Goal: Information Seeking & Learning: Learn about a topic

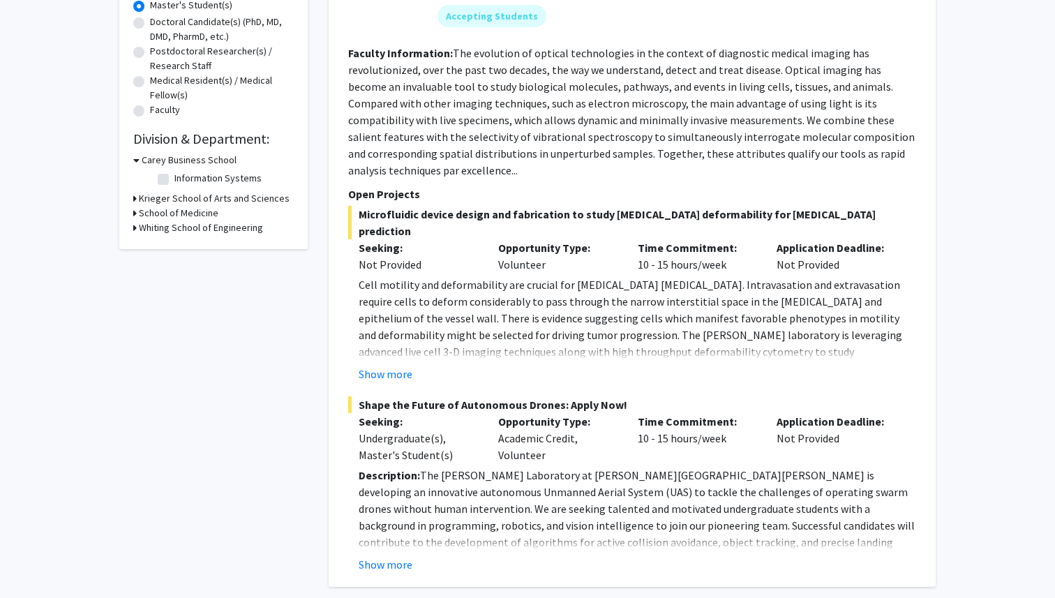
scroll to position [332, 0]
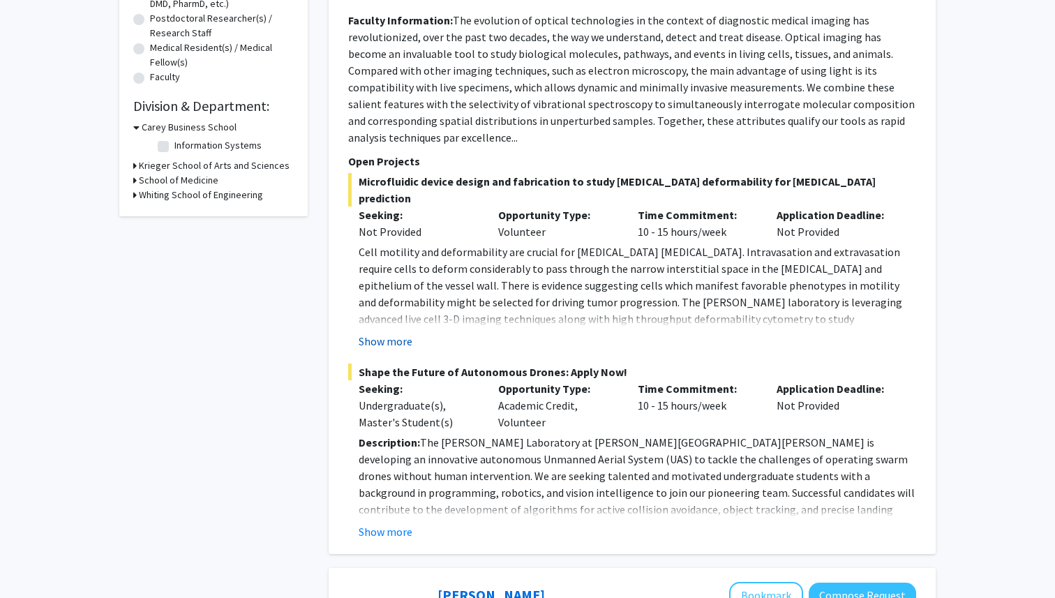
click at [399, 333] on button "Show more" at bounding box center [386, 341] width 54 height 17
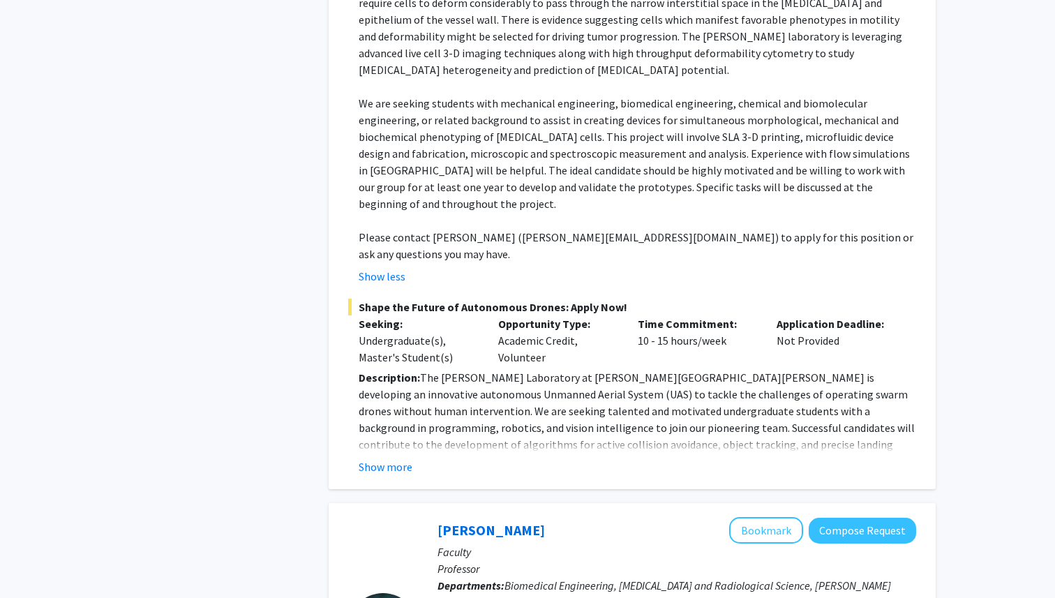
scroll to position [644, 0]
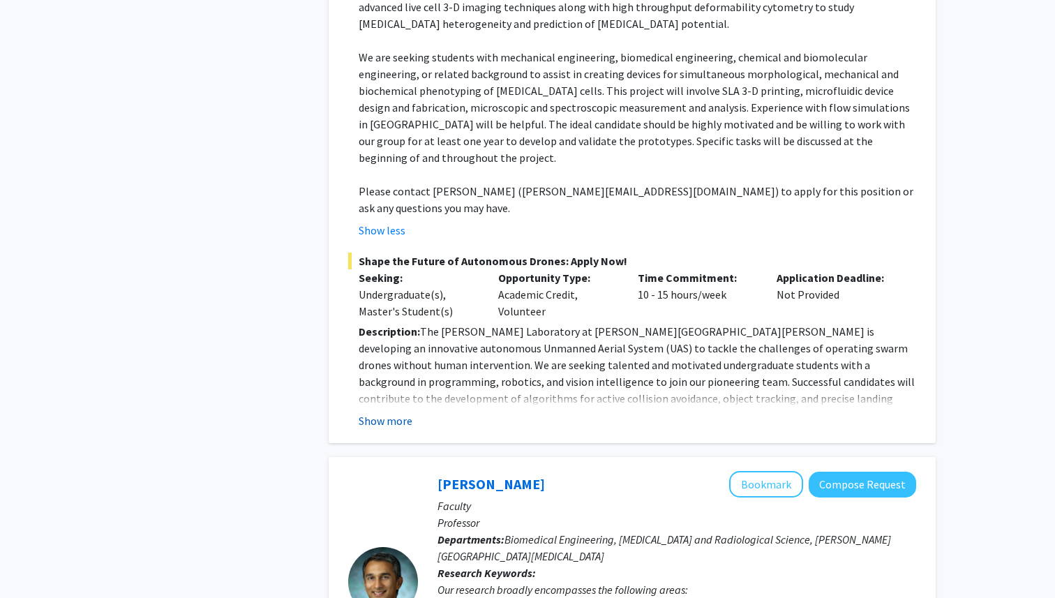
click at [378, 412] on button "Show more" at bounding box center [386, 420] width 54 height 17
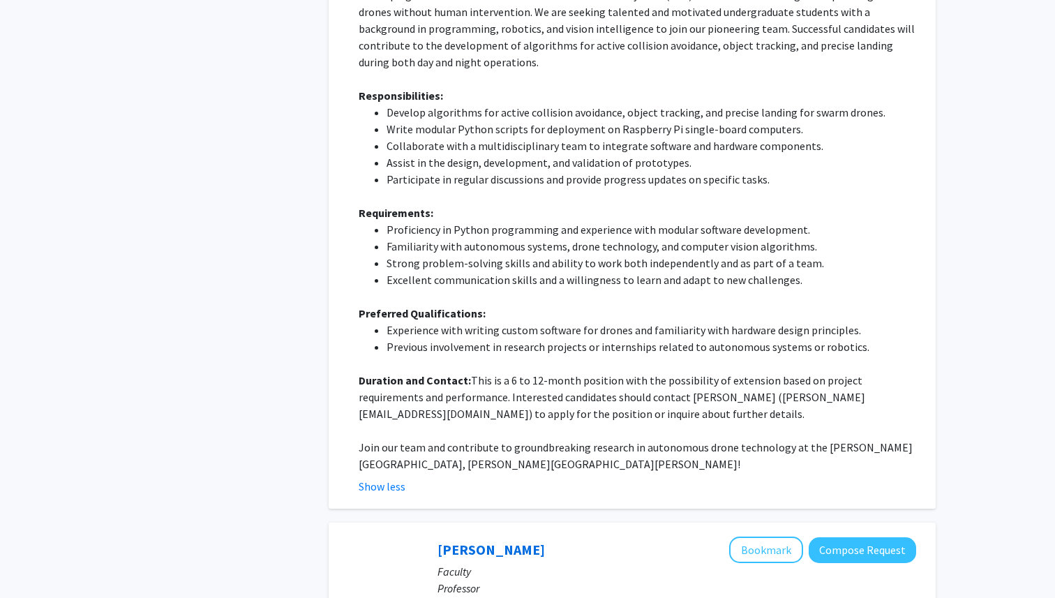
scroll to position [998, 0]
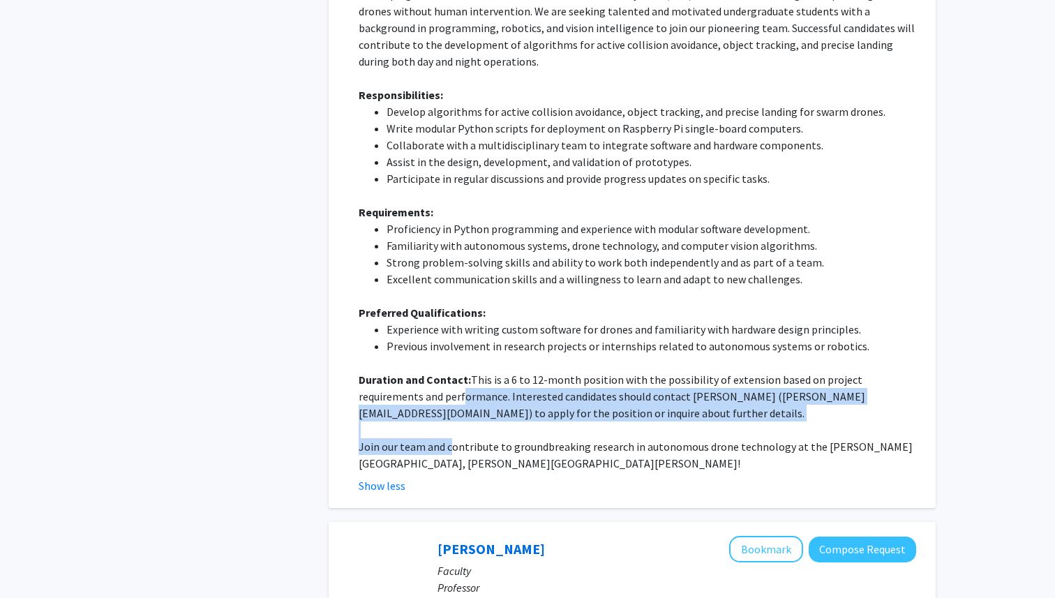
drag, startPoint x: 395, startPoint y: 315, endPoint x: 452, endPoint y: 365, distance: 76.2
click at [452, 365] on div "Description: The Barman Laboratory at Johns Hopkins University is developing an…" at bounding box center [638, 220] width 558 height 503
click at [452, 438] on p "Join our team and contribute to groundbreaking research in autonomous drone tec…" at bounding box center [638, 455] width 558 height 34
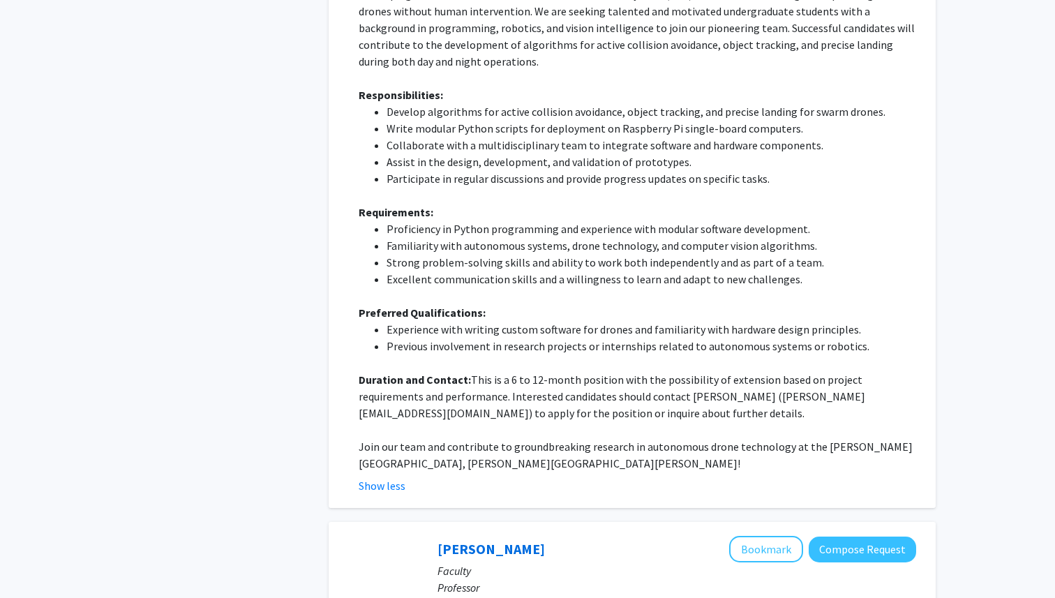
click at [452, 438] on p "Join our team and contribute to groundbreaking research in autonomous drone tec…" at bounding box center [638, 455] width 558 height 34
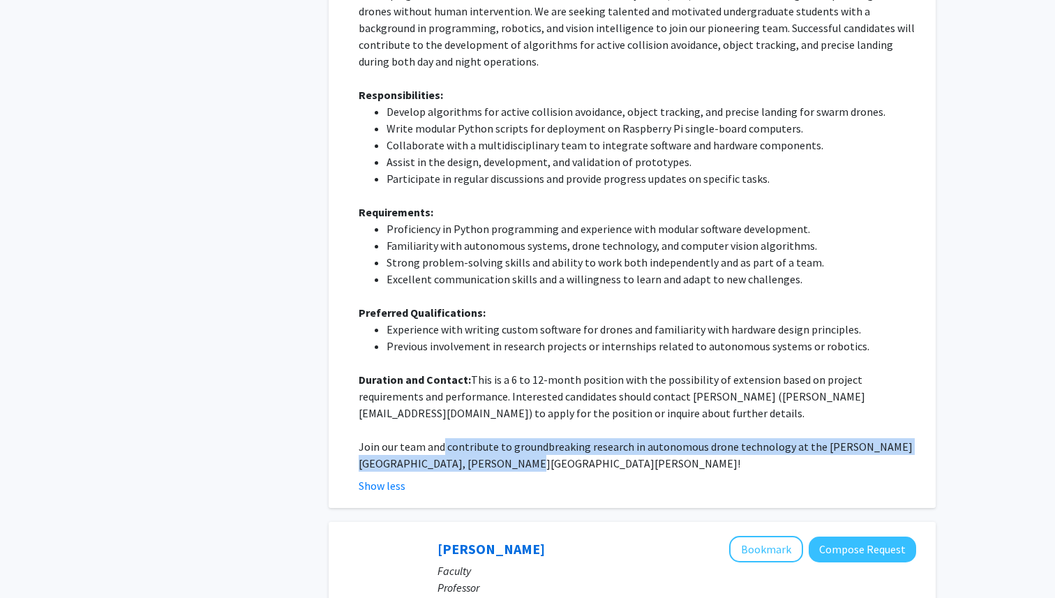
drag, startPoint x: 441, startPoint y: 365, endPoint x: 490, endPoint y: 381, distance: 51.4
click at [490, 438] on p "Join our team and contribute to groundbreaking research in autonomous drone tec…" at bounding box center [638, 455] width 558 height 34
drag, startPoint x: 490, startPoint y: 381, endPoint x: 458, endPoint y: 359, distance: 38.7
click at [458, 438] on p "Join our team and contribute to groundbreaking research in autonomous drone tec…" at bounding box center [638, 455] width 558 height 34
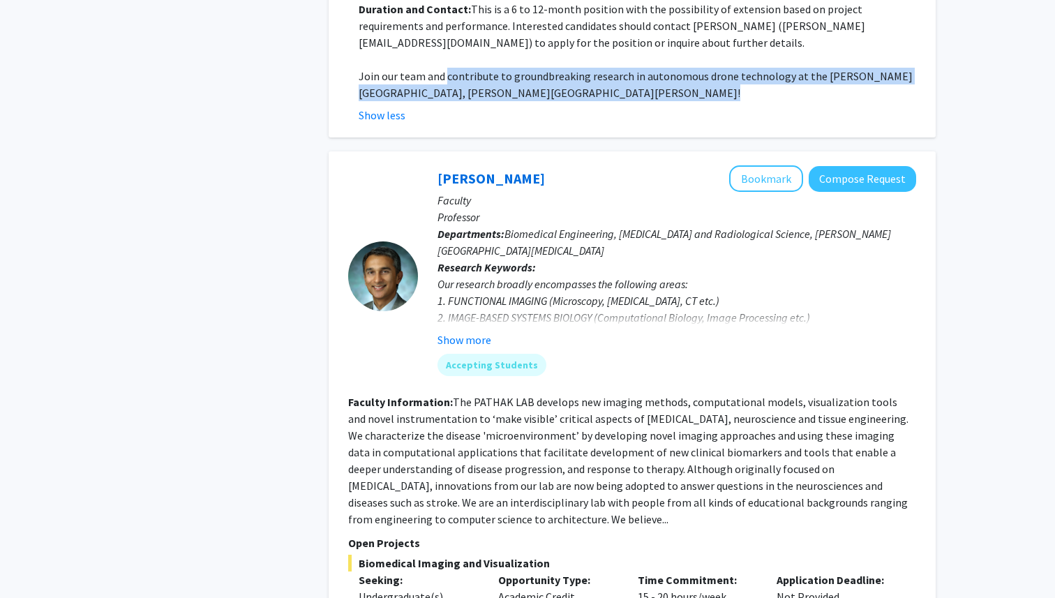
scroll to position [1385, 0]
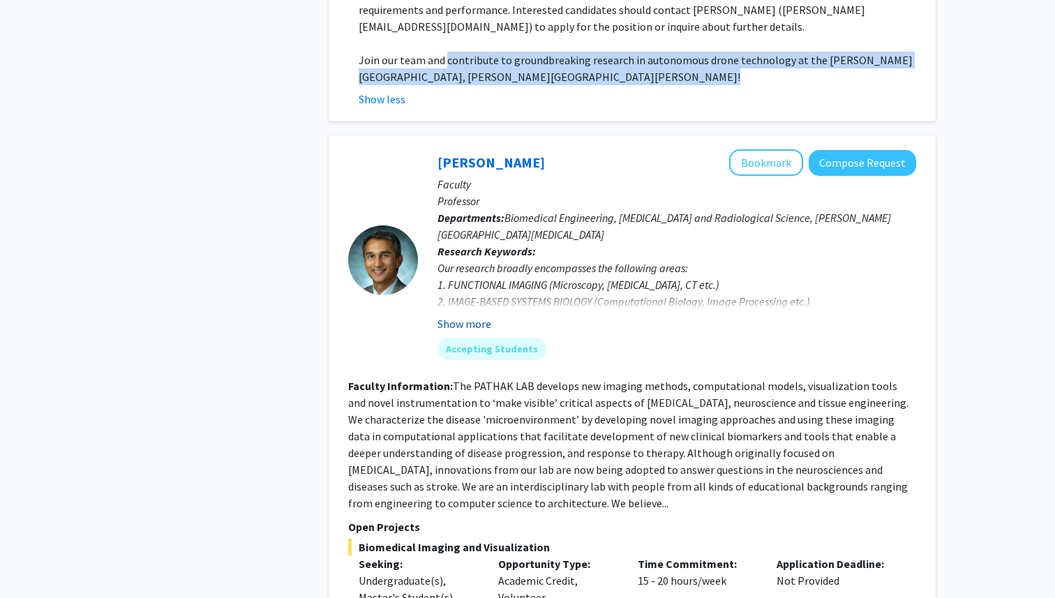
click at [464, 315] on button "Show more" at bounding box center [465, 323] width 54 height 17
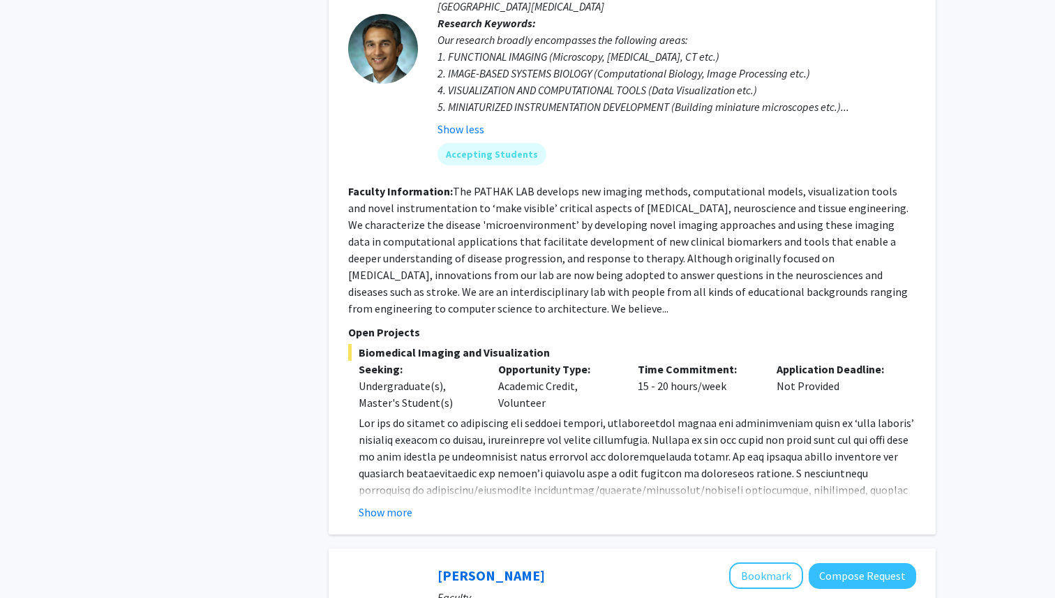
scroll to position [1616, 0]
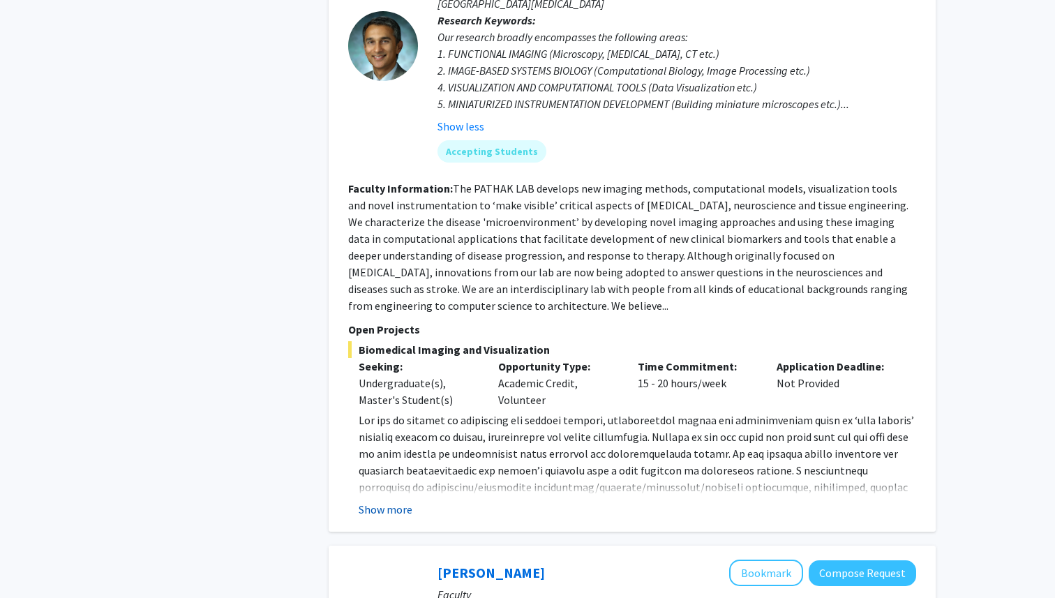
click at [403, 501] on button "Show more" at bounding box center [386, 509] width 54 height 17
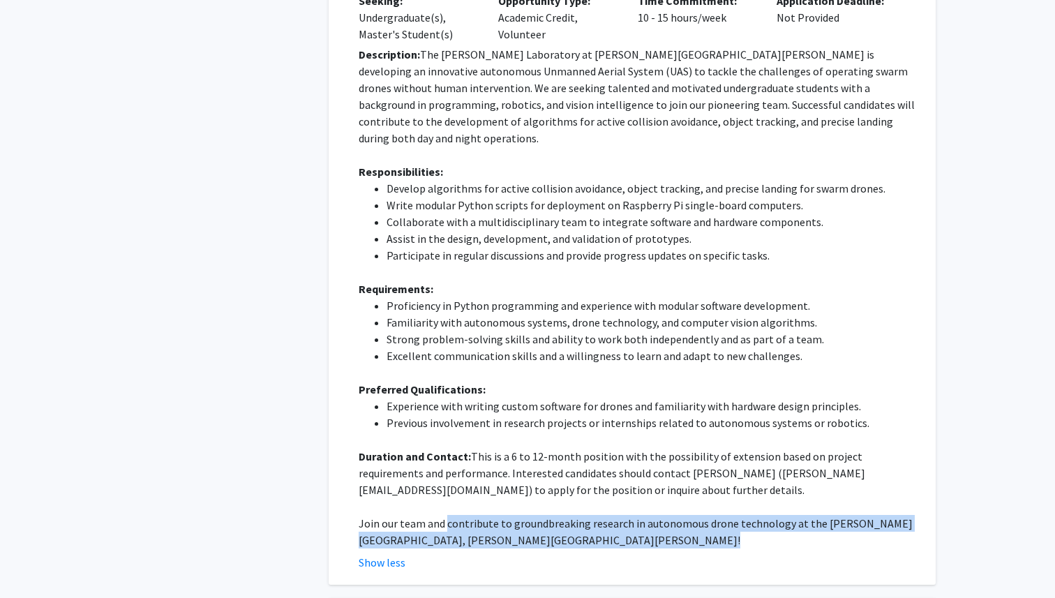
scroll to position [902, 0]
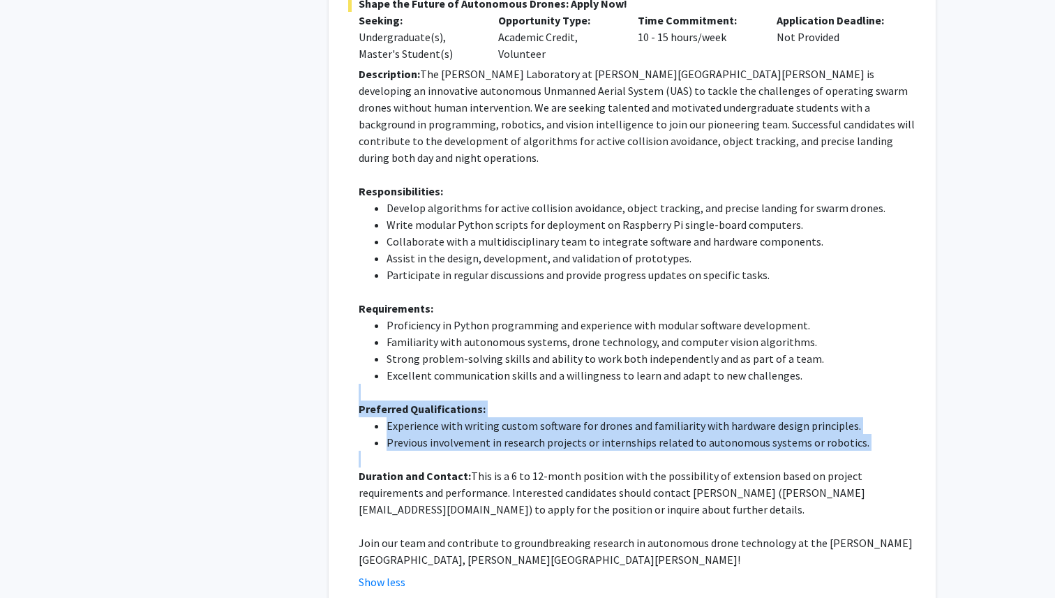
drag, startPoint x: 589, startPoint y: 304, endPoint x: 622, endPoint y: 367, distance: 71.5
click at [622, 367] on div "Description: The Barman Laboratory at Johns Hopkins University is developing an…" at bounding box center [638, 317] width 558 height 503
click at [622, 451] on p at bounding box center [638, 459] width 558 height 17
drag, startPoint x: 622, startPoint y: 367, endPoint x: 608, endPoint y: 304, distance: 65.0
click at [608, 304] on div "Description: The Barman Laboratory at Johns Hopkins University is developing an…" at bounding box center [638, 317] width 558 height 503
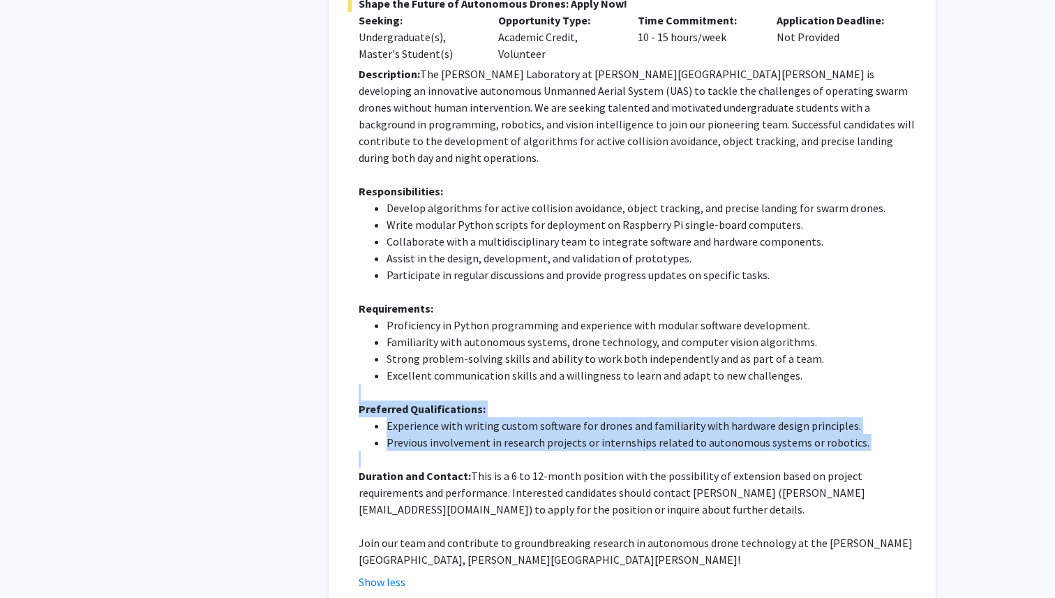
click at [608, 384] on p at bounding box center [638, 392] width 558 height 17
drag, startPoint x: 608, startPoint y: 304, endPoint x: 856, endPoint y: 360, distance: 254.1
click at [856, 360] on div "Description: The Barman Laboratory at Johns Hopkins University is developing an…" at bounding box center [638, 317] width 558 height 503
click at [856, 434] on li "Previous involvement in research projects or internships related to autonomous …" at bounding box center [652, 442] width 530 height 17
drag, startPoint x: 856, startPoint y: 360, endPoint x: 838, endPoint y: 292, distance: 70.1
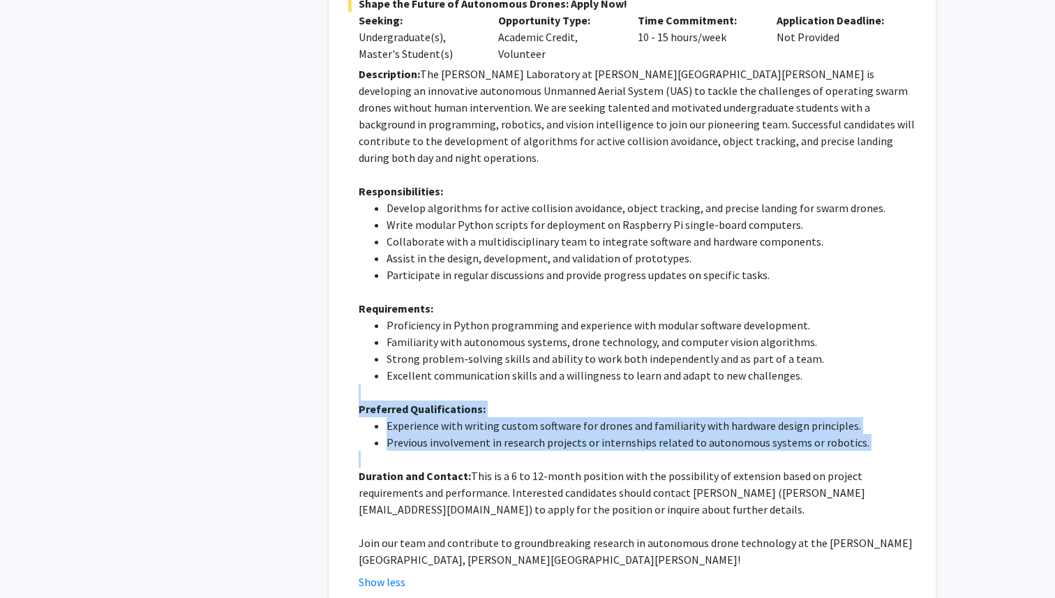
click at [838, 292] on div "Description: The Barman Laboratory at Johns Hopkins University is developing an…" at bounding box center [638, 317] width 558 height 503
click at [838, 367] on li "Excellent communication skills and a willingness to learn and adapt to new chal…" at bounding box center [652, 375] width 530 height 17
drag, startPoint x: 832, startPoint y: 307, endPoint x: 857, endPoint y: 359, distance: 57.4
click at [857, 359] on div "Description: The Barman Laboratory at Johns Hopkins University is developing an…" at bounding box center [638, 317] width 558 height 503
click at [857, 434] on li "Previous involvement in research projects or internships related to autonomous …" at bounding box center [652, 442] width 530 height 17
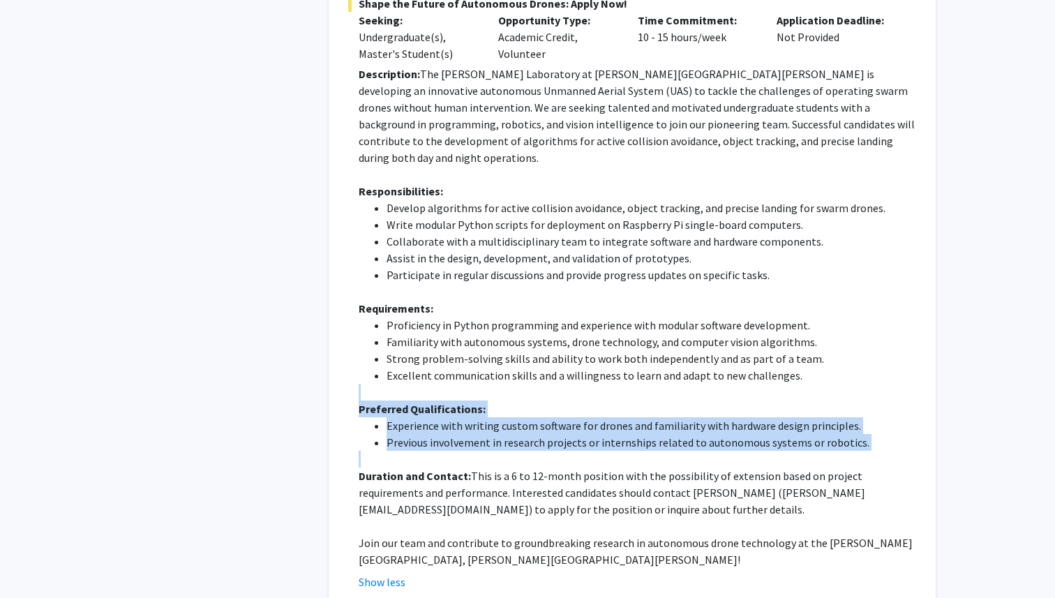
drag, startPoint x: 857, startPoint y: 359, endPoint x: 849, endPoint y: 283, distance: 75.8
click at [849, 283] on div "Description: The Barman Laboratory at Johns Hopkins University is developing an…" at bounding box center [638, 317] width 558 height 503
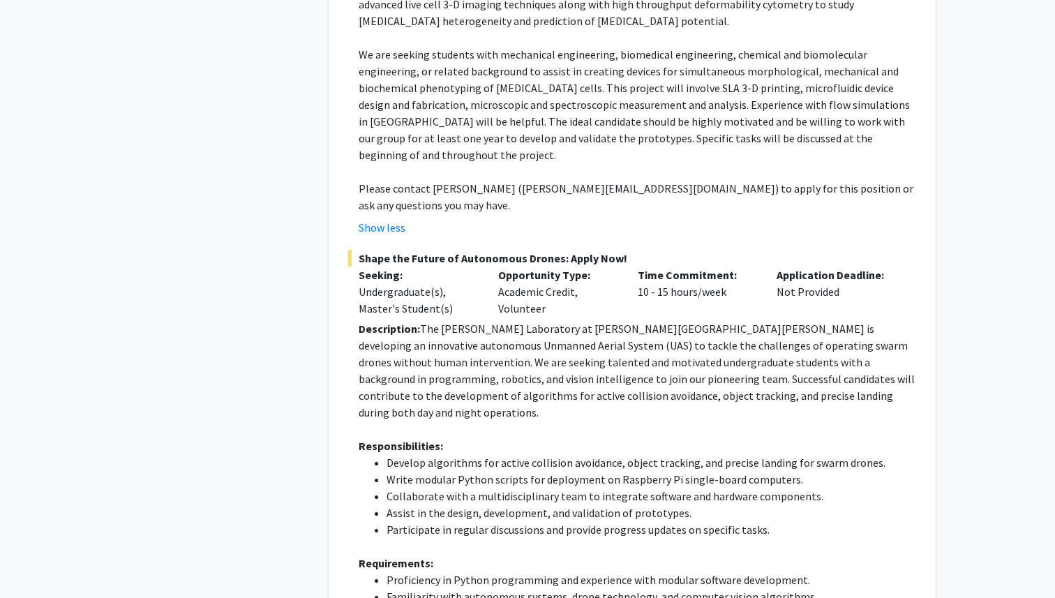
click at [719, 320] on p "Description: The Barman Laboratory at Johns Hopkins University is developing an…" at bounding box center [638, 370] width 558 height 101
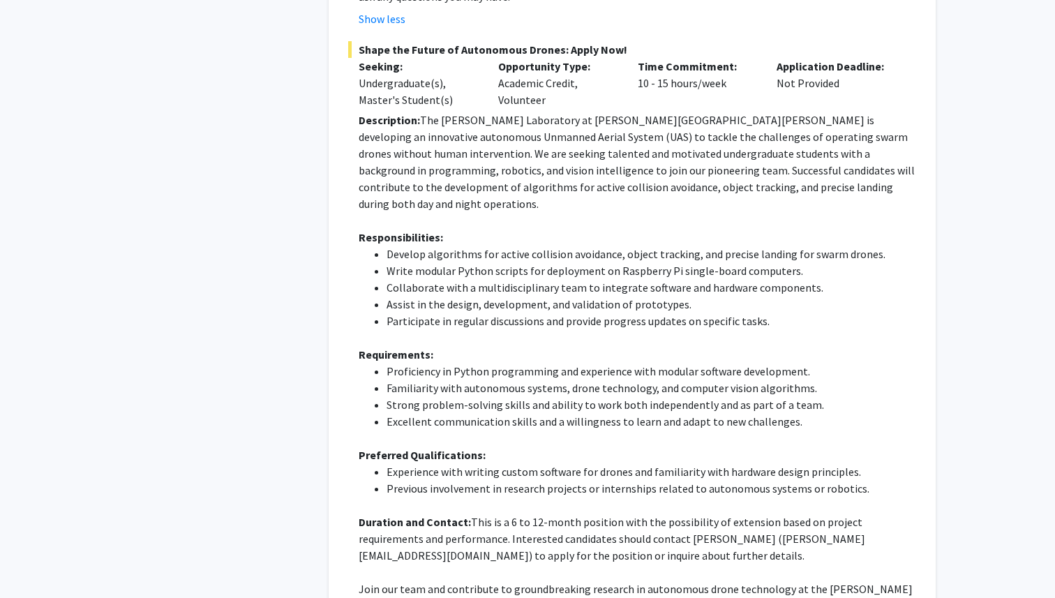
scroll to position [853, 0]
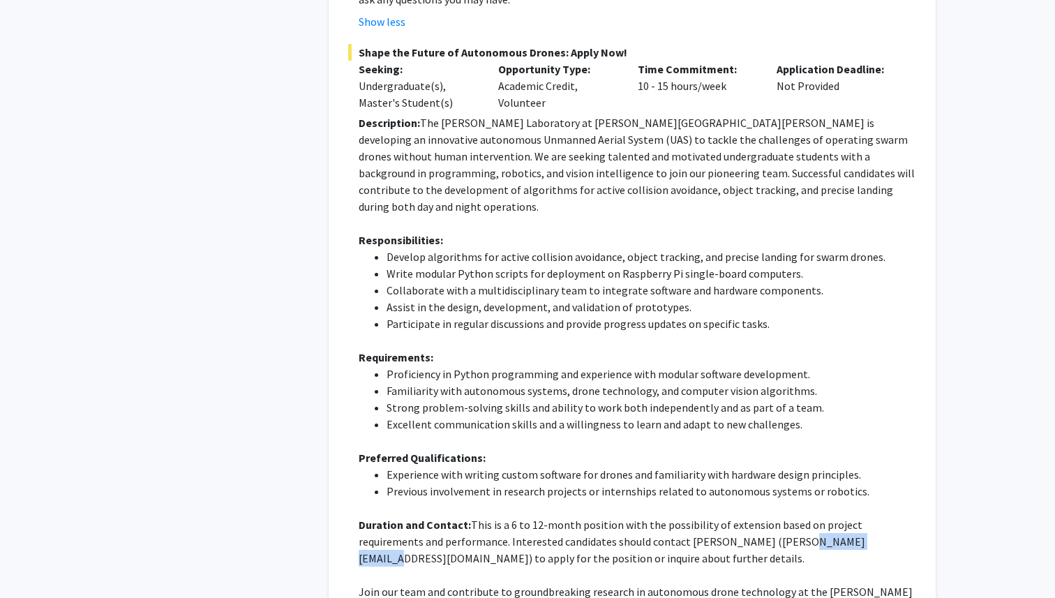
copy p "ibarman@jhu.edu"
drag, startPoint x: 711, startPoint y: 458, endPoint x: 796, endPoint y: 461, distance: 85.9
click at [796, 516] on p "Duration and Contact: This is a 6 to 12-month position with the possibility of …" at bounding box center [638, 541] width 558 height 50
click at [486, 399] on li "Strong problem-solving skills and ability to work both independently and as par…" at bounding box center [652, 407] width 530 height 17
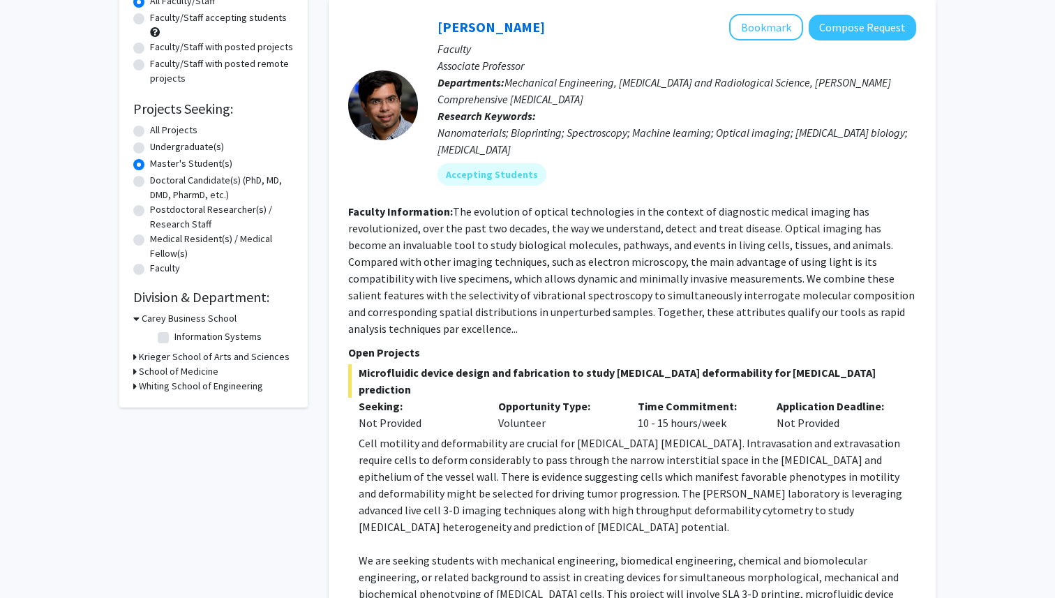
scroll to position [140, 0]
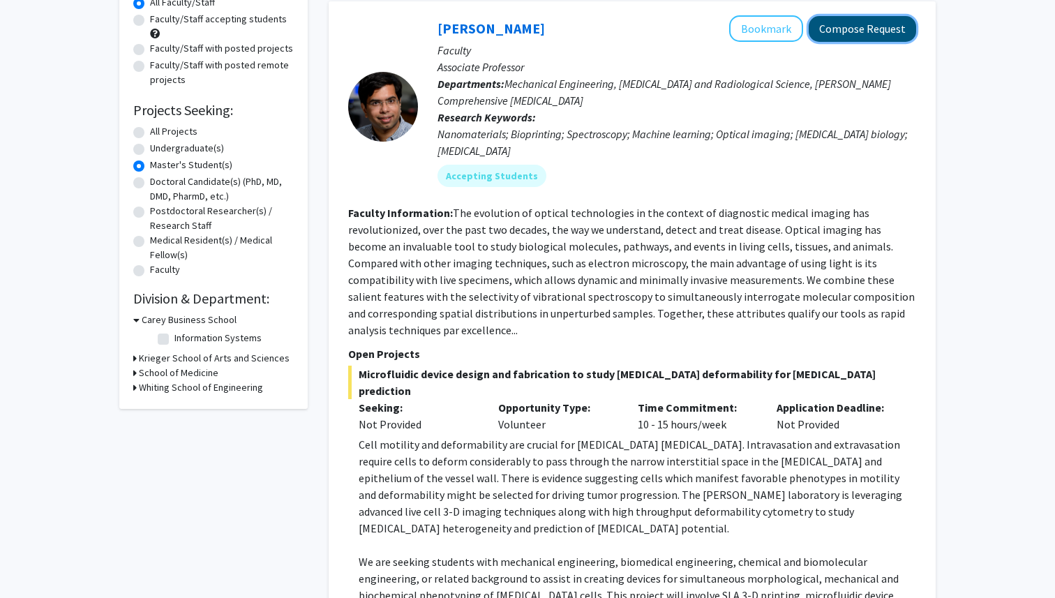
click at [849, 31] on button "Compose Request" at bounding box center [862, 29] width 107 height 26
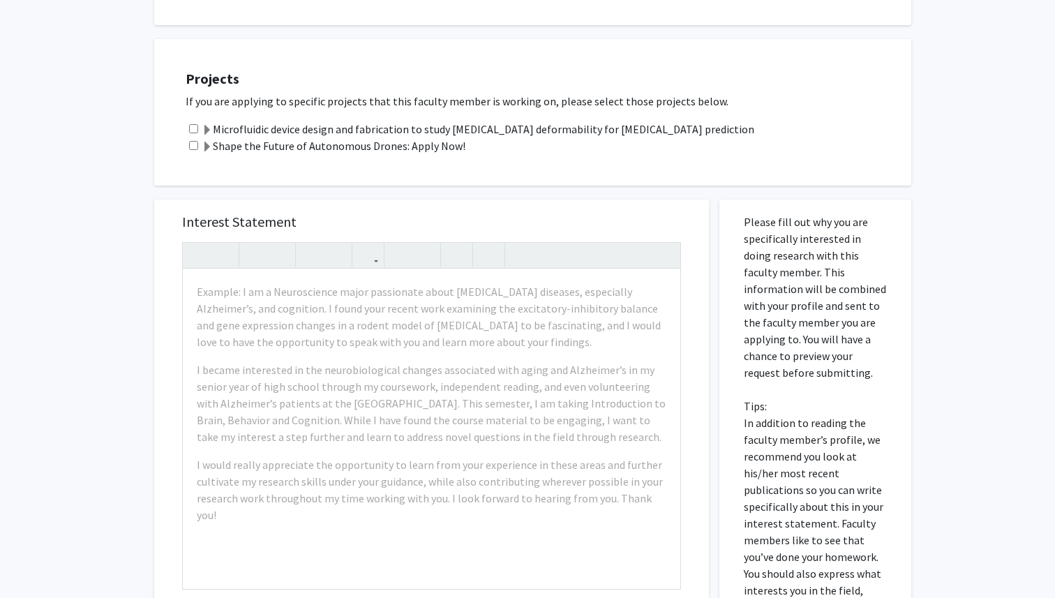
scroll to position [492, 0]
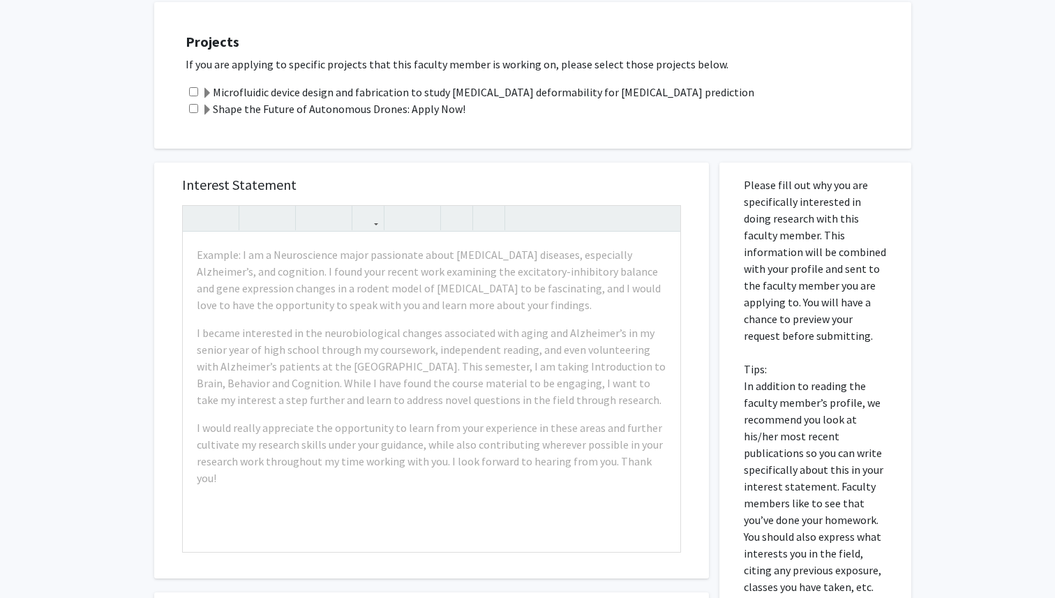
click at [262, 111] on label "Shape the Future of Autonomous Drones: Apply Now!" at bounding box center [334, 109] width 264 height 17
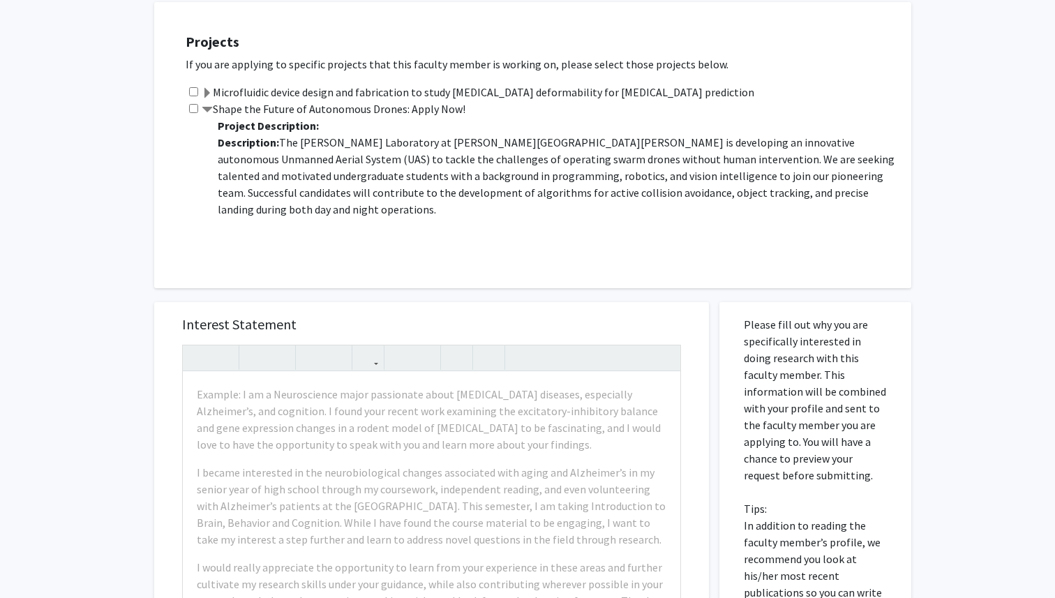
click at [193, 109] on input "checkbox" at bounding box center [193, 108] width 9 height 9
checkbox input "true"
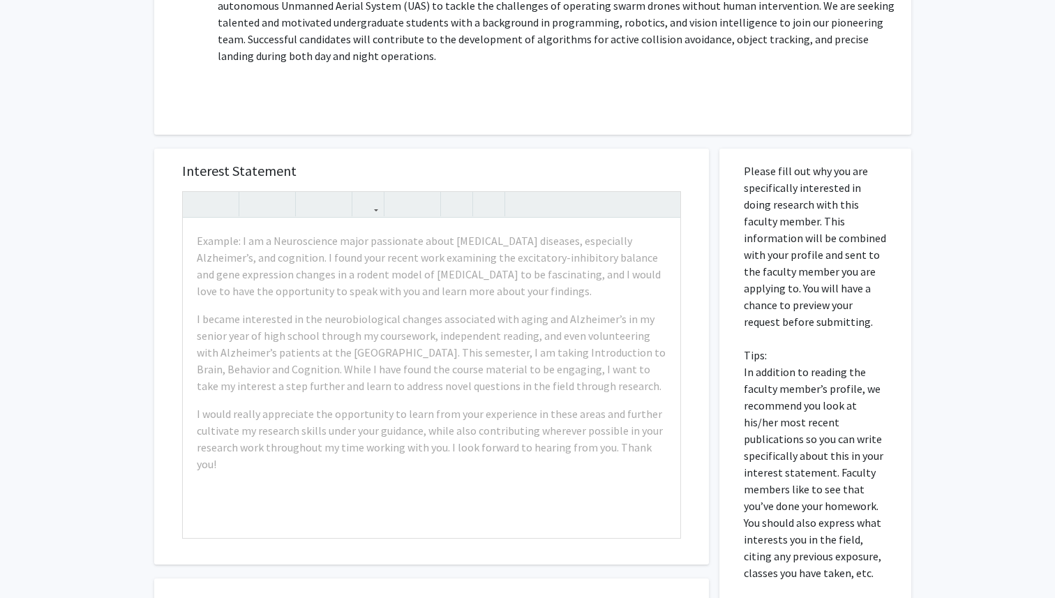
scroll to position [771, 0]
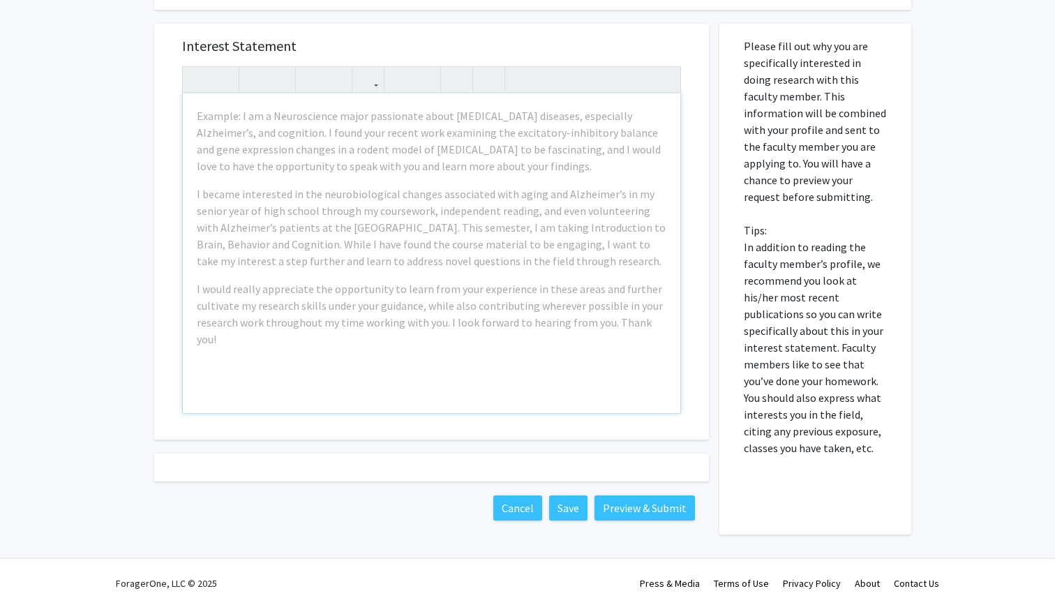
scroll to position [780, 0]
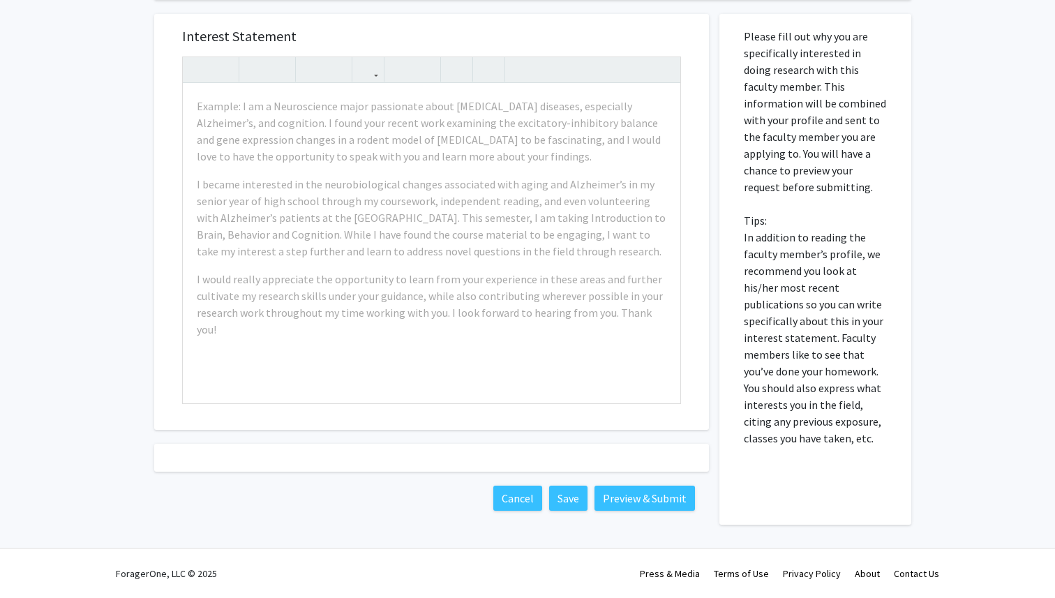
click at [147, 249] on div "Interest Statement Example: I am a Neuroscience major passionate about neurodeg…" at bounding box center [432, 262] width 576 height 525
click at [168, 262] on div "Interest Statement Example: I am a Neuroscience major passionate about neurodeg…" at bounding box center [431, 222] width 527 height 416
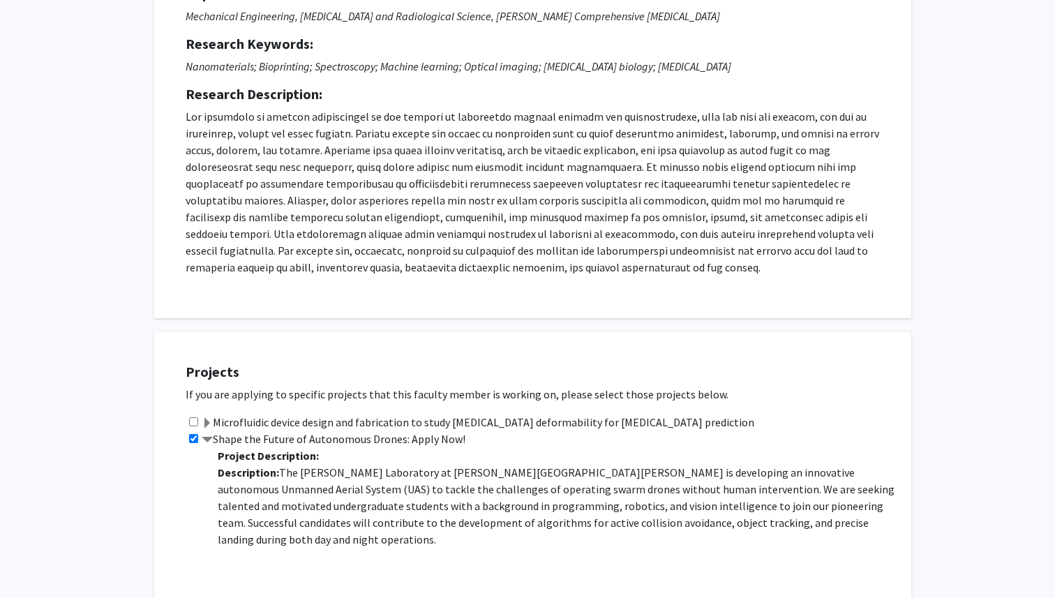
scroll to position [147, 0]
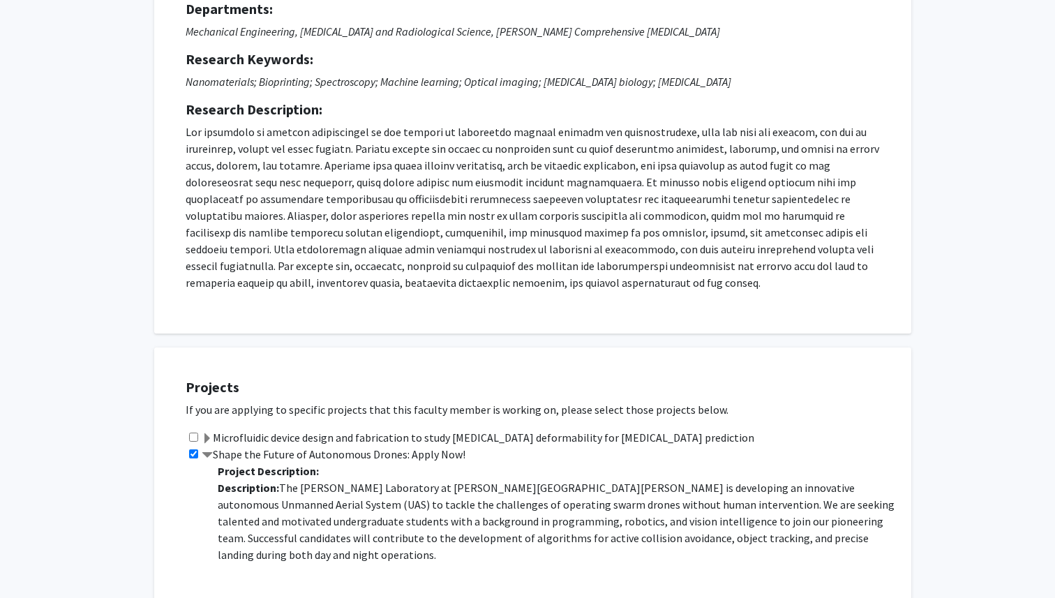
click at [274, 178] on p at bounding box center [533, 208] width 694 height 168
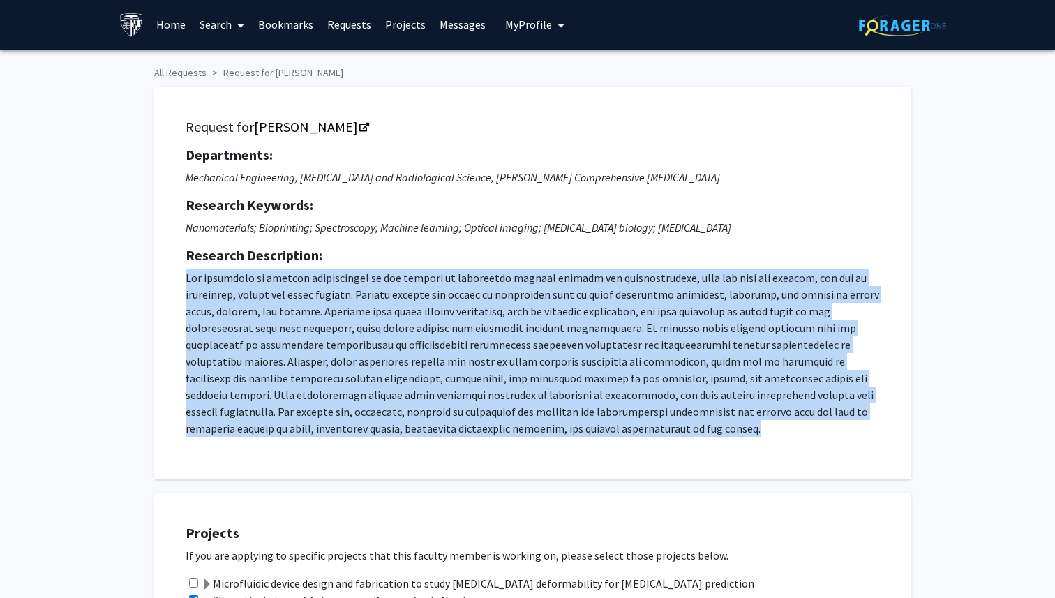
scroll to position [0, 0]
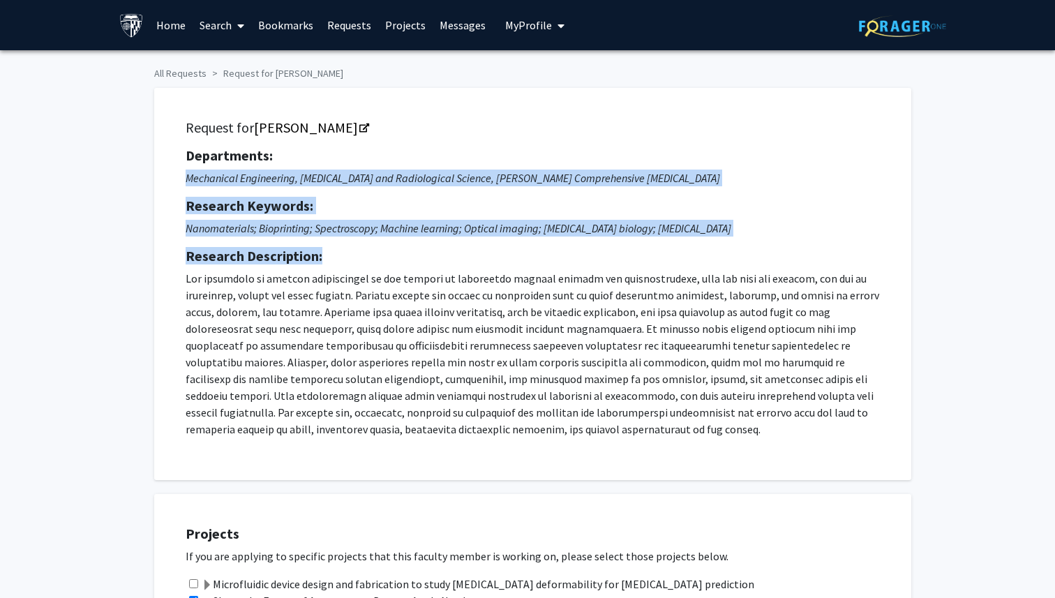
drag, startPoint x: 345, startPoint y: 163, endPoint x: 373, endPoint y: 252, distance: 93.6
click at [373, 252] on div "Departments: Mechanical Engineering, Radiology and Radiological Science, Sidney…" at bounding box center [533, 292] width 694 height 290
click at [373, 252] on h5 "Research Description:" at bounding box center [533, 256] width 694 height 17
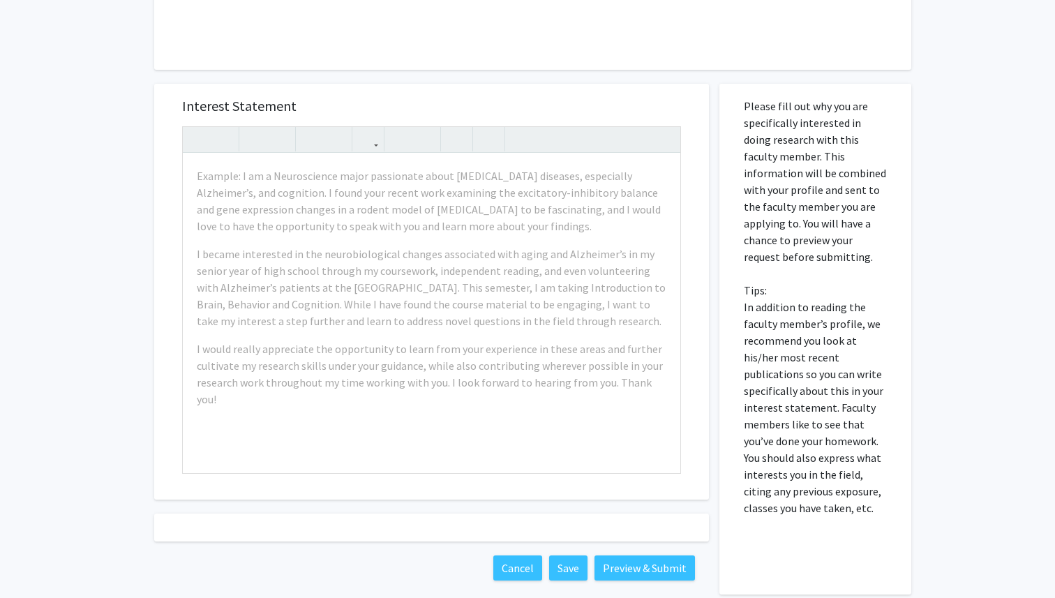
scroll to position [708, 0]
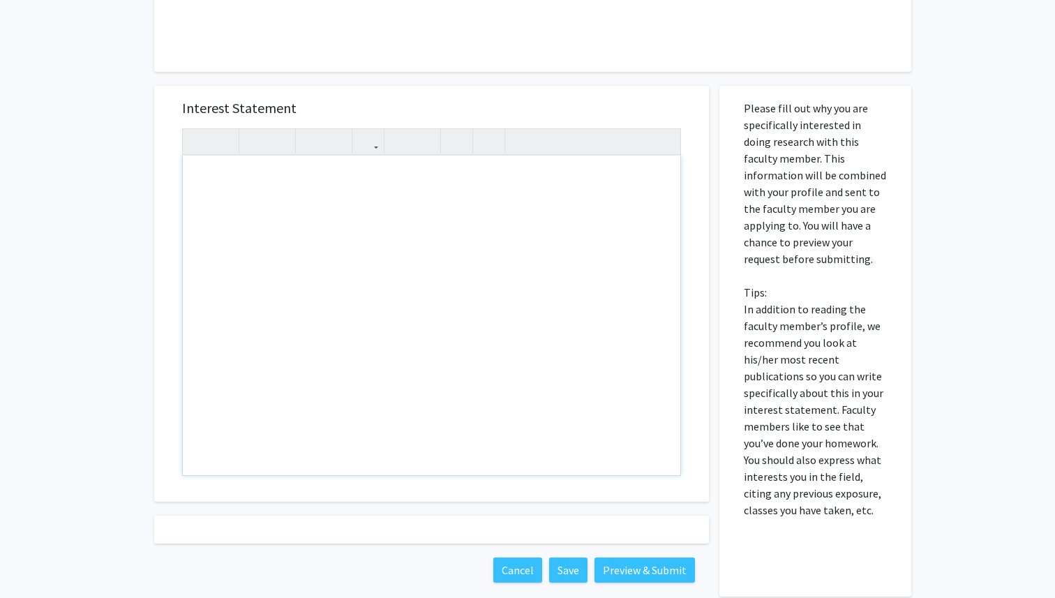
click at [409, 201] on div "Note to users with screen readers: Please press Alt+0 or Option+0 to deactivate…" at bounding box center [432, 316] width 498 height 320
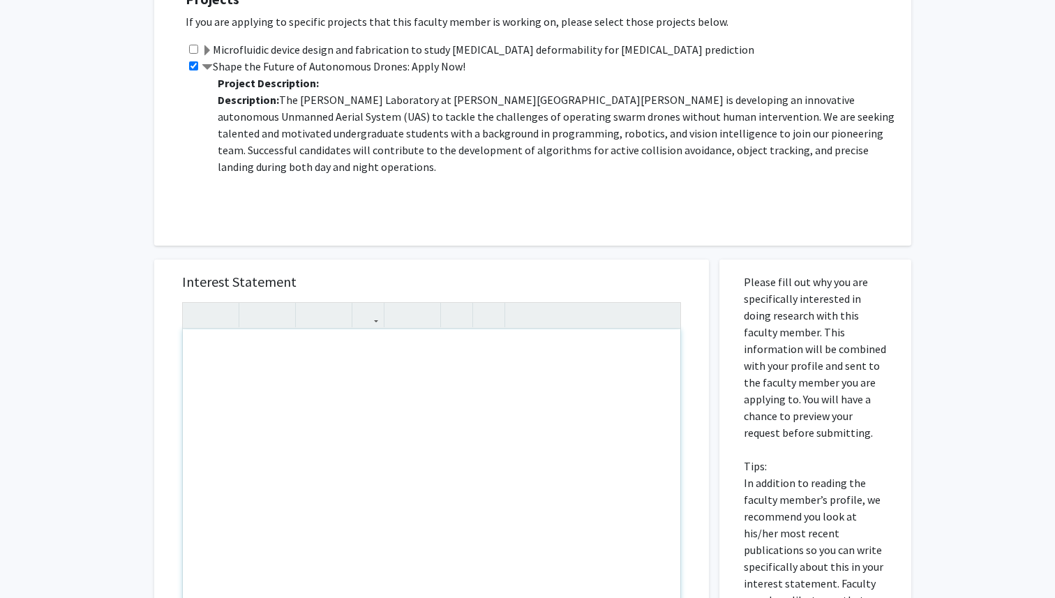
scroll to position [607, 0]
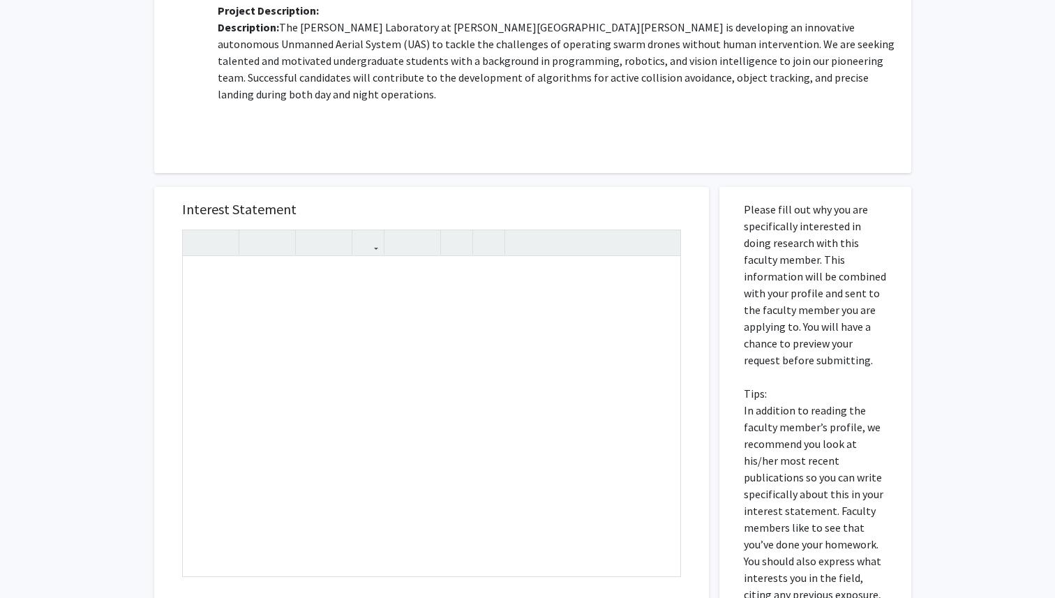
click at [392, 217] on div "Interest Statement Insert link Remove link" at bounding box center [431, 395] width 527 height 416
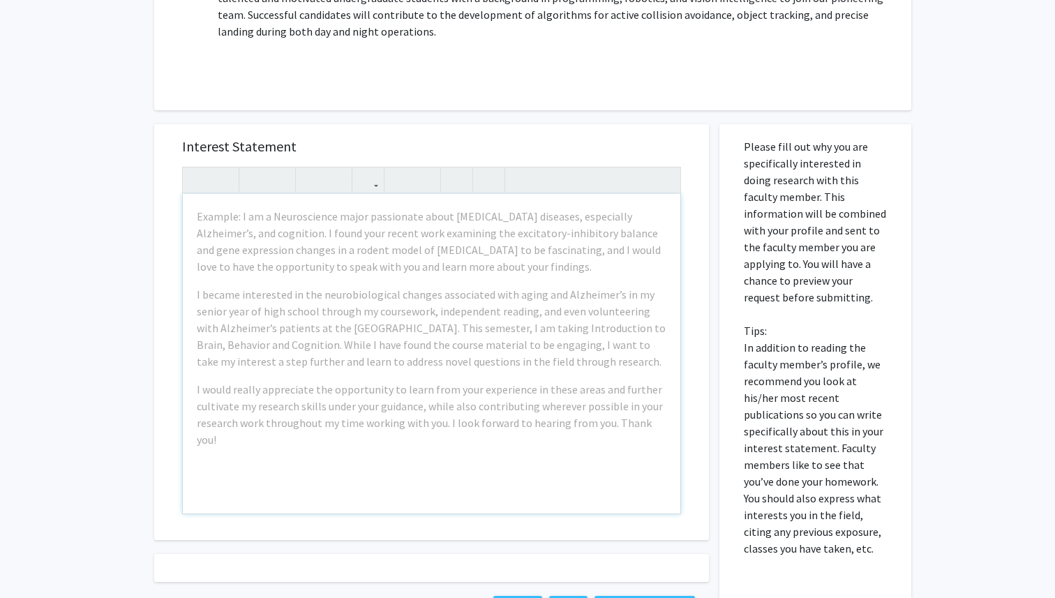
scroll to position [671, 0]
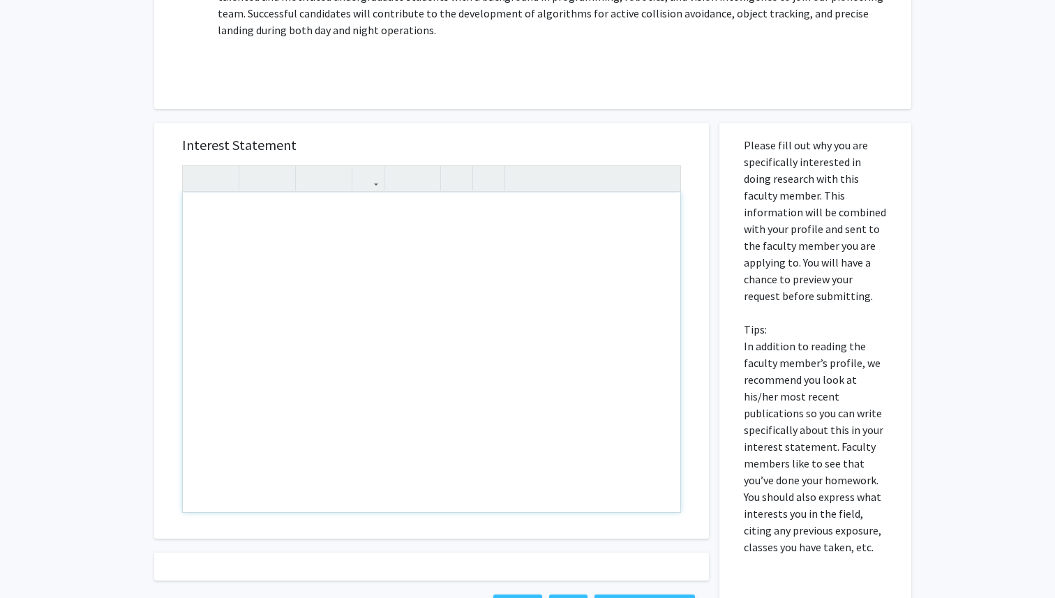
click at [398, 139] on h5 "Interest Statement" at bounding box center [431, 145] width 499 height 17
click at [357, 144] on h5 "Interest Statement" at bounding box center [431, 145] width 499 height 17
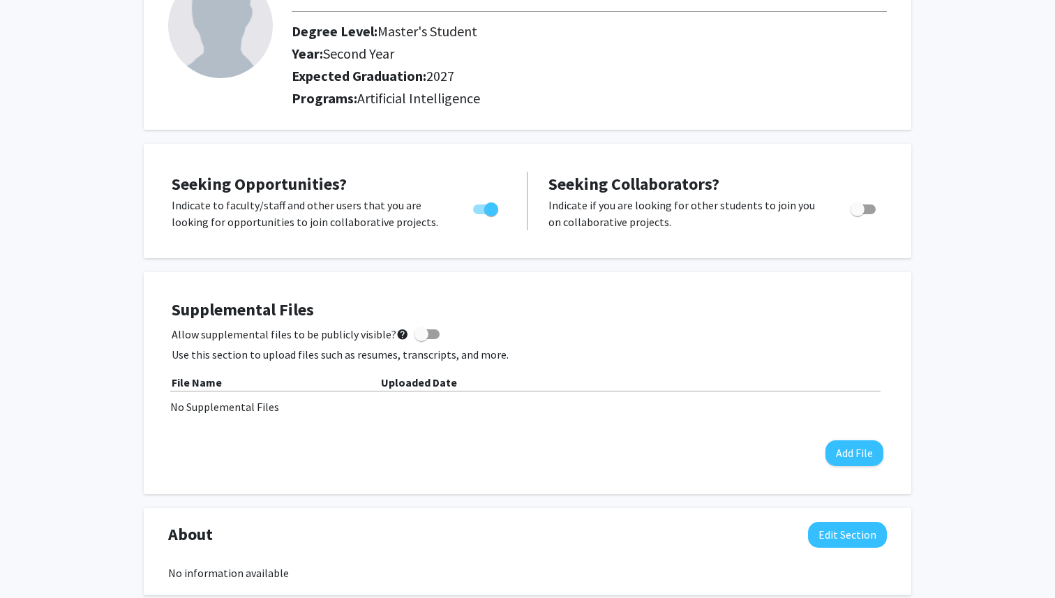
scroll to position [121, 0]
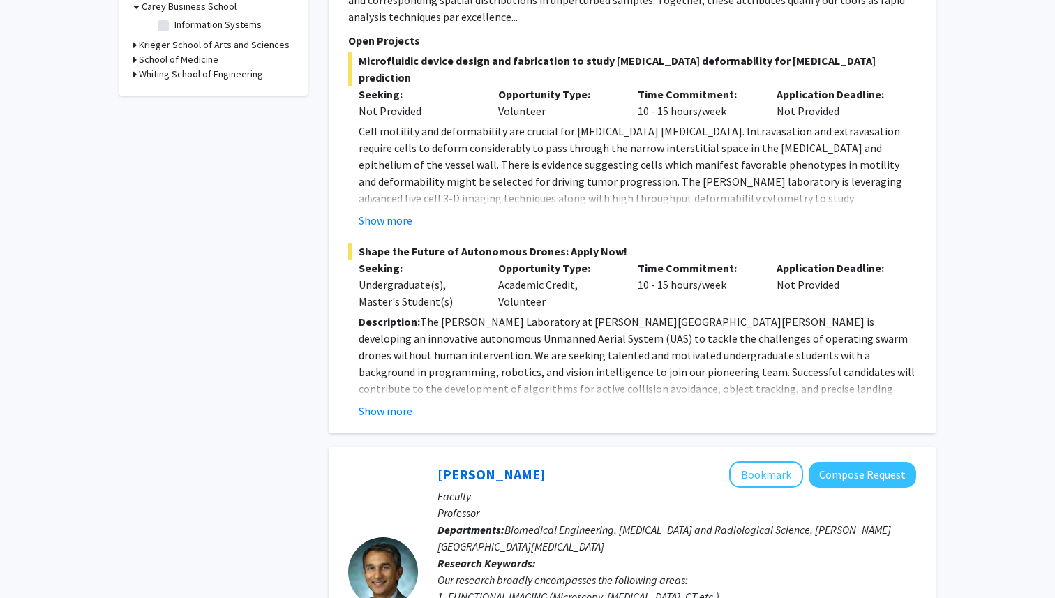
scroll to position [454, 0]
click at [396, 402] on button "Show more" at bounding box center [386, 410] width 54 height 17
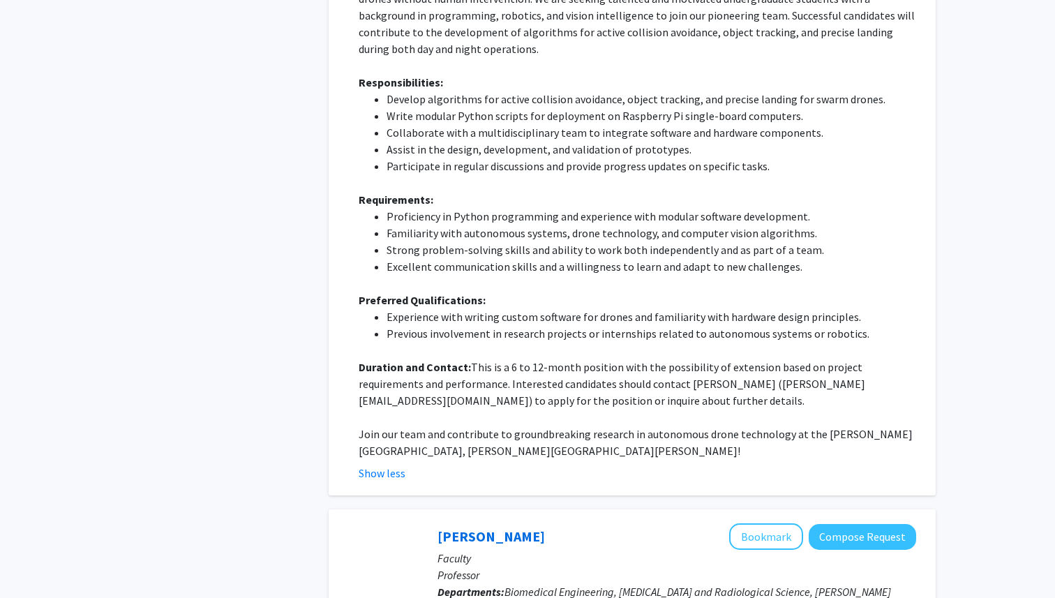
scroll to position [826, 0]
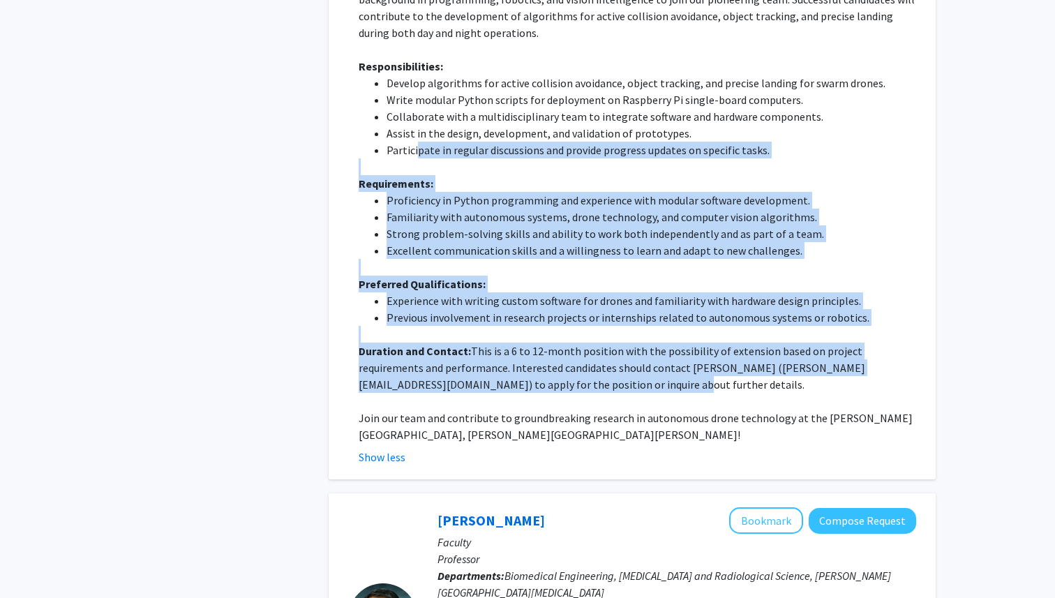
drag, startPoint x: 518, startPoint y: 355, endPoint x: 417, endPoint y: 119, distance: 256.7
click at [417, 119] on div "Description: The Barman Laboratory at Johns Hopkins University is developing an…" at bounding box center [638, 192] width 558 height 503
click at [417, 142] on li "Participate in regular discussions and provide progress updates on specific tas…" at bounding box center [652, 150] width 530 height 17
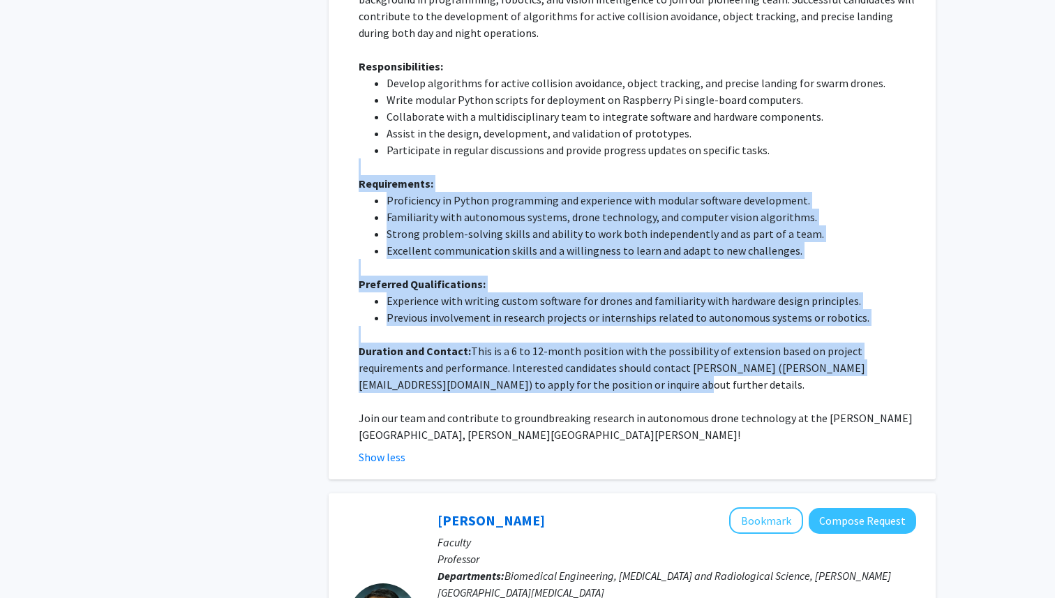
drag, startPoint x: 410, startPoint y: 141, endPoint x: 524, endPoint y: 352, distance: 239.5
click at [524, 352] on div "Description: The Barman Laboratory at Johns Hopkins University is developing an…" at bounding box center [638, 192] width 558 height 503
click at [524, 352] on p "Duration and Contact: This is a 6 to 12-month position with the possibility of …" at bounding box center [638, 368] width 558 height 50
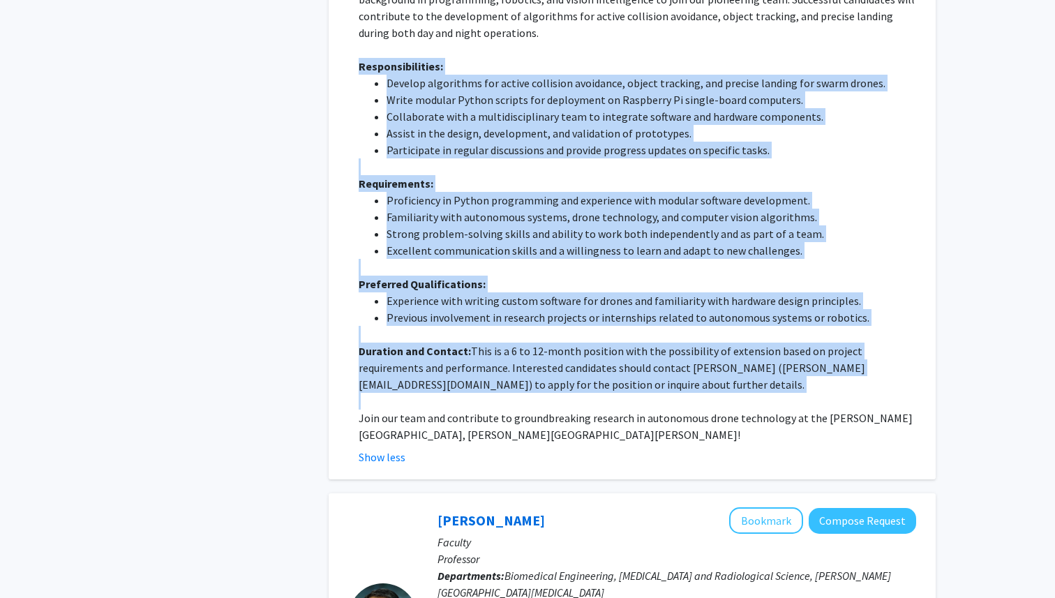
drag, startPoint x: 524, startPoint y: 352, endPoint x: 347, endPoint y: 39, distance: 359.4
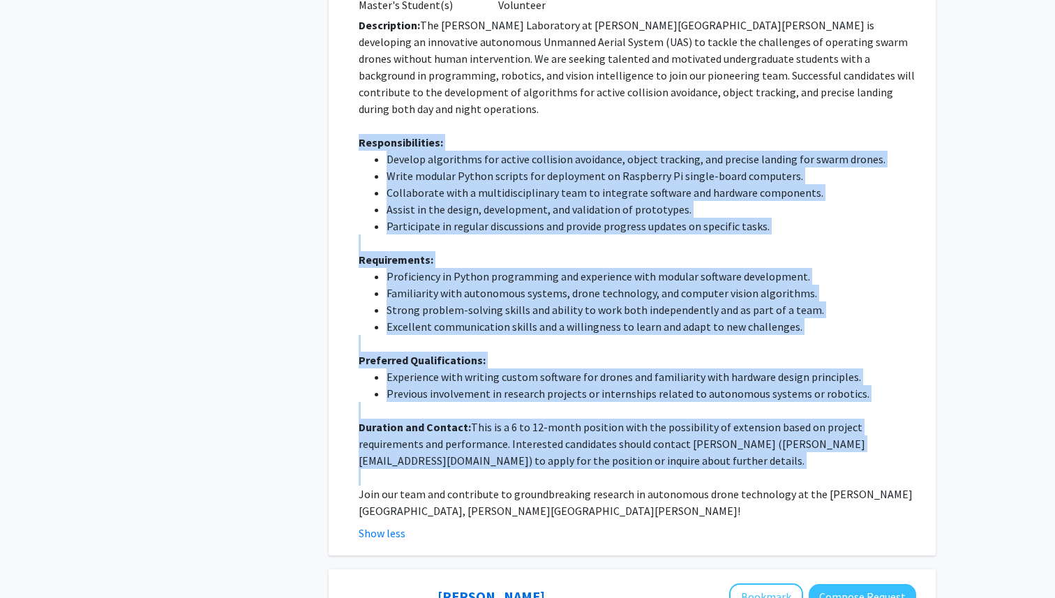
scroll to position [725, 0]
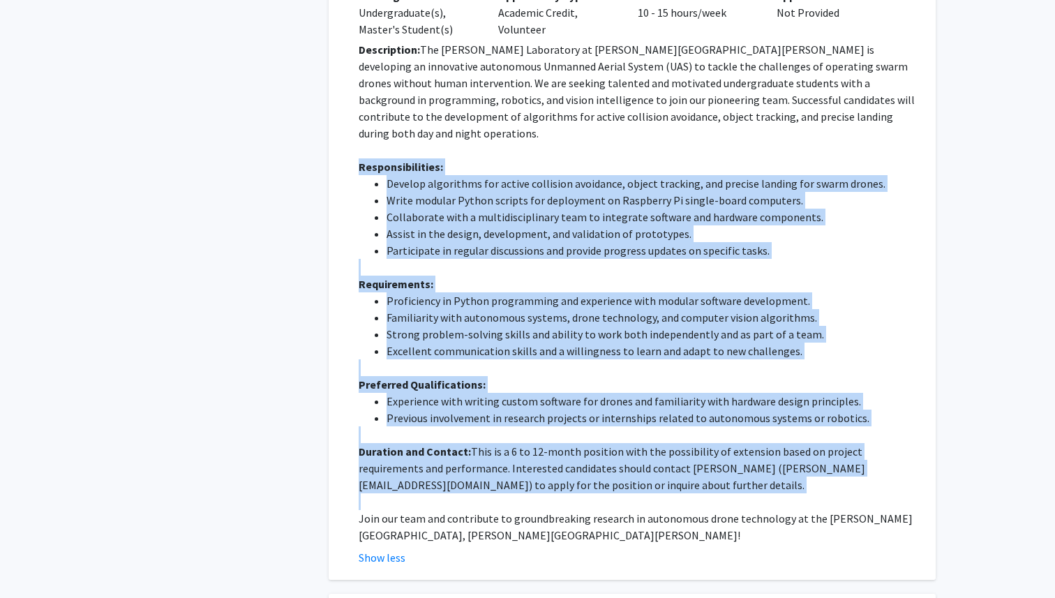
click at [474, 259] on p at bounding box center [638, 267] width 558 height 17
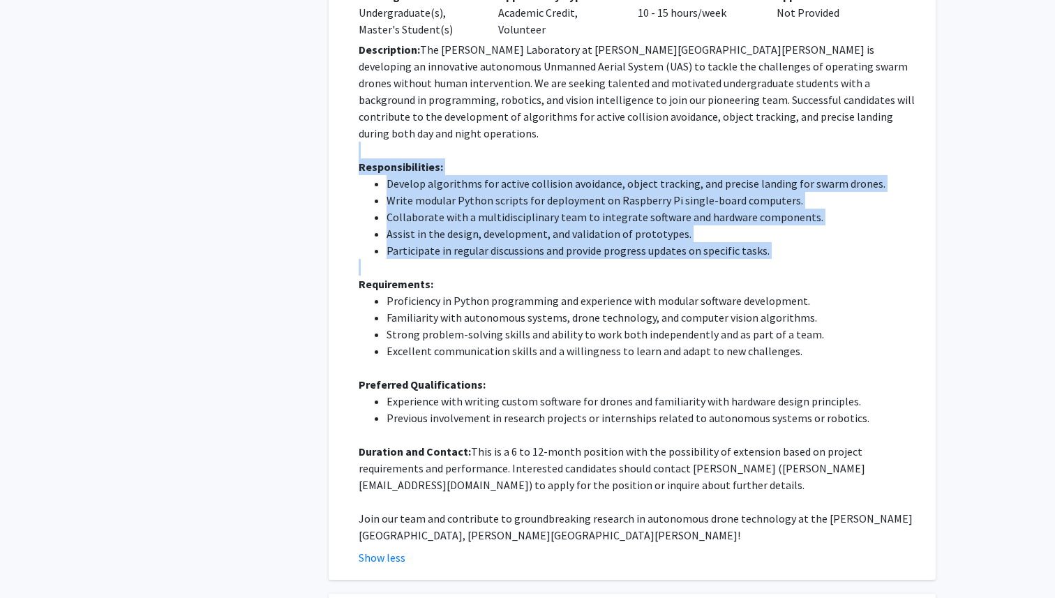
drag, startPoint x: 474, startPoint y: 237, endPoint x: 373, endPoint y: 121, distance: 152.9
click at [373, 121] on div "Description: The Barman Laboratory at Johns Hopkins University is developing an…" at bounding box center [638, 292] width 558 height 503
click at [373, 142] on p at bounding box center [638, 150] width 558 height 17
drag, startPoint x: 373, startPoint y: 121, endPoint x: 770, endPoint y: 211, distance: 406.5
click at [770, 211] on div "Description: The Barman Laboratory at Johns Hopkins University is developing an…" at bounding box center [638, 292] width 558 height 503
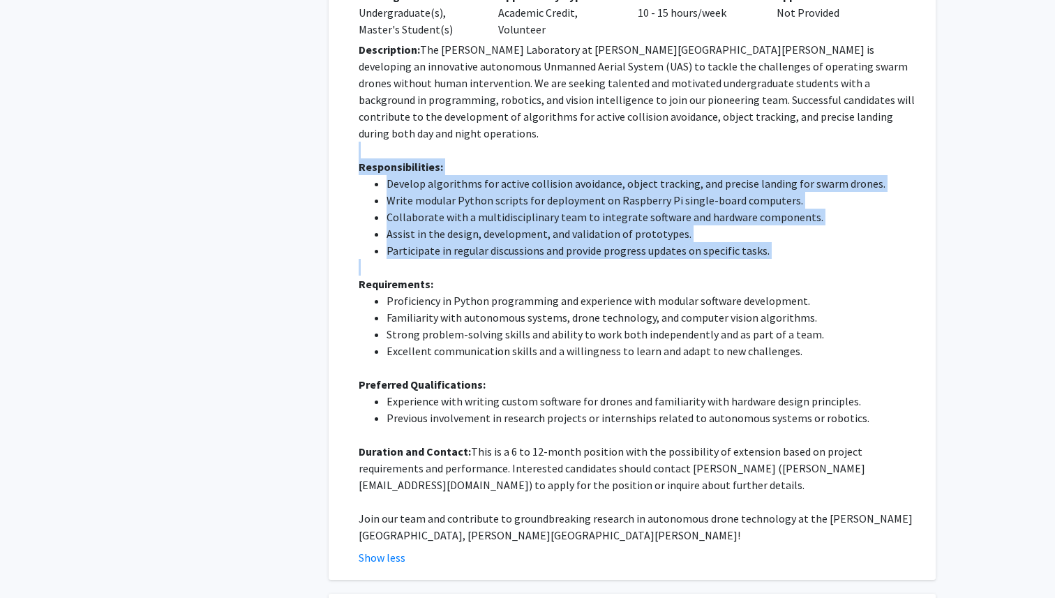
click at [770, 242] on li "Participate in regular discussions and provide progress updates on specific tas…" at bounding box center [652, 250] width 530 height 17
drag, startPoint x: 770, startPoint y: 211, endPoint x: 500, endPoint y: 119, distance: 285.4
click at [500, 119] on div "Description: The Barman Laboratory at Johns Hopkins University is developing an…" at bounding box center [638, 292] width 558 height 503
click at [500, 142] on p at bounding box center [638, 150] width 558 height 17
drag, startPoint x: 500, startPoint y: 119, endPoint x: 763, endPoint y: 224, distance: 283.2
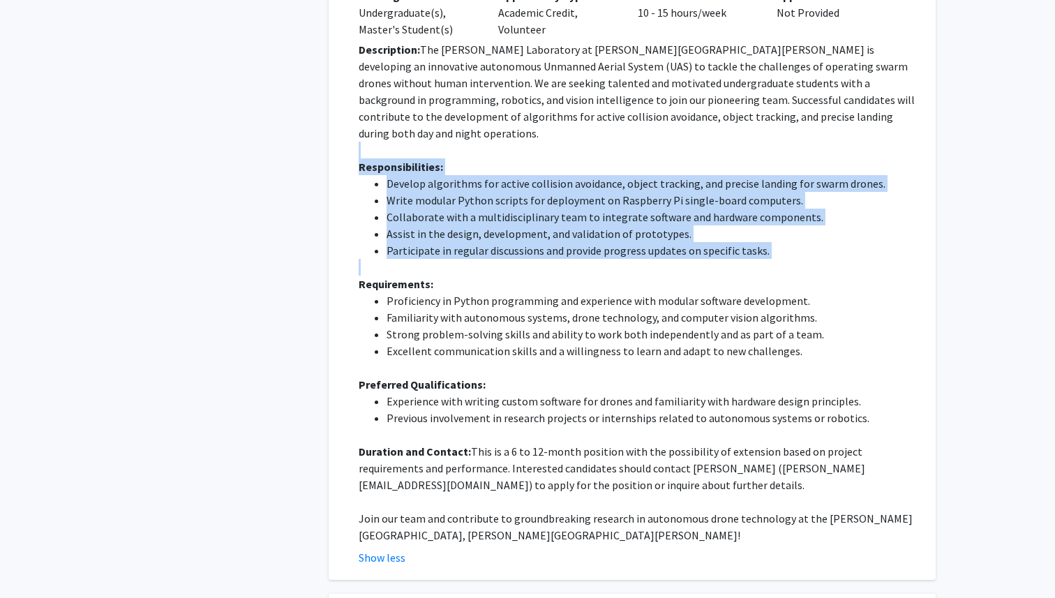
click at [763, 224] on div "Description: The Barman Laboratory at Johns Hopkins University is developing an…" at bounding box center [638, 292] width 558 height 503
click at [763, 242] on li "Participate in regular discussions and provide progress updates on specific tas…" at bounding box center [652, 250] width 530 height 17
drag, startPoint x: 763, startPoint y: 224, endPoint x: 660, endPoint y: 122, distance: 145.1
click at [660, 122] on div "Description: The Barman Laboratory at Johns Hopkins University is developing an…" at bounding box center [638, 292] width 558 height 503
click at [660, 142] on p at bounding box center [638, 150] width 558 height 17
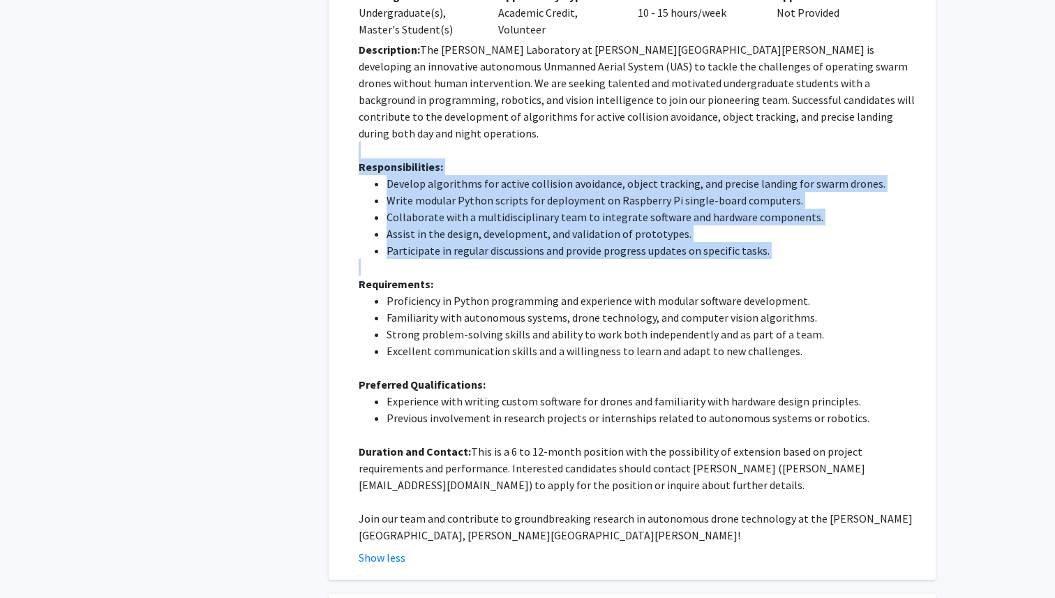
drag, startPoint x: 660, startPoint y: 122, endPoint x: 782, endPoint y: 223, distance: 158.2
click at [782, 223] on div "Description: The Barman Laboratory at Johns Hopkins University is developing an…" at bounding box center [638, 292] width 558 height 503
click at [782, 242] on li "Participate in regular discussions and provide progress updates on specific tas…" at bounding box center [652, 250] width 530 height 17
drag, startPoint x: 782, startPoint y: 223, endPoint x: 359, endPoint y: 133, distance: 432.4
click at [359, 133] on div "Description: The Barman Laboratory at Johns Hopkins University is developing an…" at bounding box center [638, 292] width 558 height 503
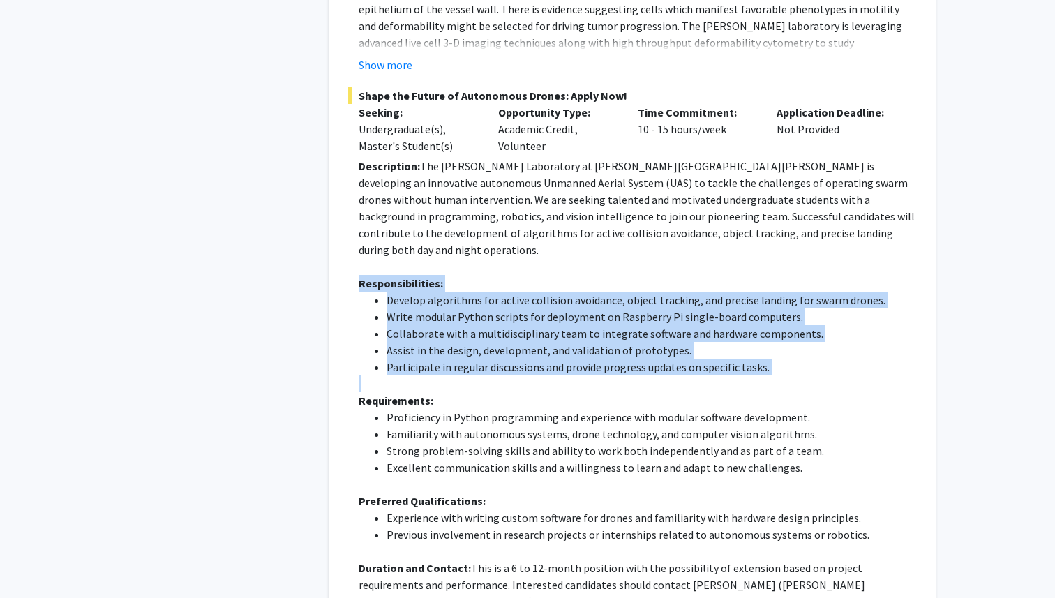
scroll to position [639, 0]
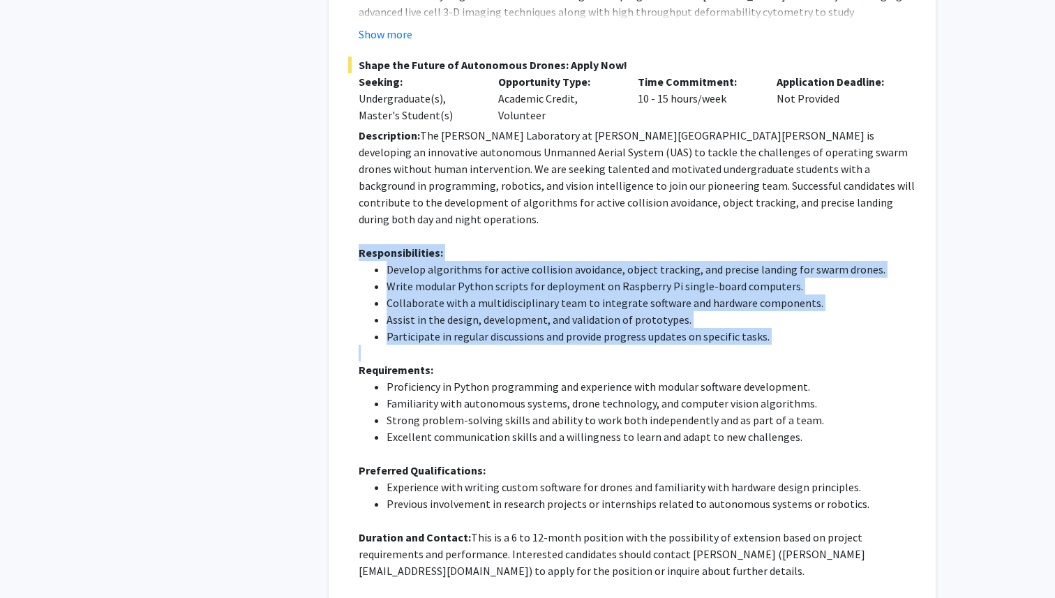
click at [542, 295] on li "Collaborate with a multidisciplinary team to integrate software and hardware co…" at bounding box center [652, 303] width 530 height 17
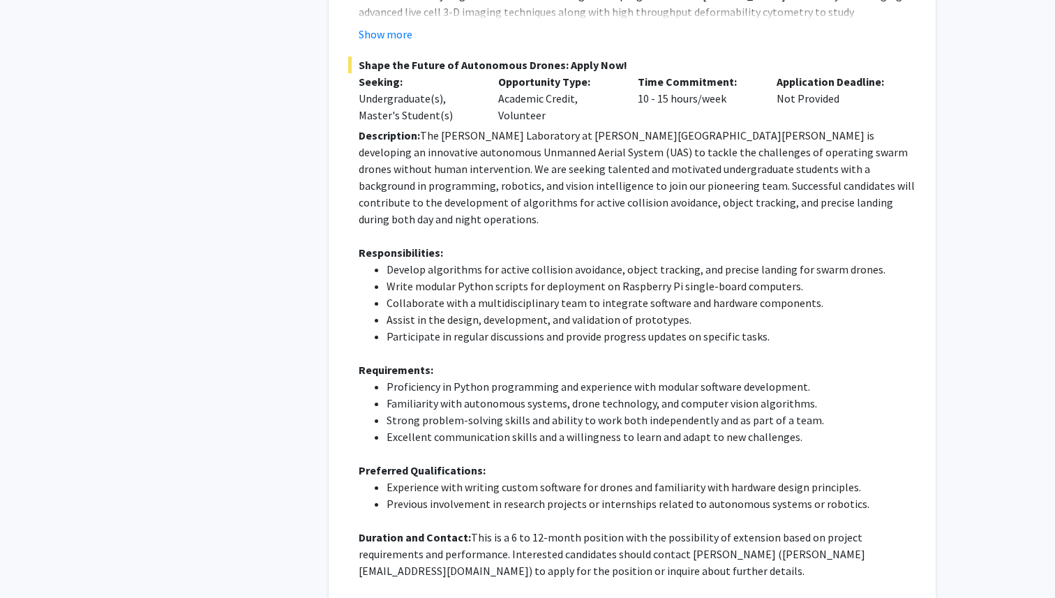
click at [542, 295] on li "Collaborate with a multidisciplinary team to integrate software and hardware co…" at bounding box center [652, 303] width 530 height 17
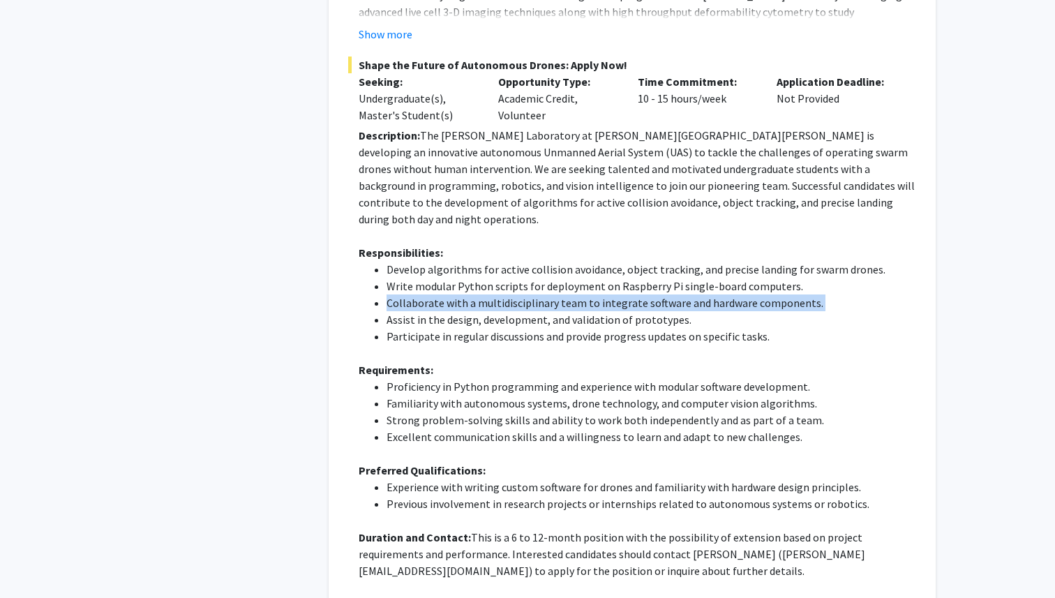
click at [529, 261] on li "Develop algorithms for active collision avoidance, object tracking, and precise…" at bounding box center [652, 269] width 530 height 17
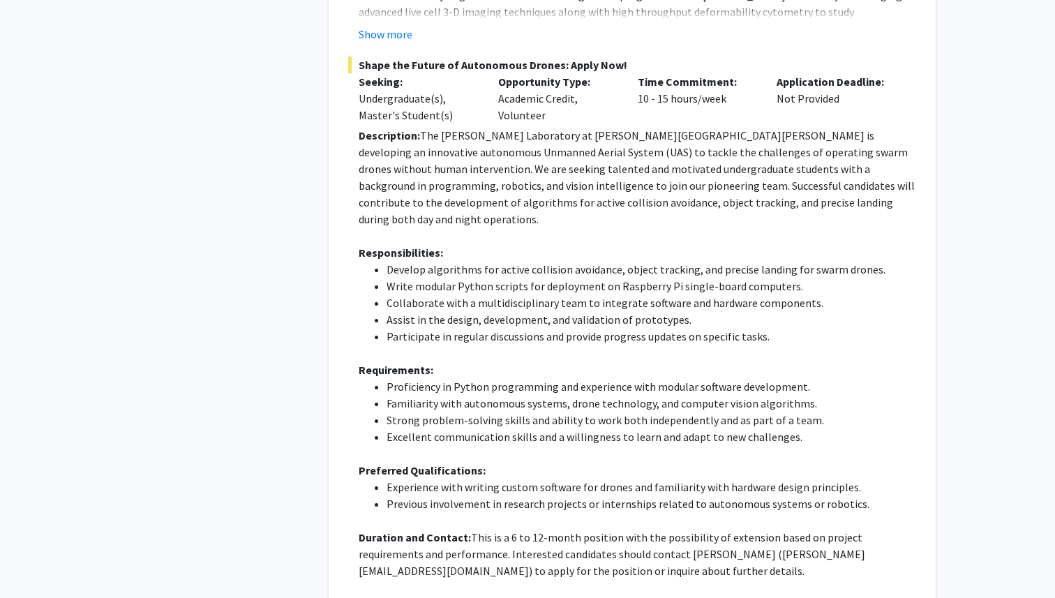
click at [529, 261] on li "Develop algorithms for active collision avoidance, object tracking, and precise…" at bounding box center [652, 269] width 530 height 17
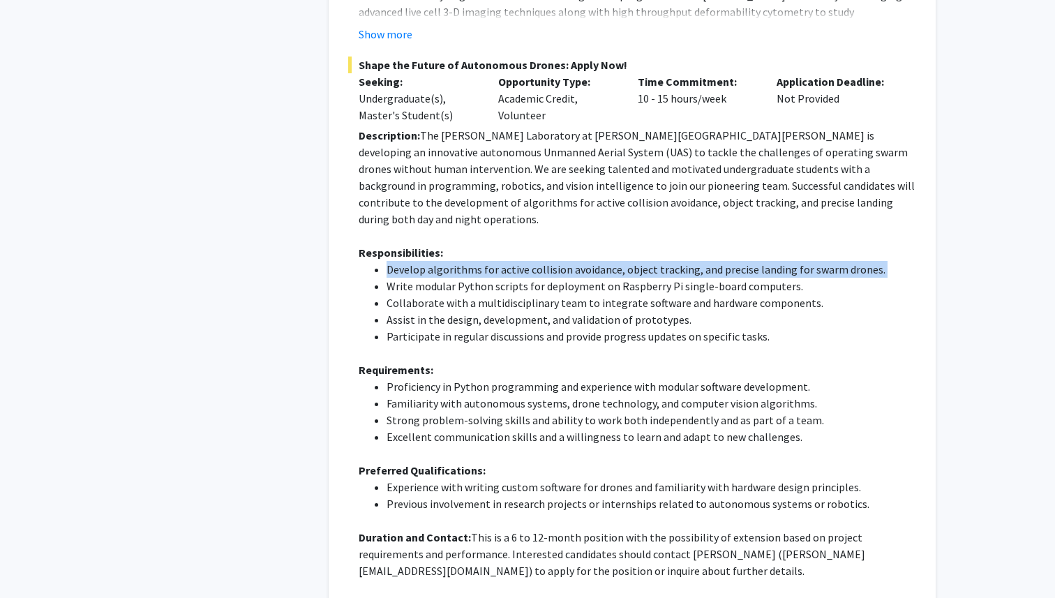
click at [515, 295] on li "Collaborate with a multidisciplinary team to integrate software and hardware co…" at bounding box center [652, 303] width 530 height 17
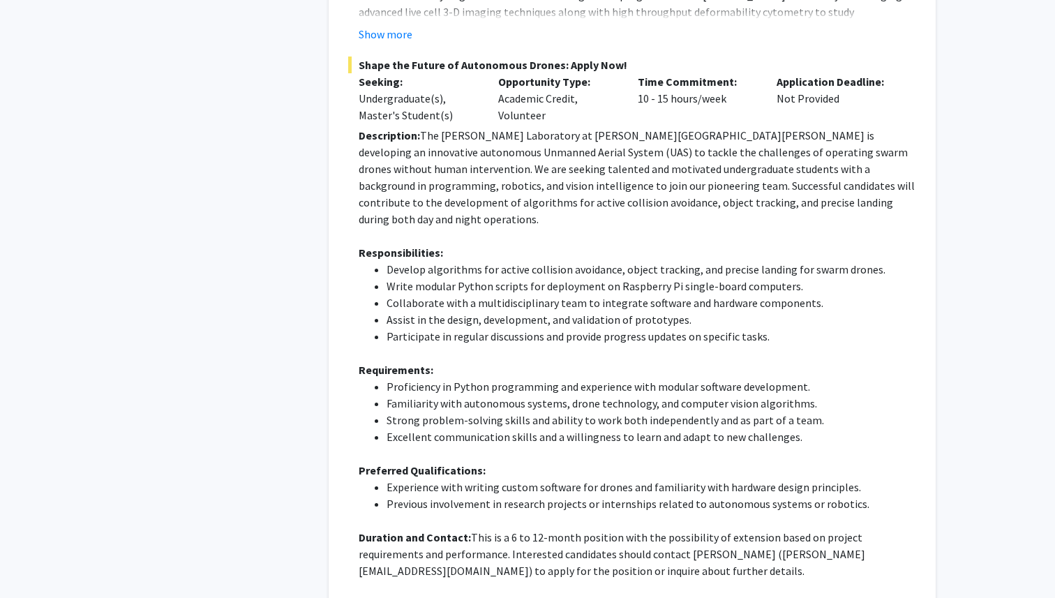
click at [515, 295] on li "Collaborate with a multidisciplinary team to integrate software and hardware co…" at bounding box center [652, 303] width 530 height 17
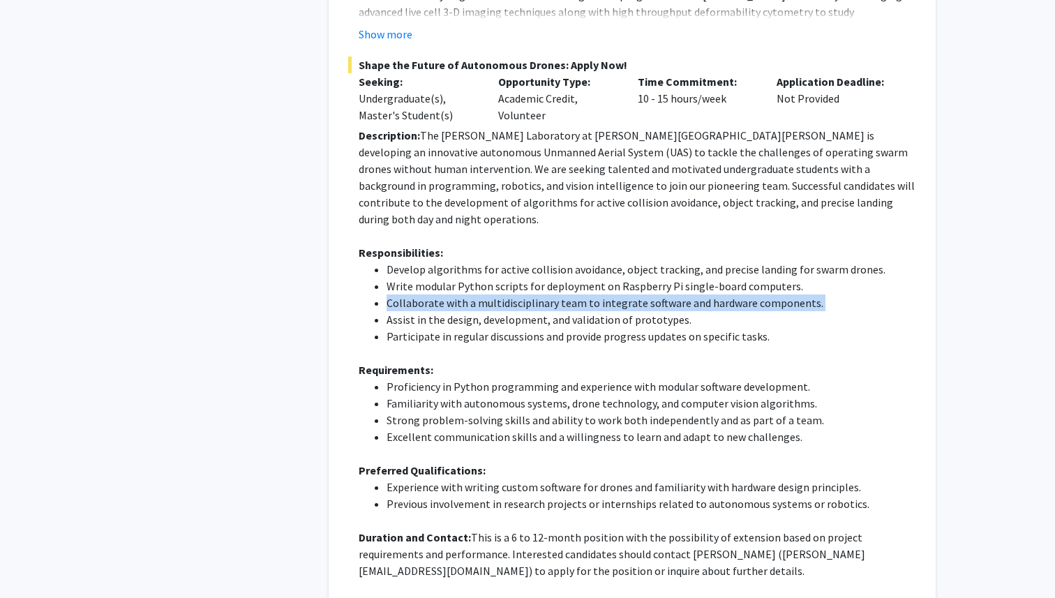
click at [493, 311] on li "Assist in the design, development, and validation of prototypes." at bounding box center [652, 319] width 530 height 17
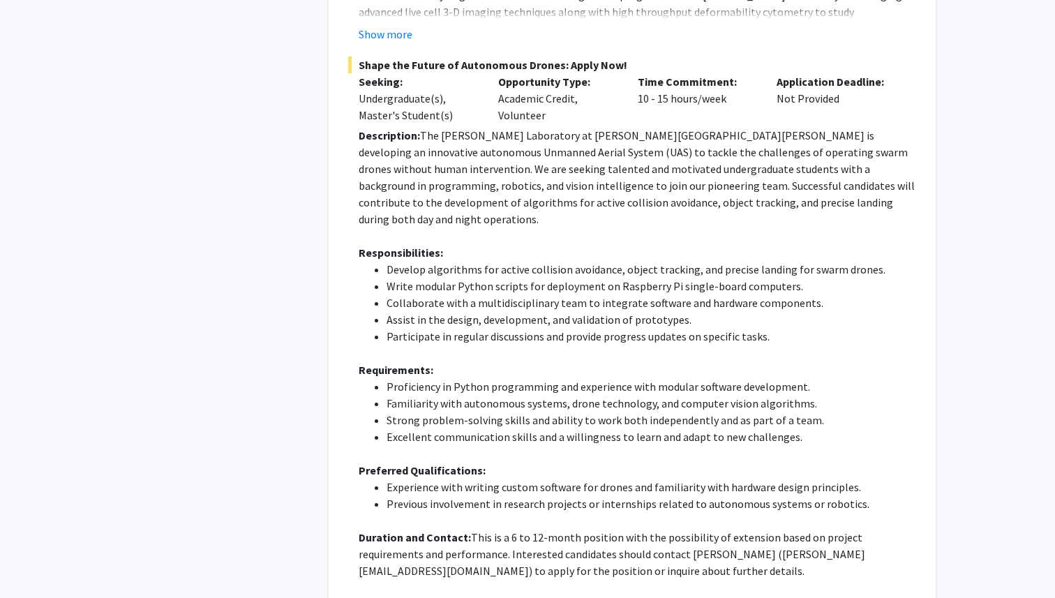
click at [493, 311] on li "Assist in the design, development, and validation of prototypes." at bounding box center [652, 319] width 530 height 17
click at [485, 295] on li "Collaborate with a multidisciplinary team to integrate software and hardware co…" at bounding box center [652, 303] width 530 height 17
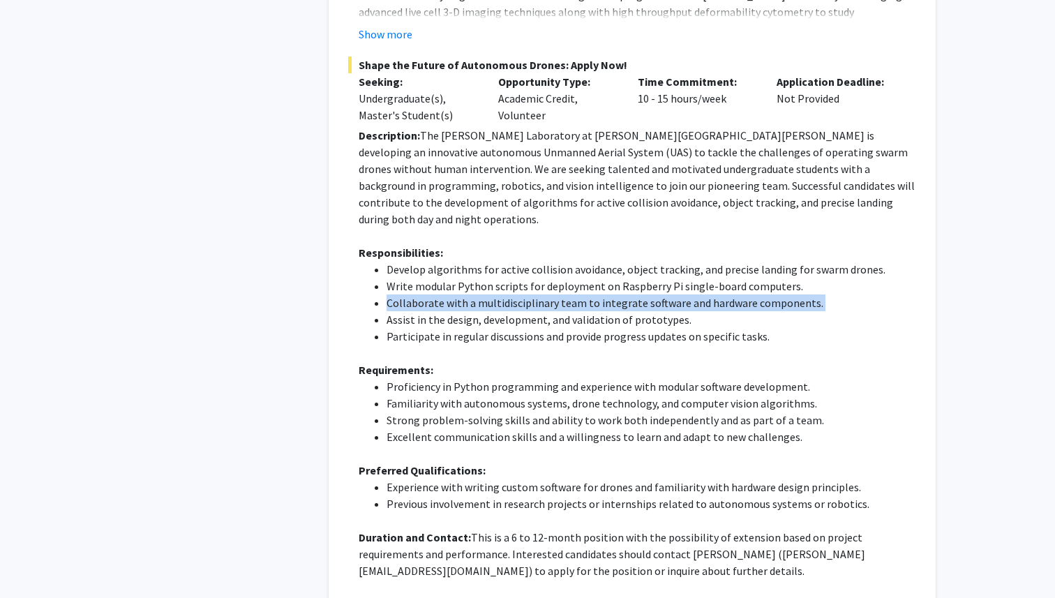
click at [475, 278] on li "Write modular Python scripts for deployment on Raspberry Pi single-board comput…" at bounding box center [652, 286] width 530 height 17
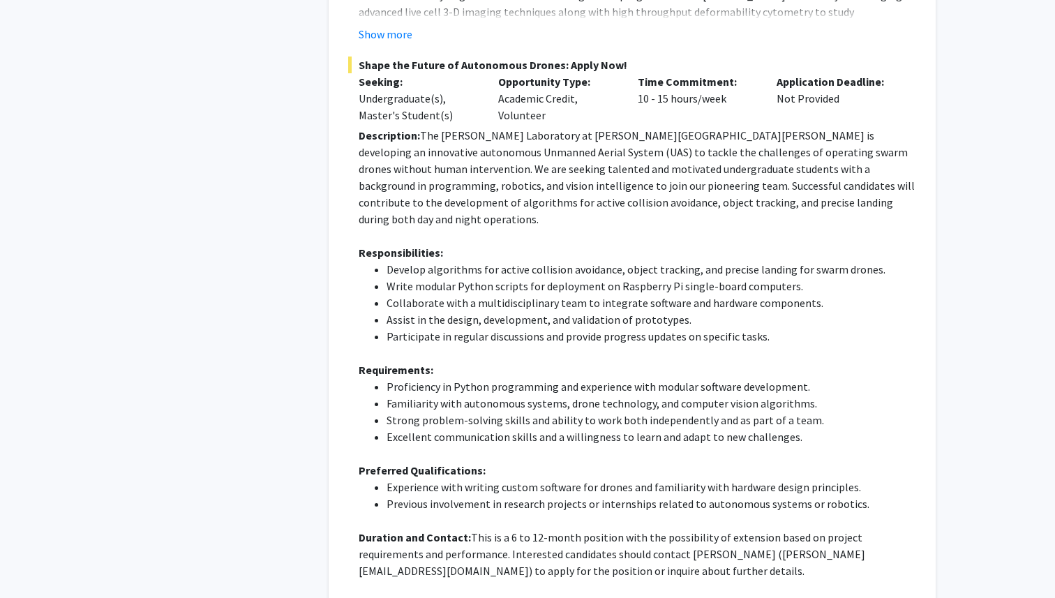
click at [475, 278] on li "Write modular Python scripts for deployment on Raspberry Pi single-board comput…" at bounding box center [652, 286] width 530 height 17
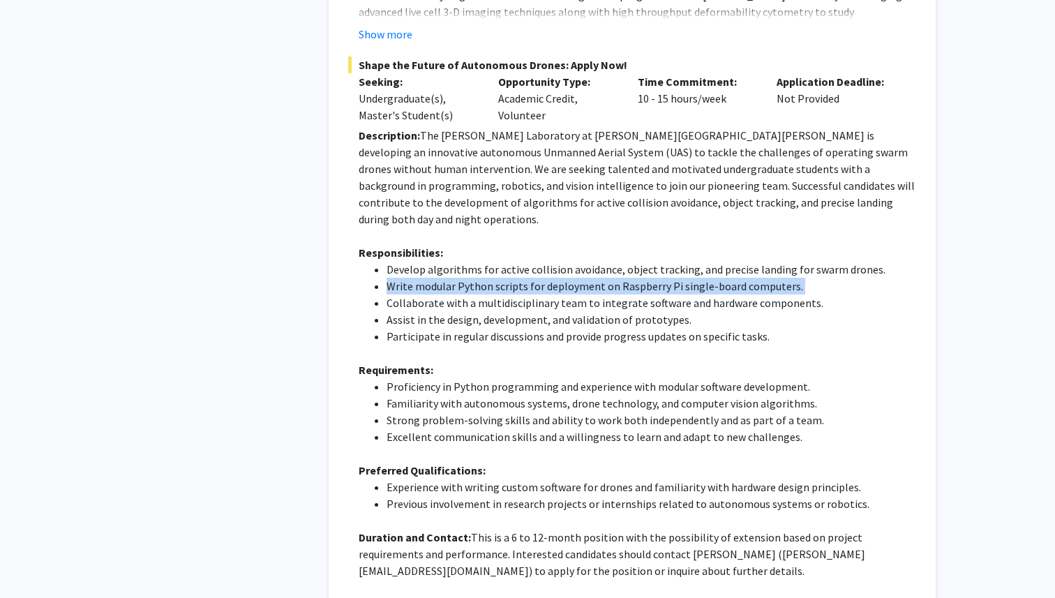
click at [468, 295] on li "Collaborate with a multidisciplinary team to integrate software and hardware co…" at bounding box center [652, 303] width 530 height 17
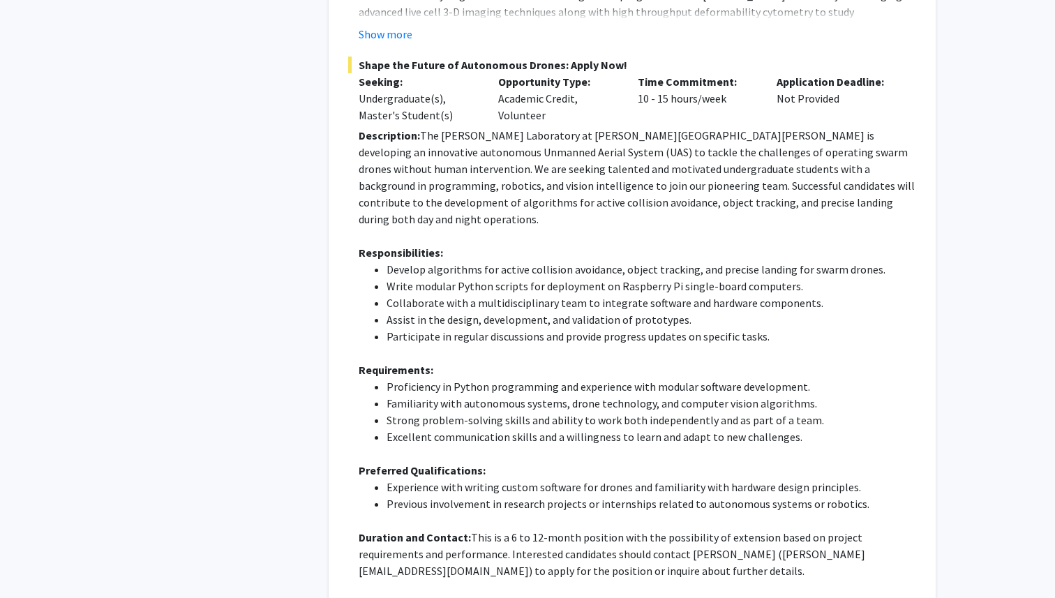
click at [468, 295] on li "Collaborate with a multidisciplinary team to integrate software and hardware co…" at bounding box center [652, 303] width 530 height 17
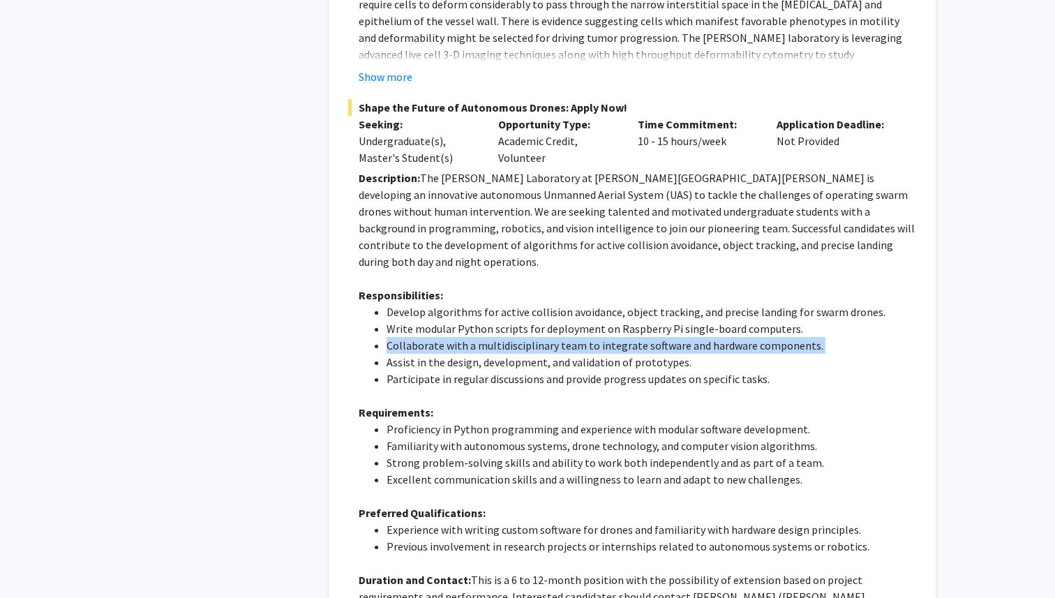
scroll to position [577, 0]
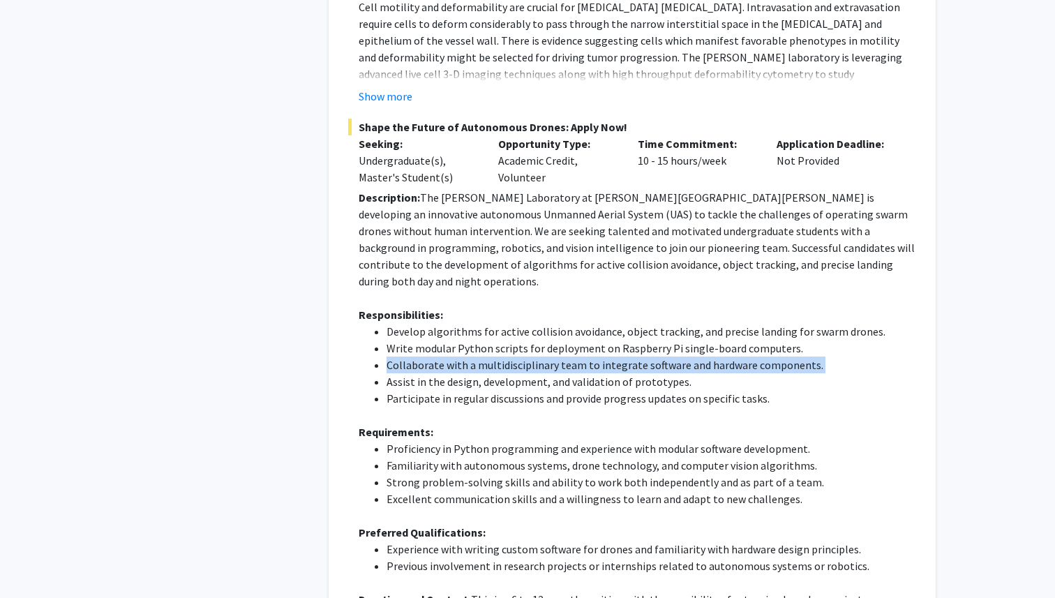
click at [466, 223] on p "Description: The Barman Laboratory at Johns Hopkins University is developing an…" at bounding box center [638, 239] width 558 height 101
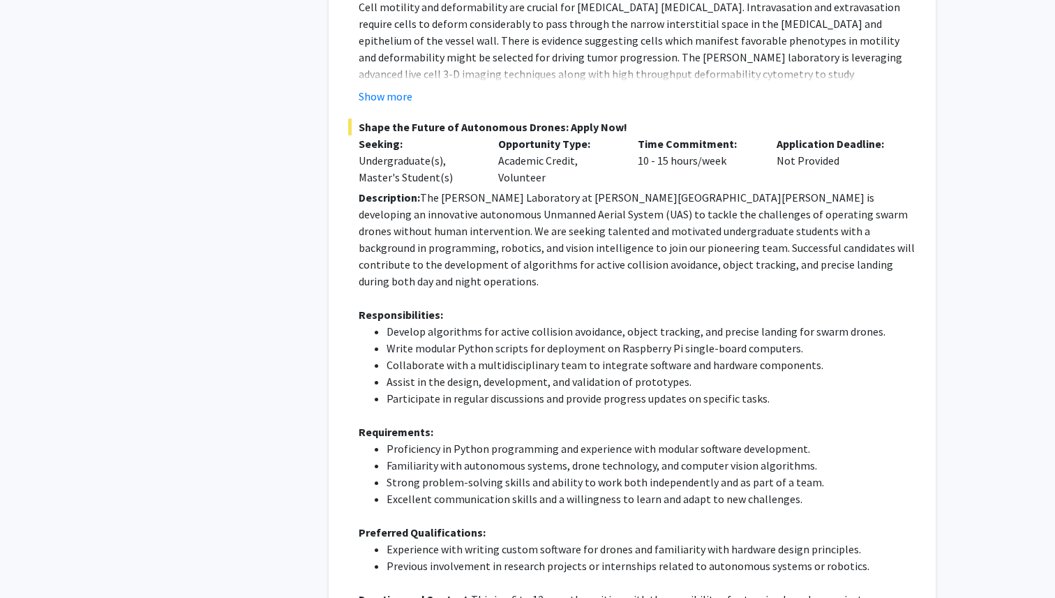
click at [466, 223] on p "Description: The Barman Laboratory at Johns Hopkins University is developing an…" at bounding box center [638, 239] width 558 height 101
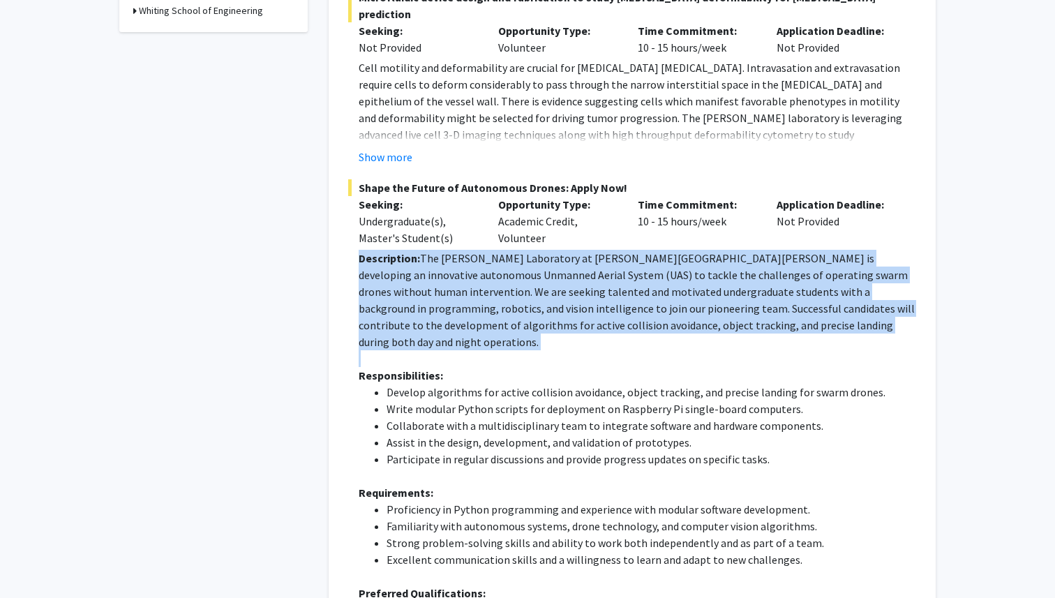
scroll to position [565, 0]
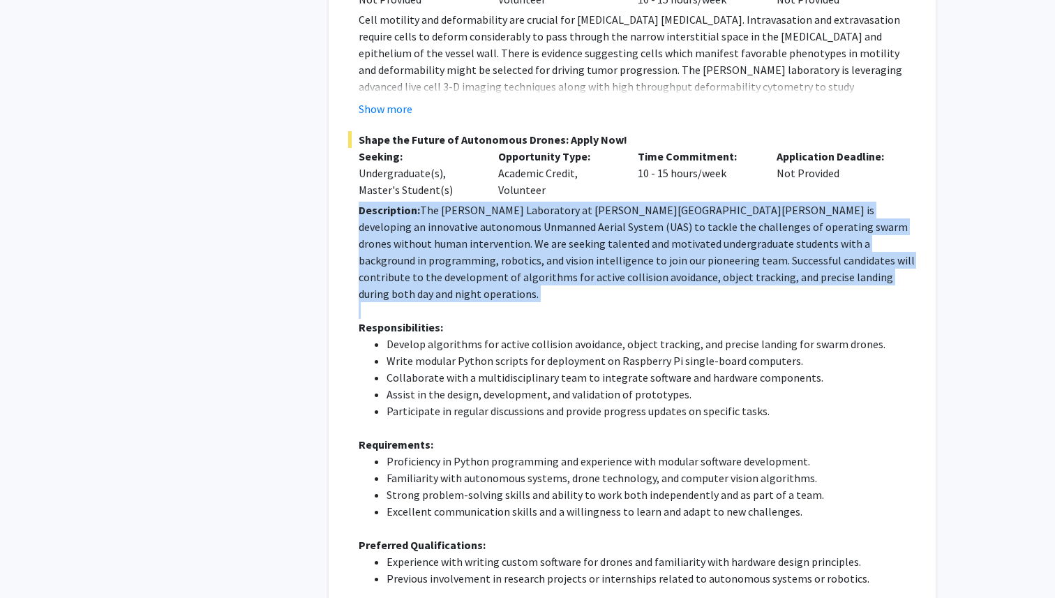
click at [656, 232] on p "Description: The Barman Laboratory at Johns Hopkins University is developing an…" at bounding box center [638, 252] width 558 height 101
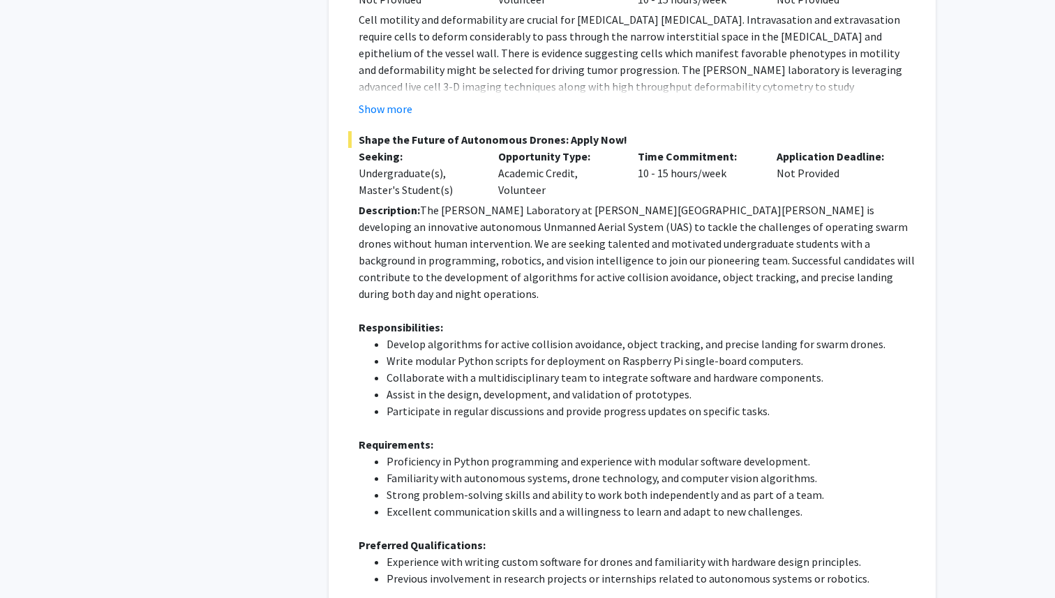
click at [656, 232] on p "Description: The Barman Laboratory at Johns Hopkins University is developing an…" at bounding box center [638, 252] width 558 height 101
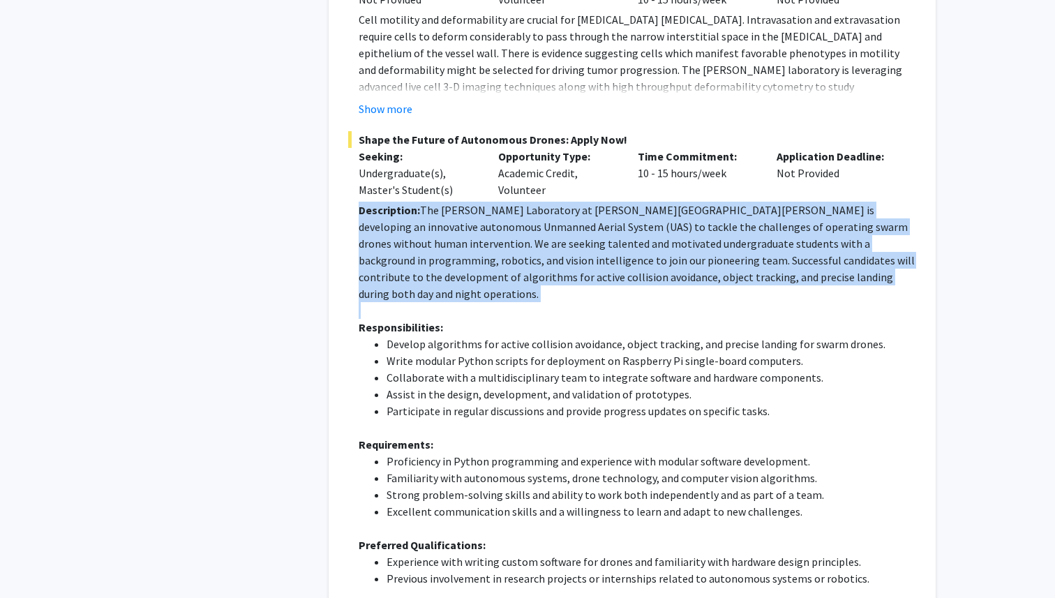
click at [588, 250] on p "Description: The Barman Laboratory at Johns Hopkins University is developing an…" at bounding box center [638, 252] width 558 height 101
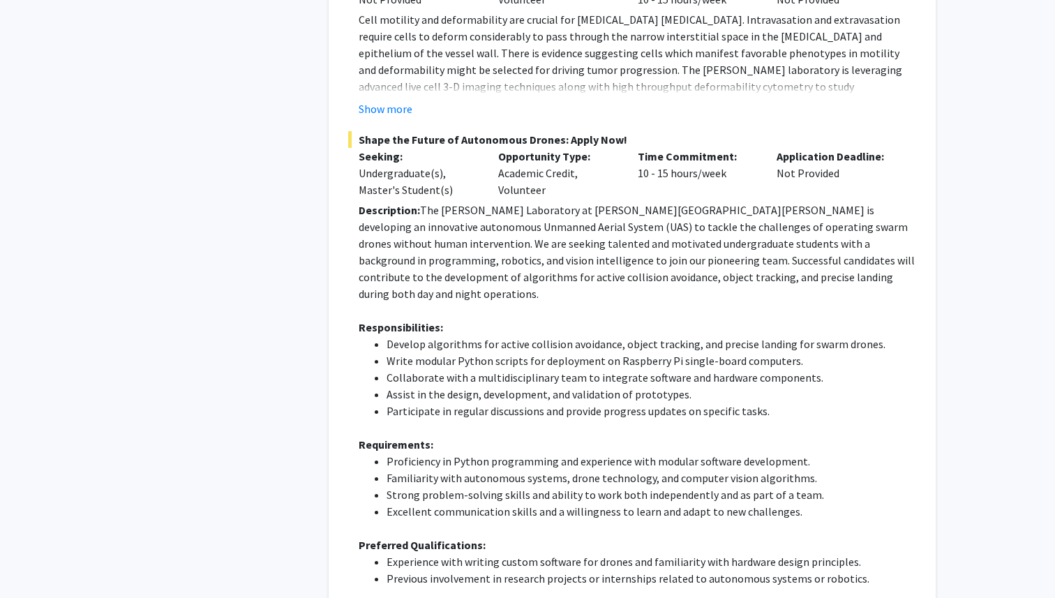
click at [588, 250] on p "Description: The Barman Laboratory at Johns Hopkins University is developing an…" at bounding box center [638, 252] width 558 height 101
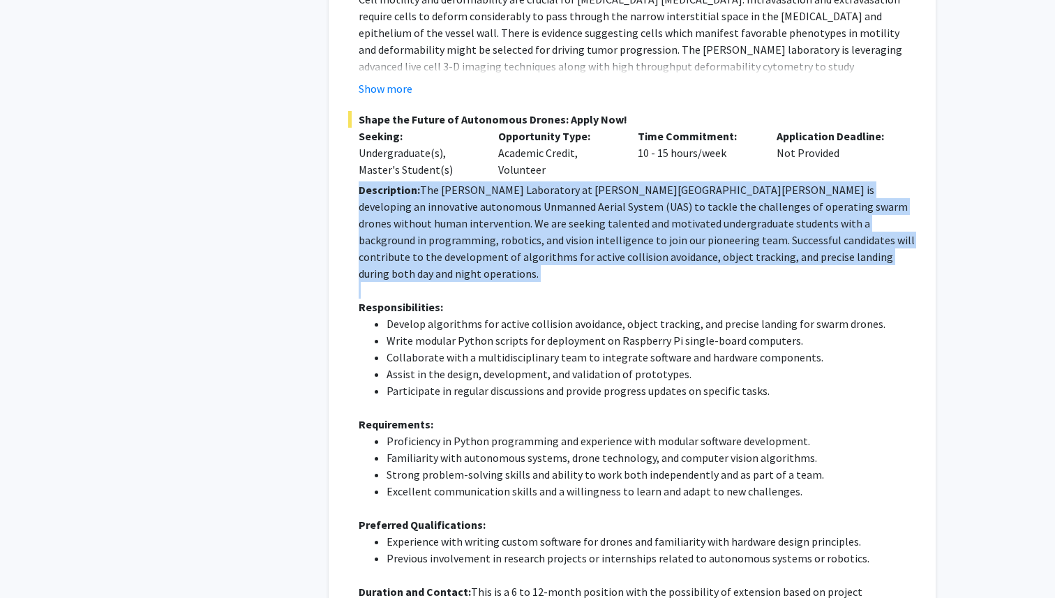
scroll to position [593, 0]
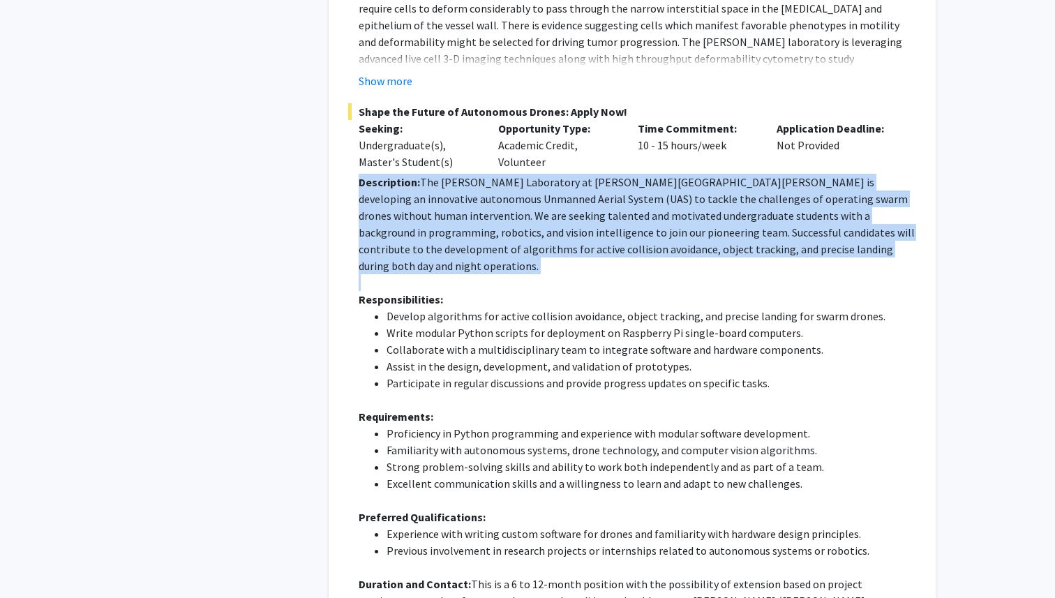
click at [510, 325] on li "Write modular Python scripts for deployment on Raspberry Pi single-board comput…" at bounding box center [652, 333] width 530 height 17
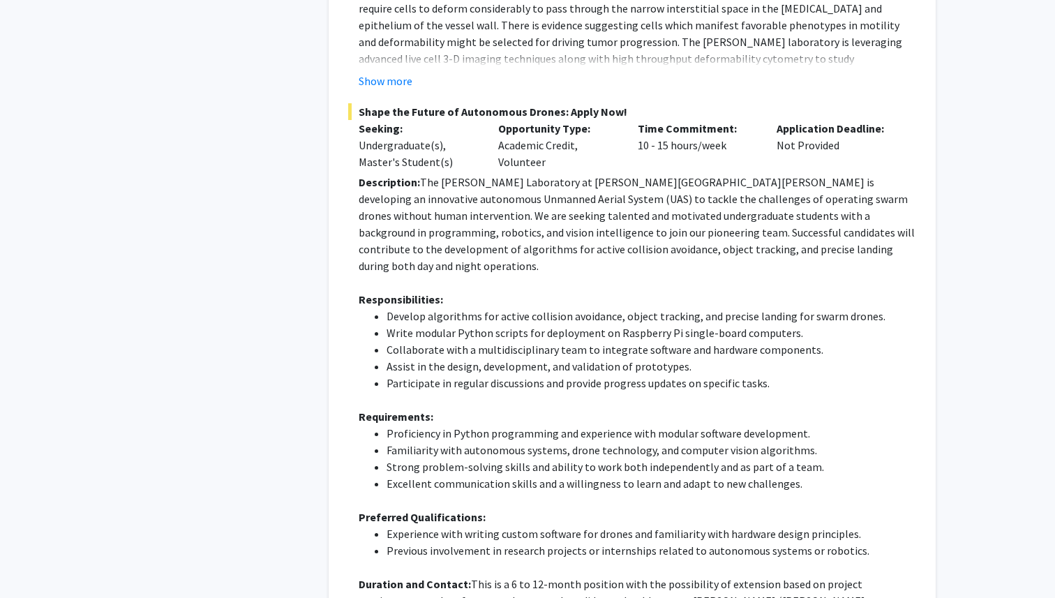
click at [510, 325] on li "Write modular Python scripts for deployment on Raspberry Pi single-board comput…" at bounding box center [652, 333] width 530 height 17
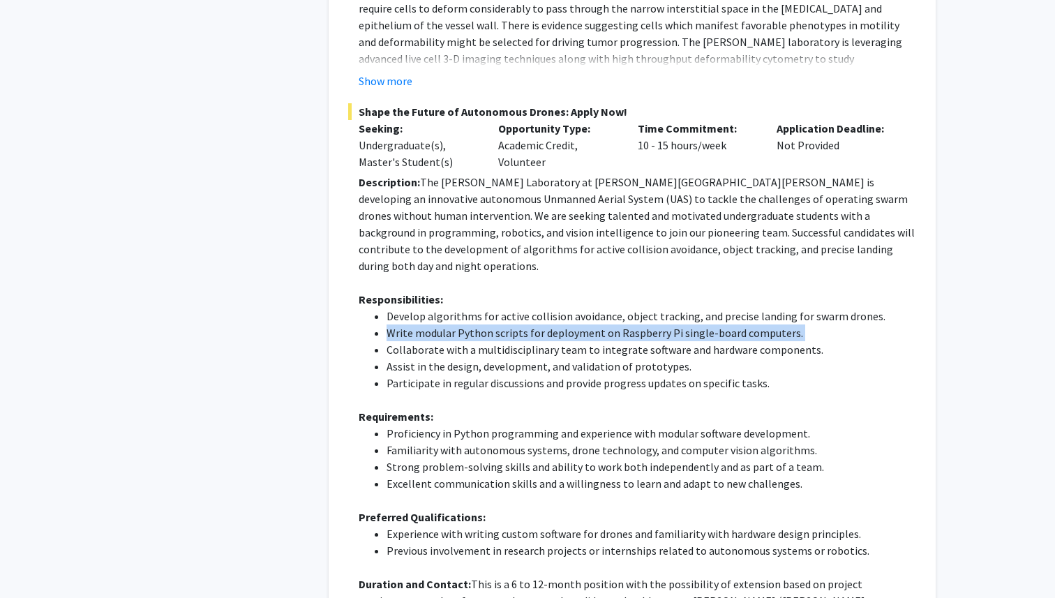
click at [493, 341] on li "Collaborate with a multidisciplinary team to integrate software and hardware co…" at bounding box center [652, 349] width 530 height 17
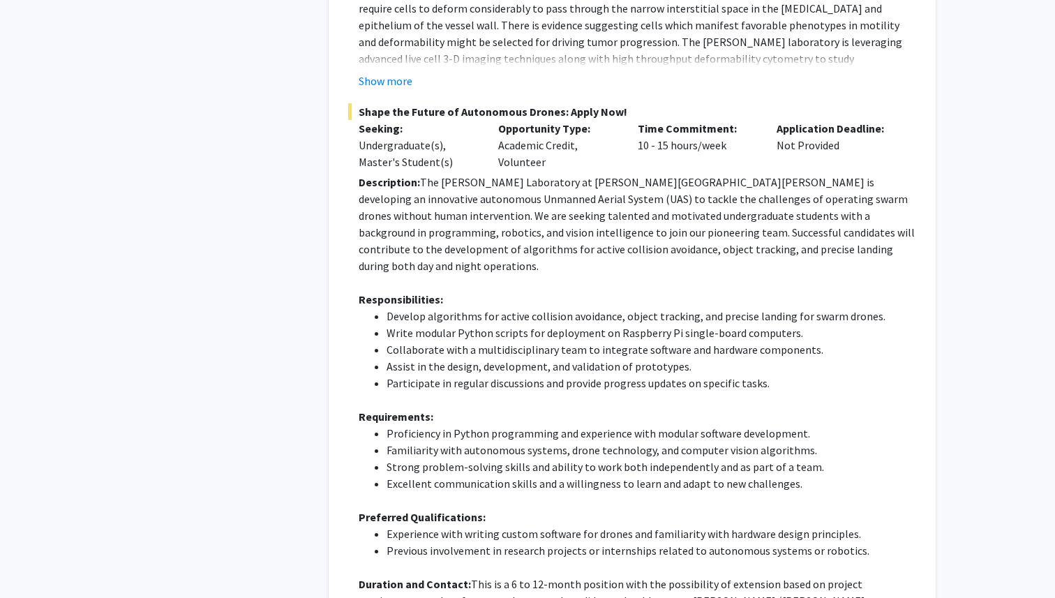
click at [493, 341] on li "Collaborate with a multidisciplinary team to integrate software and hardware co…" at bounding box center [652, 349] width 530 height 17
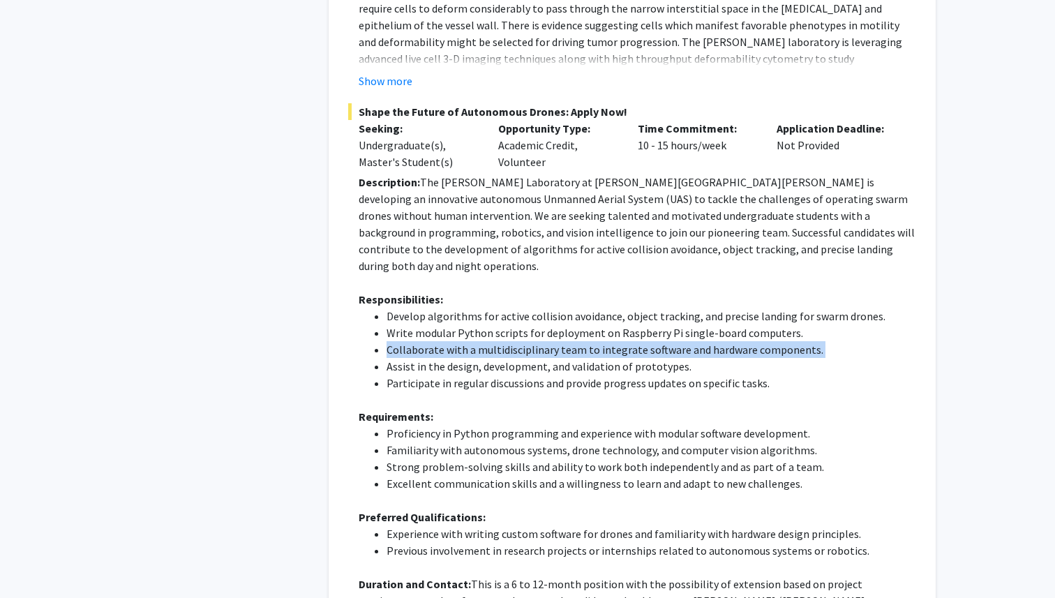
click at [479, 358] on li "Assist in the design, development, and validation of prototypes." at bounding box center [652, 366] width 530 height 17
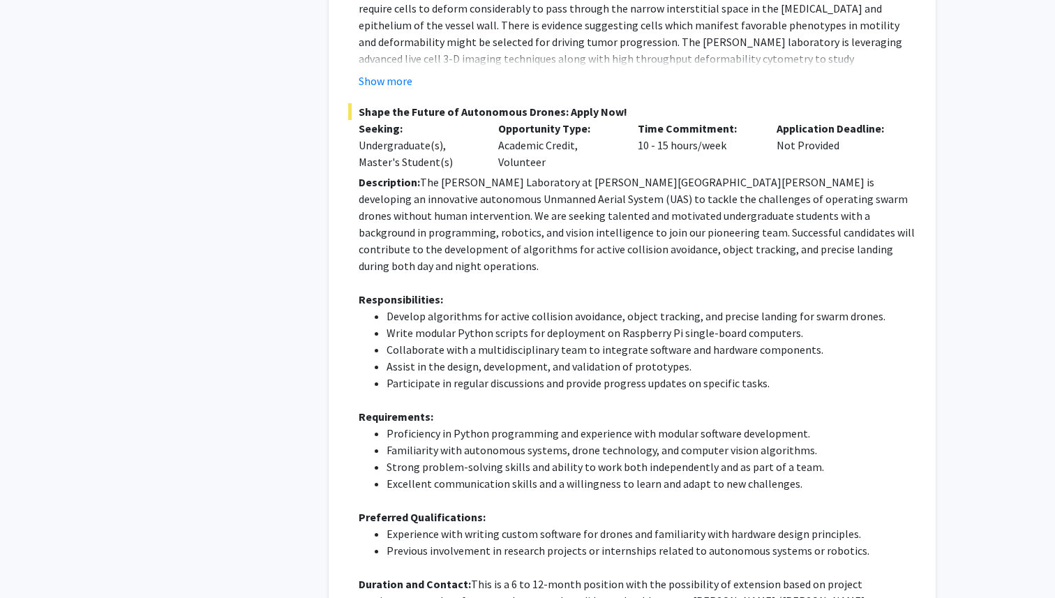
click at [479, 358] on li "Assist in the design, development, and validation of prototypes." at bounding box center [652, 366] width 530 height 17
click at [477, 375] on li "Participate in regular discussions and provide progress updates on specific tas…" at bounding box center [652, 383] width 530 height 17
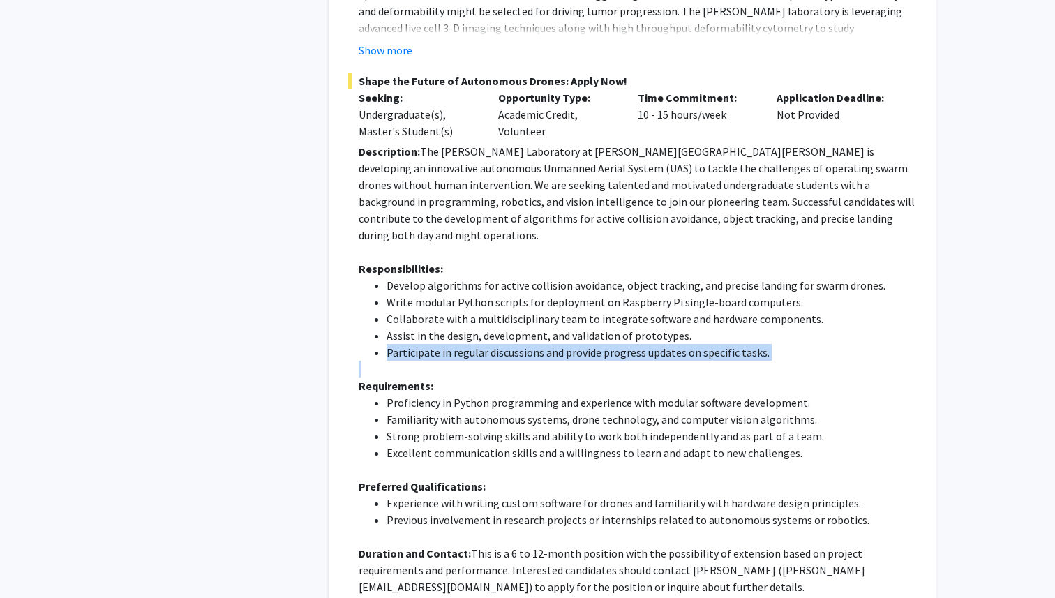
scroll to position [628, 0]
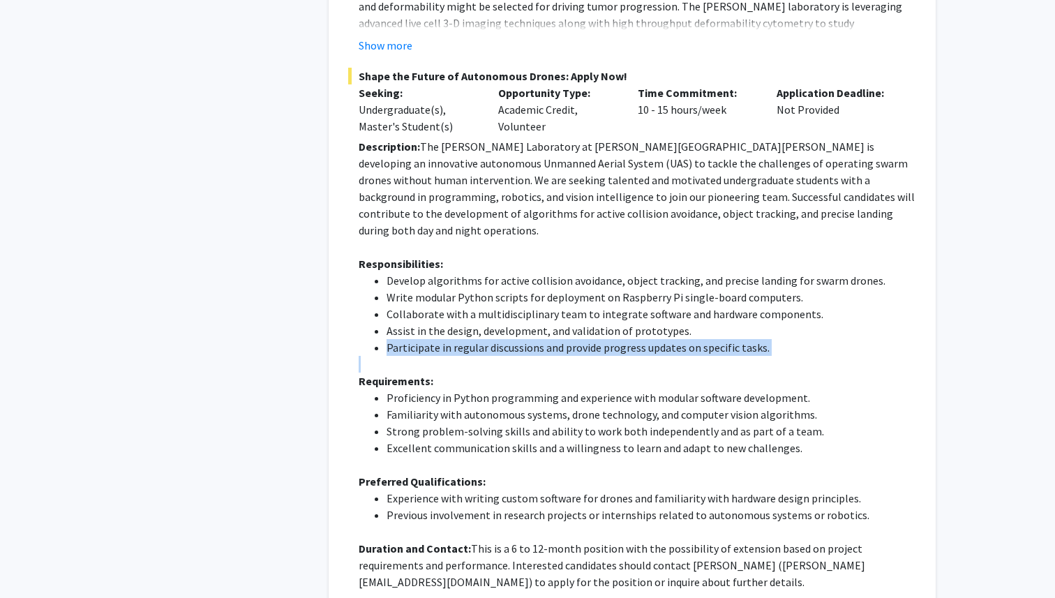
click at [477, 406] on li "Familiarity with autonomous systems, drone technology, and computer vision algo…" at bounding box center [652, 414] width 530 height 17
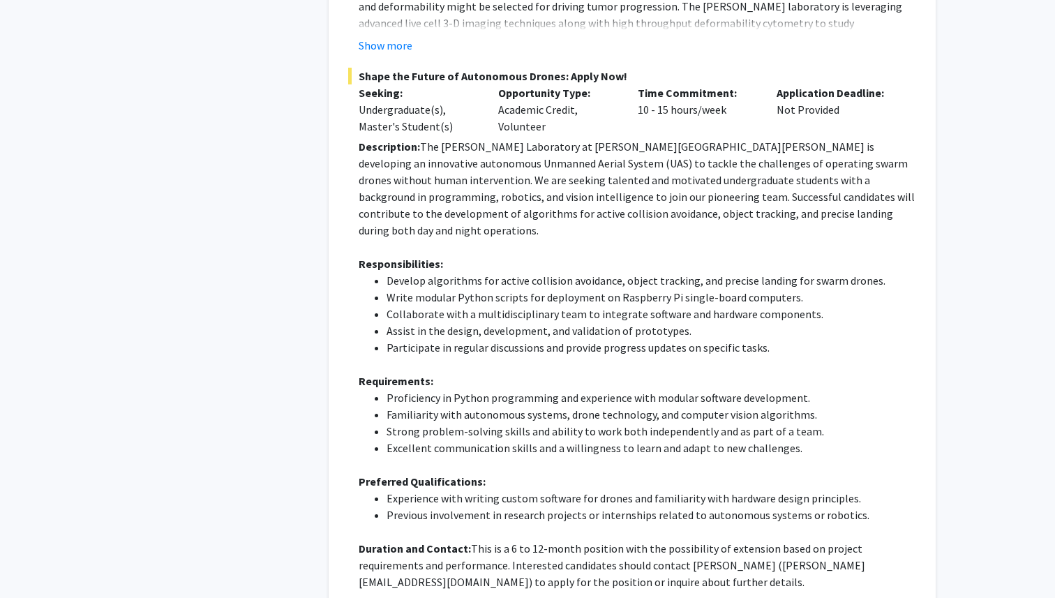
click at [477, 406] on li "Familiarity with autonomous systems, drone technology, and computer vision algo…" at bounding box center [652, 414] width 530 height 17
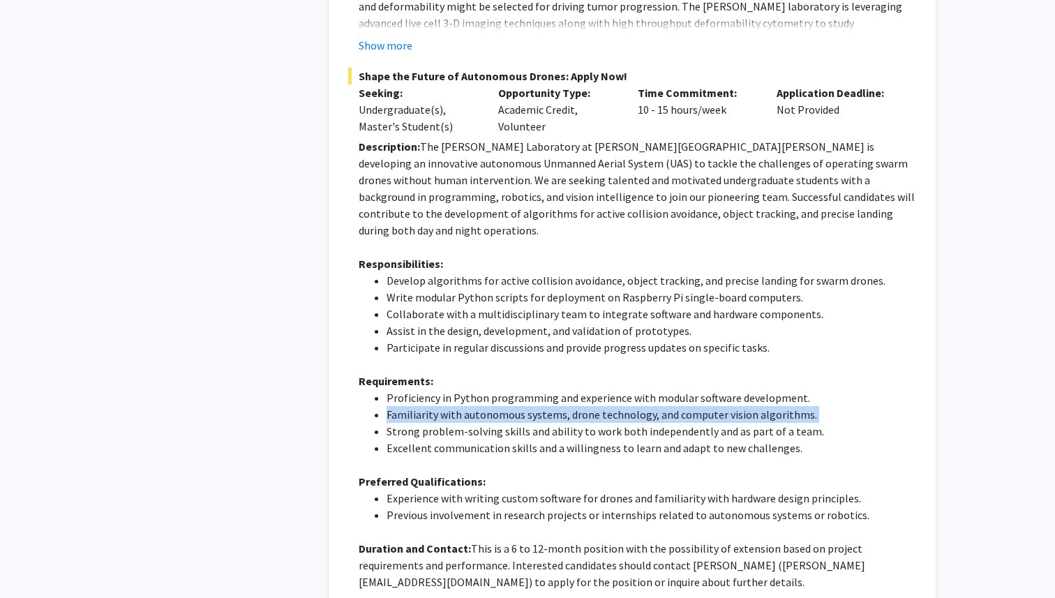
click at [469, 389] on li "Proficiency in Python programming and experience with modular software developm…" at bounding box center [652, 397] width 530 height 17
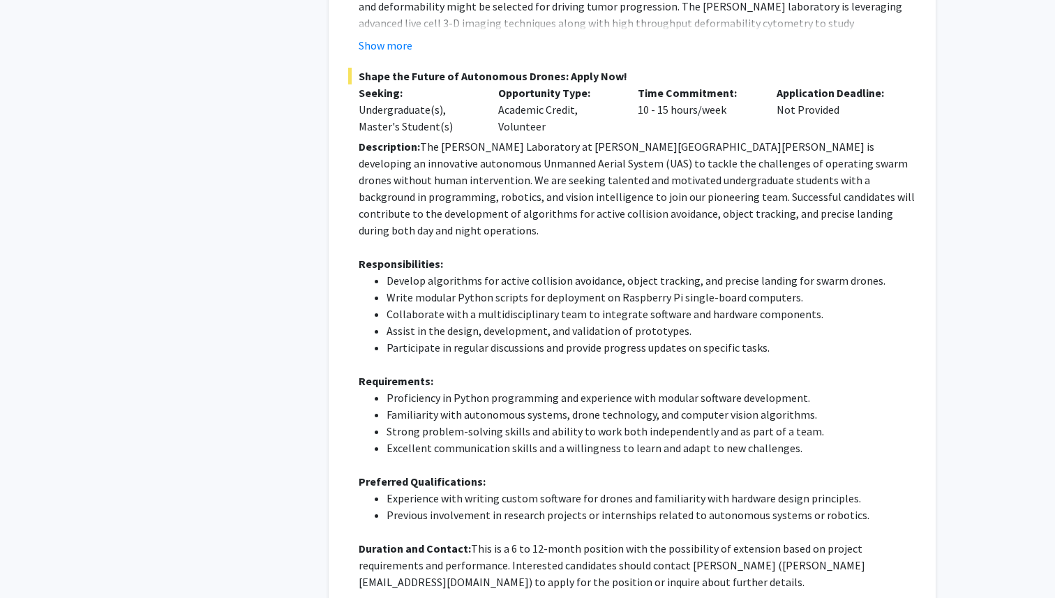
click at [469, 389] on li "Proficiency in Python programming and experience with modular software developm…" at bounding box center [652, 397] width 530 height 17
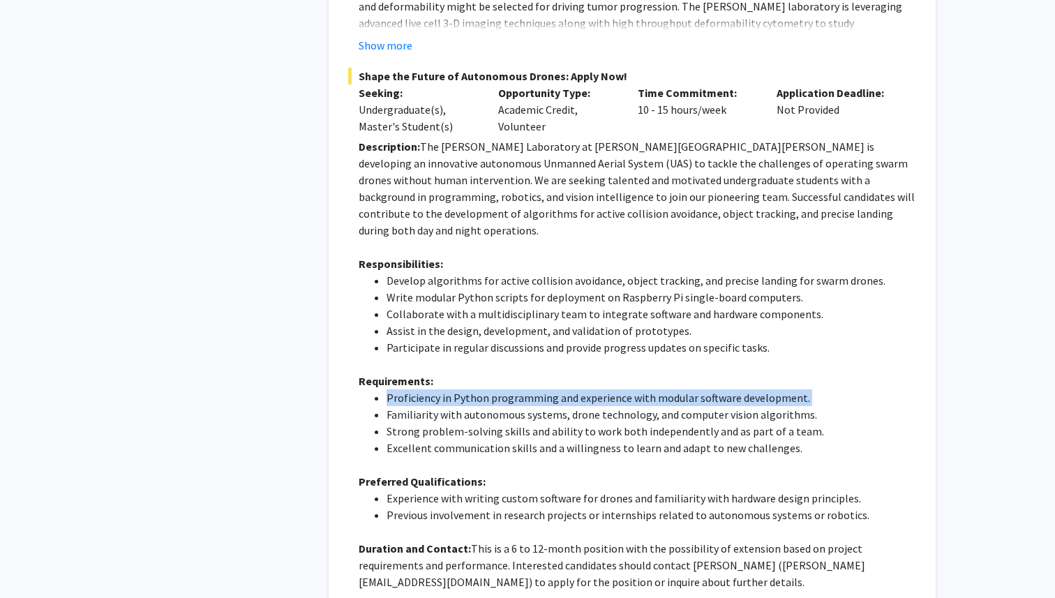
click at [435, 406] on li "Familiarity with autonomous systems, drone technology, and computer vision algo…" at bounding box center [652, 414] width 530 height 17
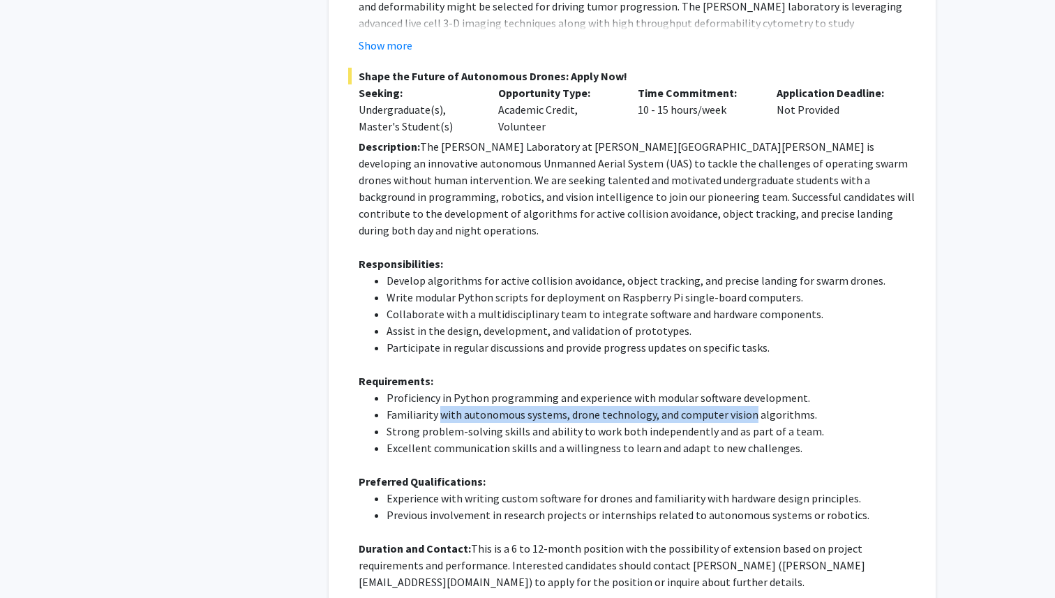
drag, startPoint x: 440, startPoint y: 383, endPoint x: 746, endPoint y: 382, distance: 306.4
click at [746, 406] on li "Familiarity with autonomous systems, drone technology, and computer vision algo…" at bounding box center [652, 414] width 530 height 17
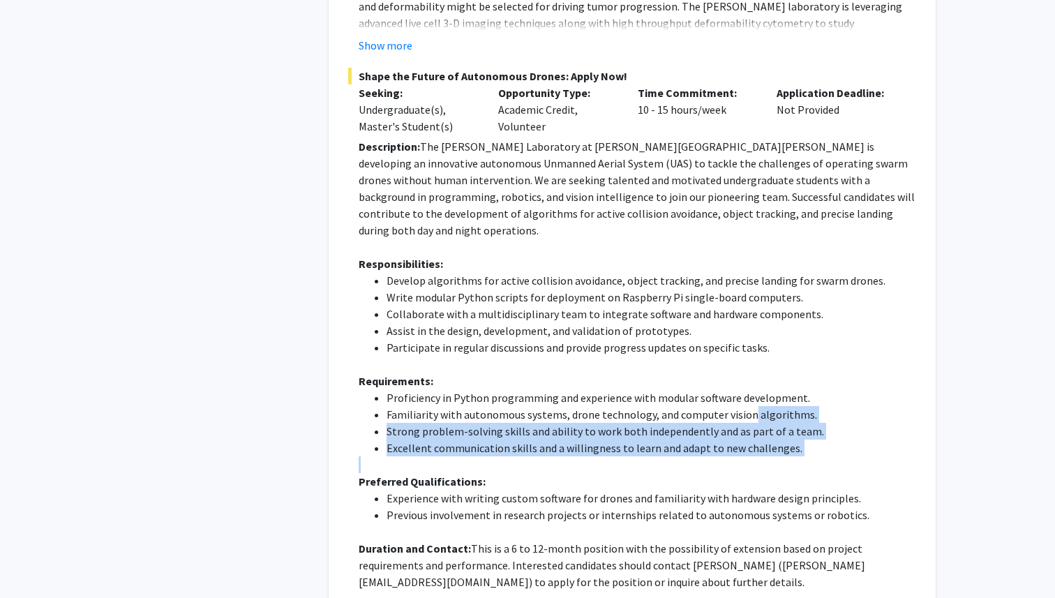
drag, startPoint x: 746, startPoint y: 382, endPoint x: 803, endPoint y: 413, distance: 65.0
click at [803, 413] on ul "Proficiency in Python programming and experience with modular software developm…" at bounding box center [638, 422] width 558 height 67
click at [803, 440] on li "Excellent communication skills and a willingness to learn and adapt to new chal…" at bounding box center [652, 448] width 530 height 17
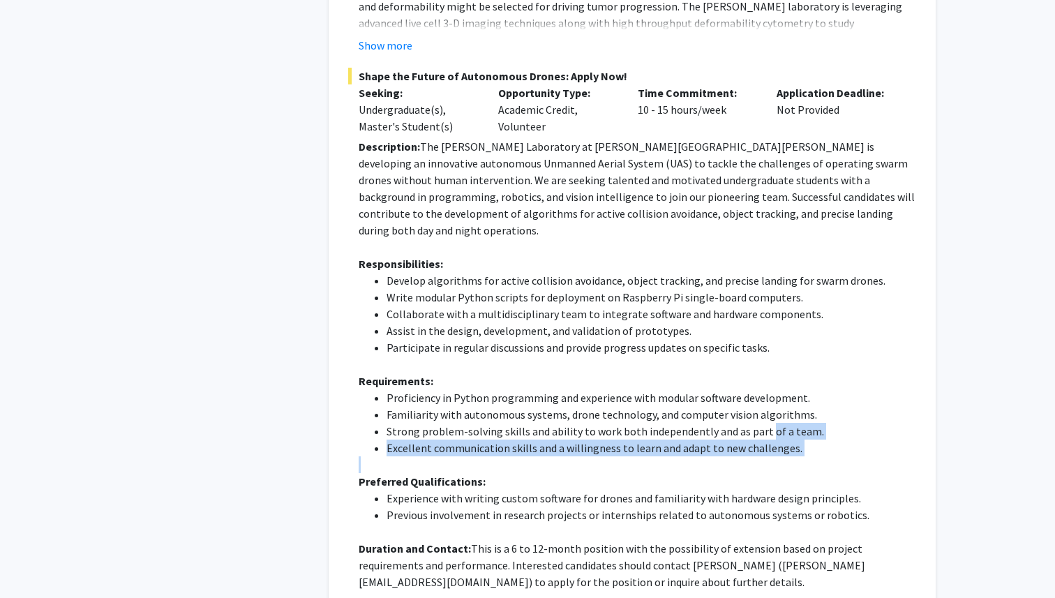
drag, startPoint x: 803, startPoint y: 413, endPoint x: 761, endPoint y: 399, distance: 44.1
click at [761, 399] on ul "Proficiency in Python programming and experience with modular software developm…" at bounding box center [638, 422] width 558 height 67
click at [761, 423] on li "Strong problem-solving skills and ability to work both independently and as par…" at bounding box center [652, 431] width 530 height 17
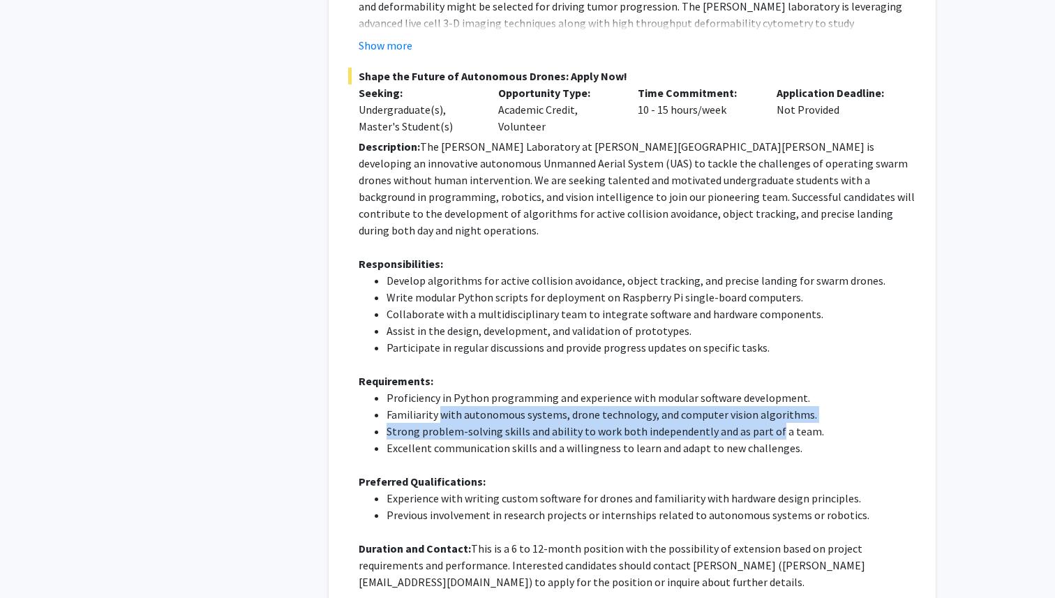
drag, startPoint x: 761, startPoint y: 399, endPoint x: 440, endPoint y: 385, distance: 322.1
click at [440, 389] on ul "Proficiency in Python programming and experience with modular software developm…" at bounding box center [638, 422] width 558 height 67
click at [440, 406] on li "Familiarity with autonomous systems, drone technology, and computer vision algo…" at bounding box center [652, 414] width 530 height 17
drag, startPoint x: 440, startPoint y: 385, endPoint x: 751, endPoint y: 392, distance: 311.4
click at [751, 392] on ul "Proficiency in Python programming and experience with modular software developm…" at bounding box center [638, 422] width 558 height 67
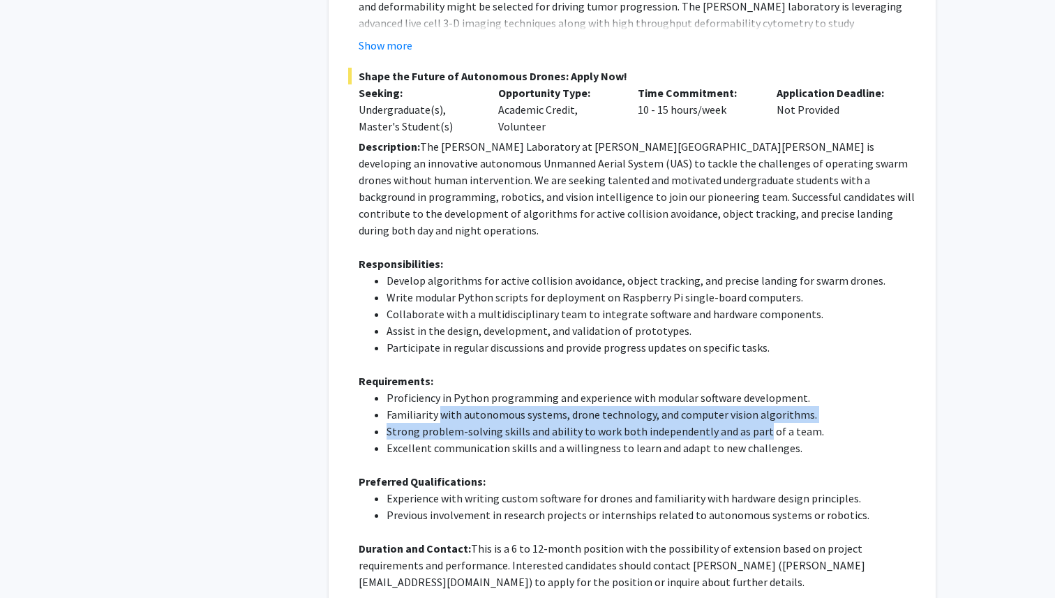
click at [751, 423] on li "Strong problem-solving skills and ability to work both independently and as par…" at bounding box center [652, 431] width 530 height 17
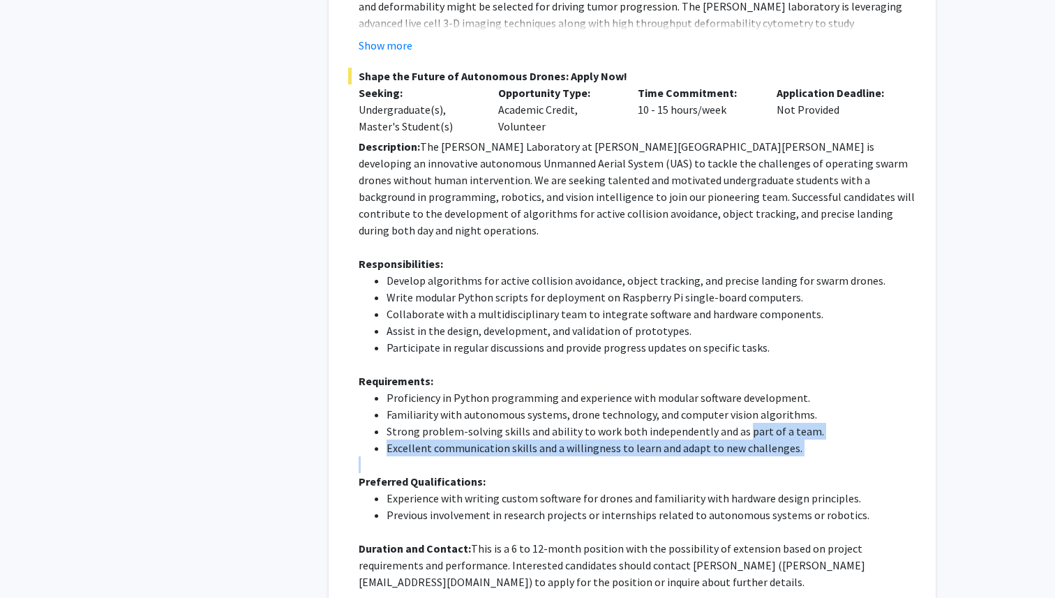
drag, startPoint x: 751, startPoint y: 392, endPoint x: 789, endPoint y: 408, distance: 40.7
click at [789, 408] on ul "Proficiency in Python programming and experience with modular software developm…" at bounding box center [638, 422] width 558 height 67
click at [789, 440] on li "Excellent communication skills and a willingness to learn and adapt to new chal…" at bounding box center [652, 448] width 530 height 17
drag, startPoint x: 789, startPoint y: 408, endPoint x: 765, endPoint y: 399, distance: 25.2
click at [765, 399] on ul "Proficiency in Python programming and experience with modular software developm…" at bounding box center [638, 422] width 558 height 67
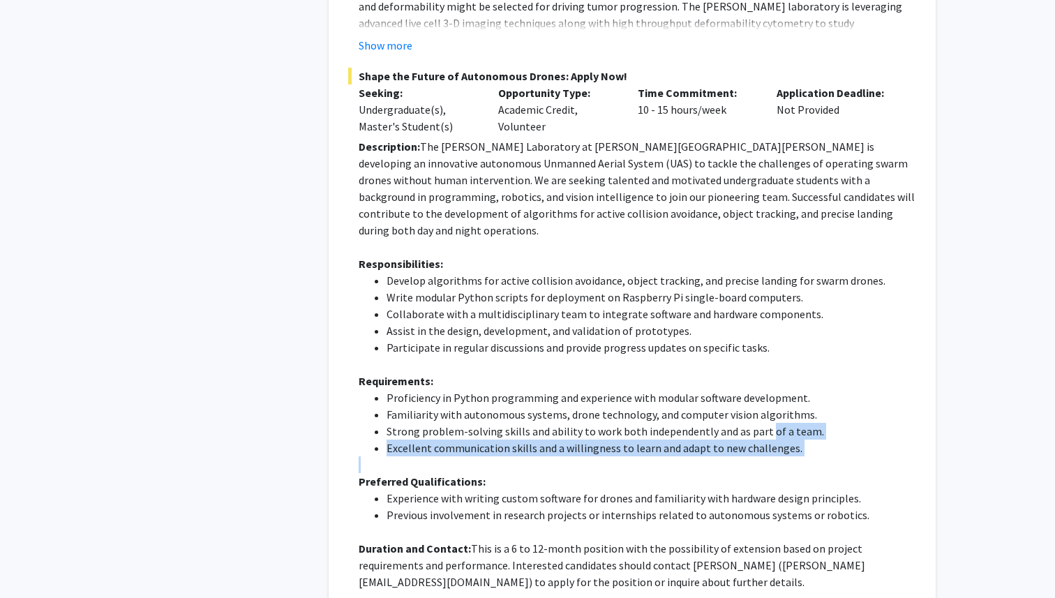
click at [765, 423] on li "Strong problem-solving skills and ability to work both independently and as par…" at bounding box center [652, 431] width 530 height 17
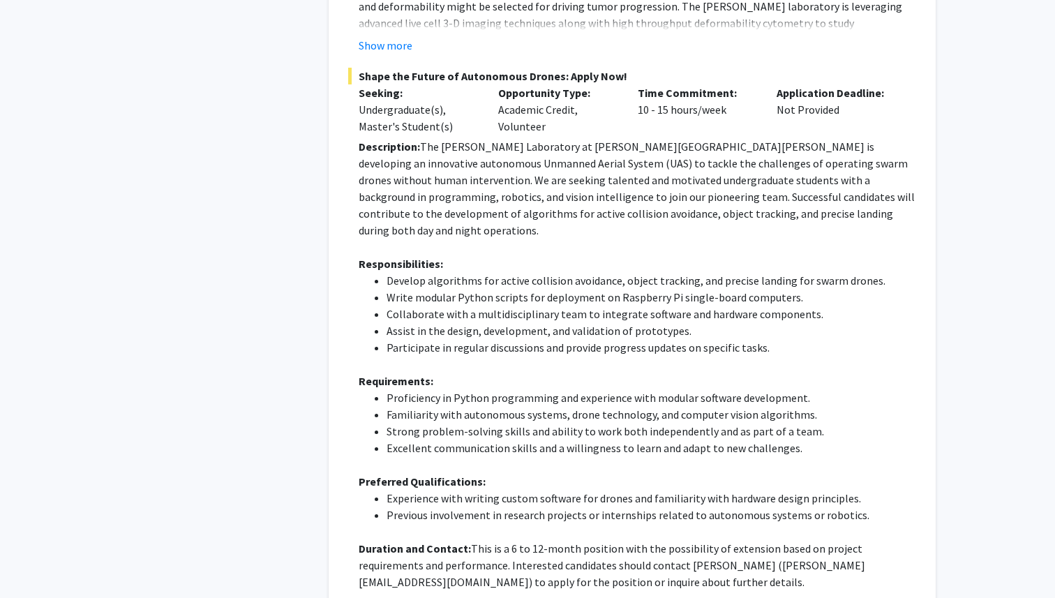
scroll to position [630, 0]
click at [766, 422] on li "Strong problem-solving skills and ability to work both independently and as par…" at bounding box center [652, 430] width 530 height 17
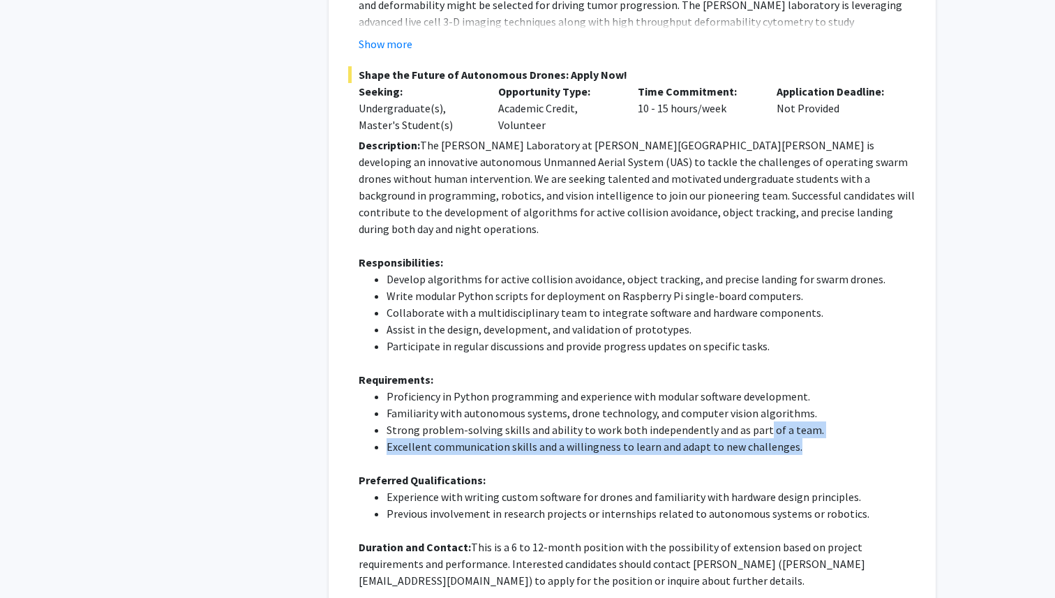
drag, startPoint x: 759, startPoint y: 396, endPoint x: 798, endPoint y: 411, distance: 42.6
click at [798, 411] on ul "Proficiency in Python programming and experience with modular software developm…" at bounding box center [638, 421] width 558 height 67
click at [798, 438] on li "Excellent communication skills and a willingness to learn and adapt to new chal…" at bounding box center [652, 446] width 530 height 17
drag, startPoint x: 798, startPoint y: 411, endPoint x: 759, endPoint y: 398, distance: 41.9
click at [759, 398] on ul "Proficiency in Python programming and experience with modular software developm…" at bounding box center [638, 421] width 558 height 67
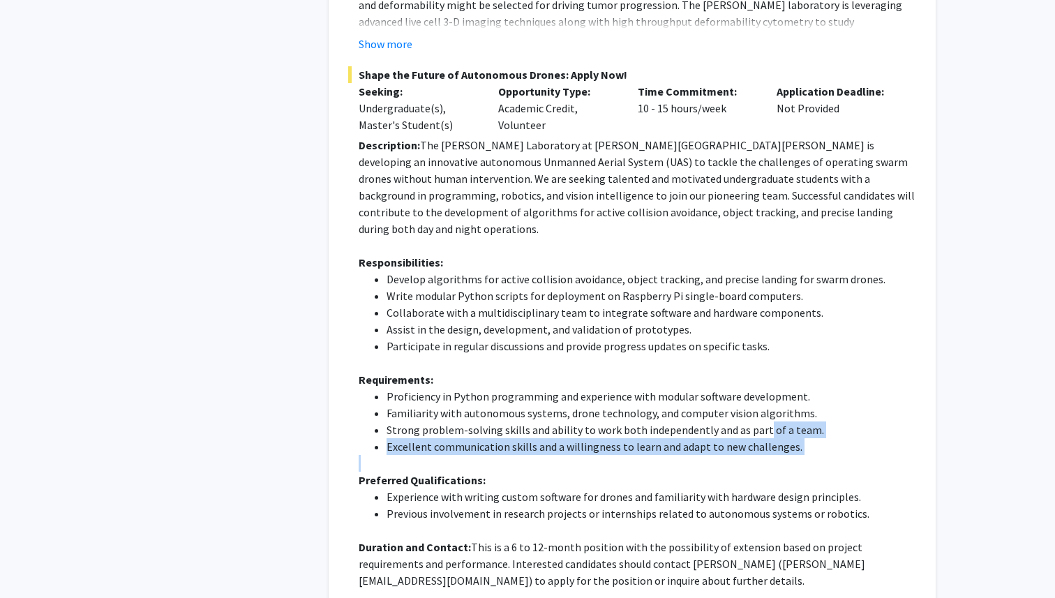
click at [759, 422] on li "Strong problem-solving skills and ability to work both independently and as par…" at bounding box center [652, 430] width 530 height 17
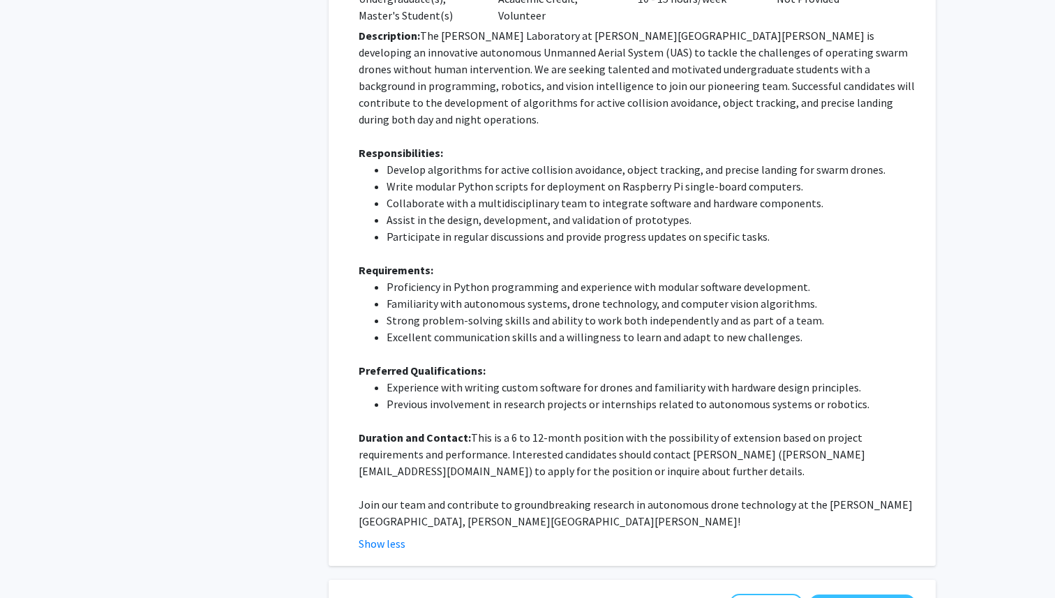
scroll to position [741, 0]
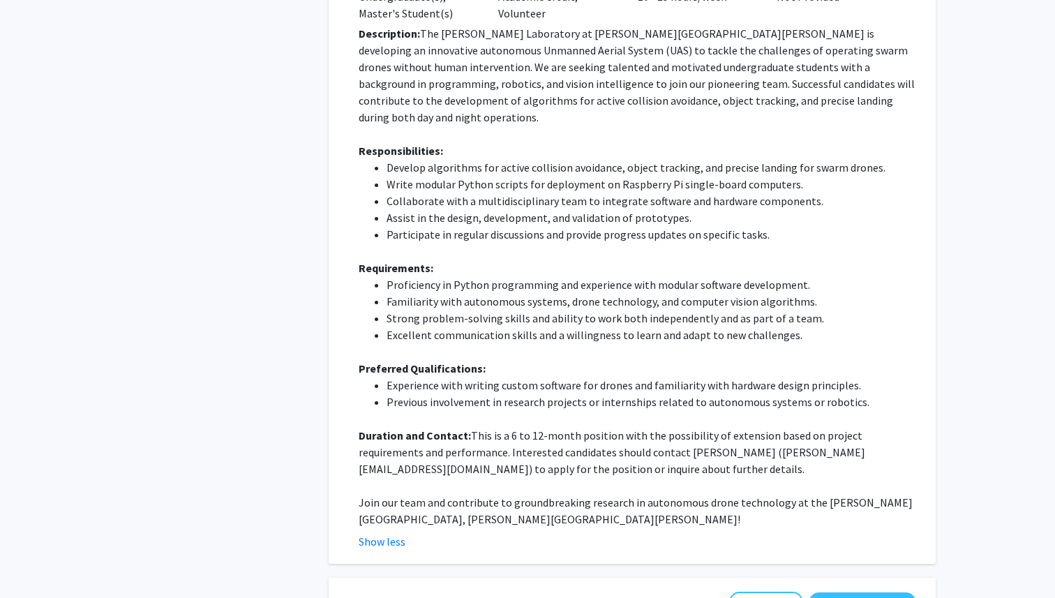
click at [479, 377] on li "Experience with writing custom software for drones and familiarity with hardwar…" at bounding box center [652, 385] width 530 height 17
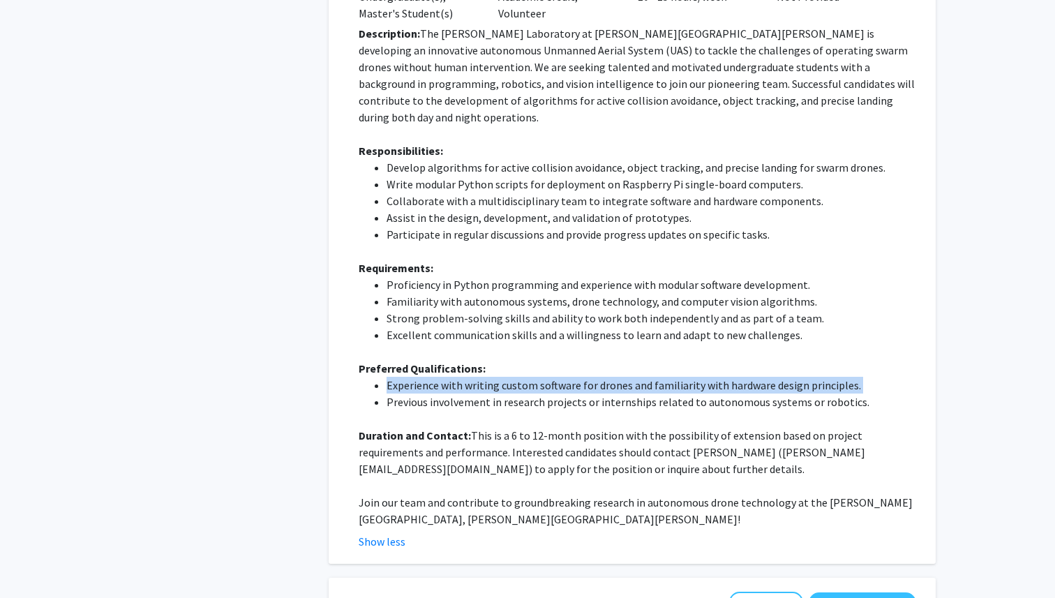
click at [459, 394] on li "Previous involvement in research projects or internships related to autonomous …" at bounding box center [652, 402] width 530 height 17
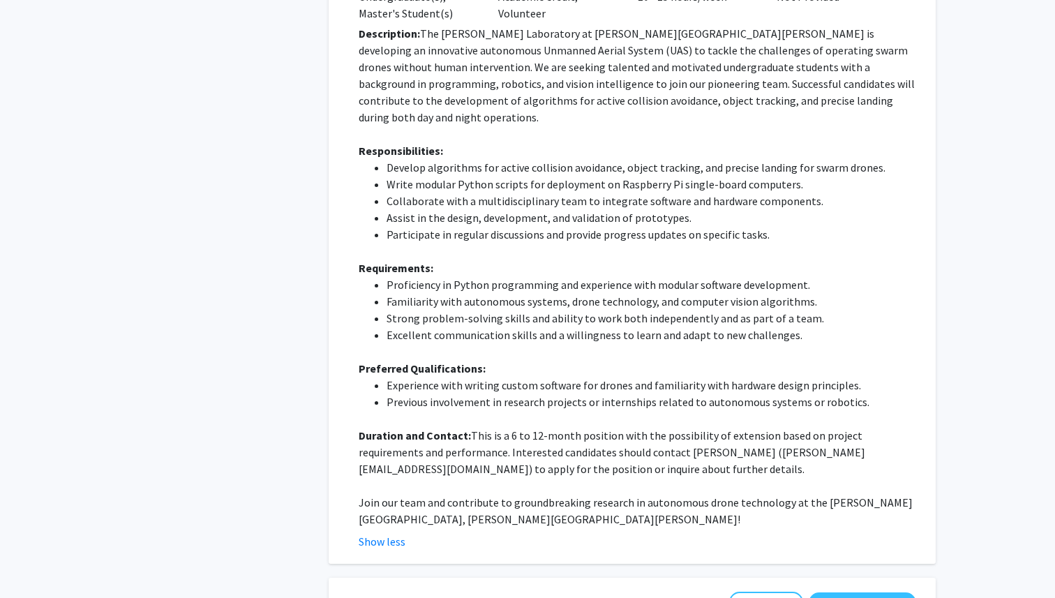
click at [459, 394] on li "Previous involvement in research projects or internships related to autonomous …" at bounding box center [652, 402] width 530 height 17
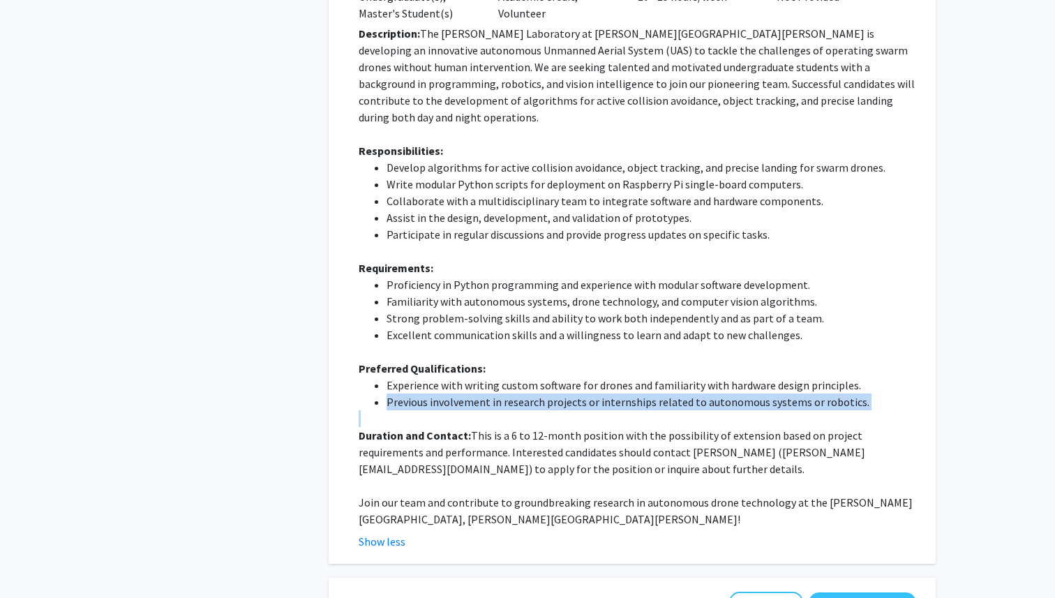
click at [438, 377] on li "Experience with writing custom software for drones and familiarity with hardwar…" at bounding box center [652, 385] width 530 height 17
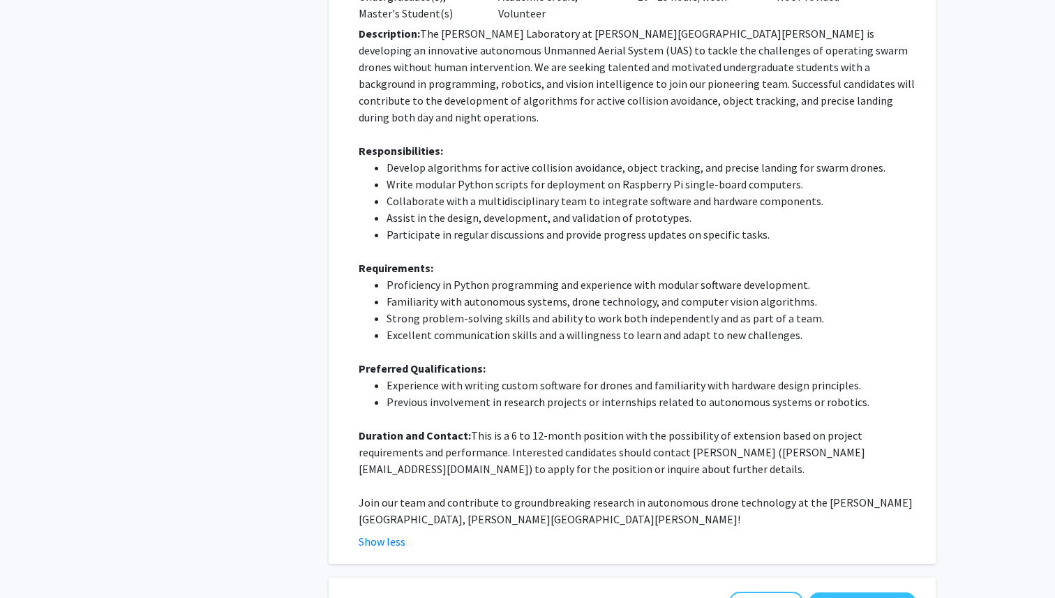
click at [438, 377] on li "Experience with writing custom software for drones and familiarity with hardwar…" at bounding box center [652, 385] width 530 height 17
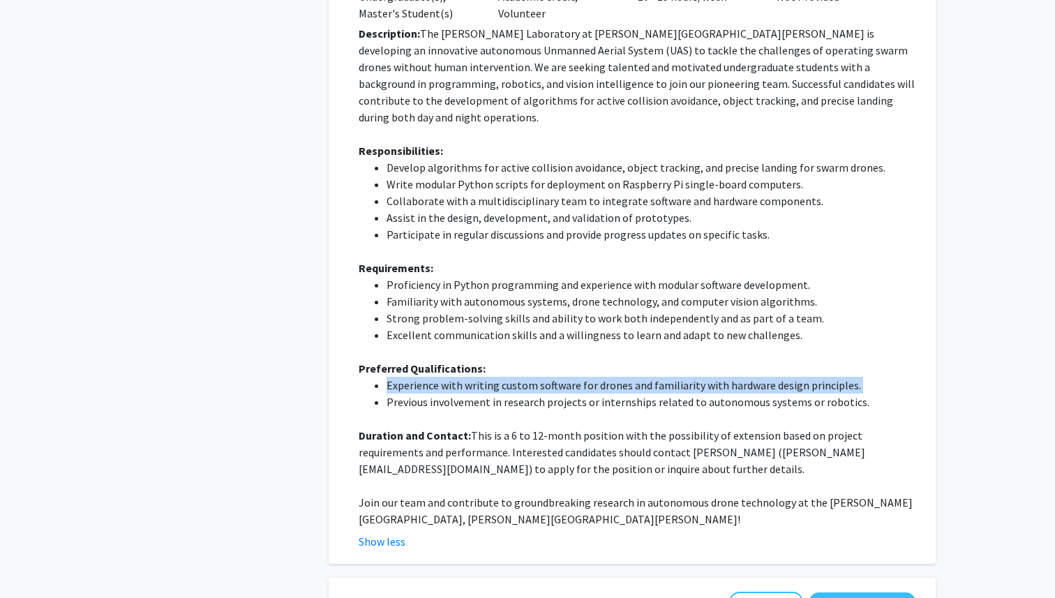
click at [442, 394] on li "Previous involvement in research projects or internships related to autonomous …" at bounding box center [652, 402] width 530 height 17
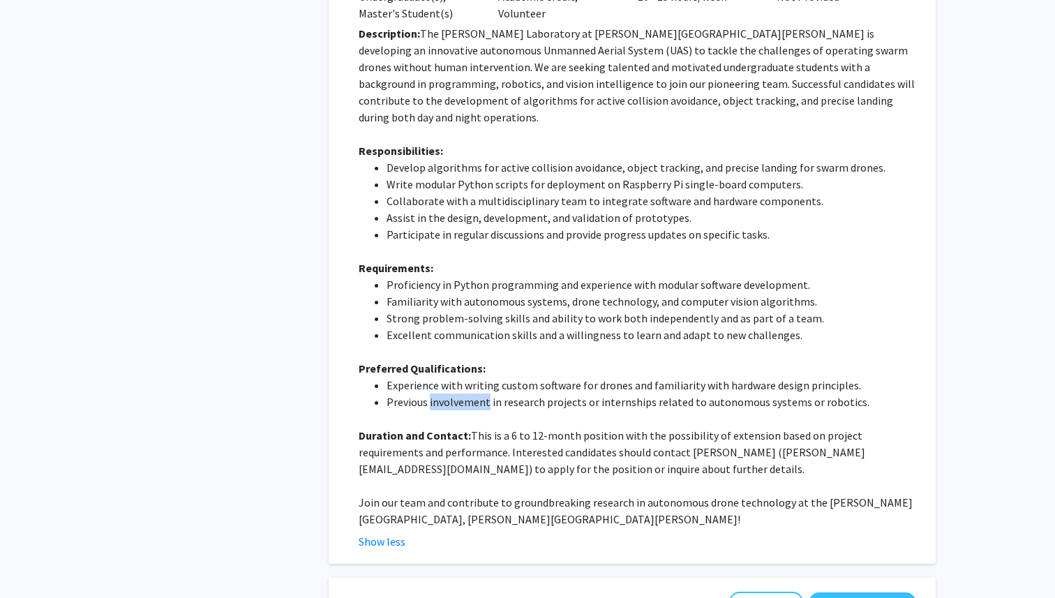
click at [442, 394] on li "Previous involvement in research projects or internships related to autonomous …" at bounding box center [652, 402] width 530 height 17
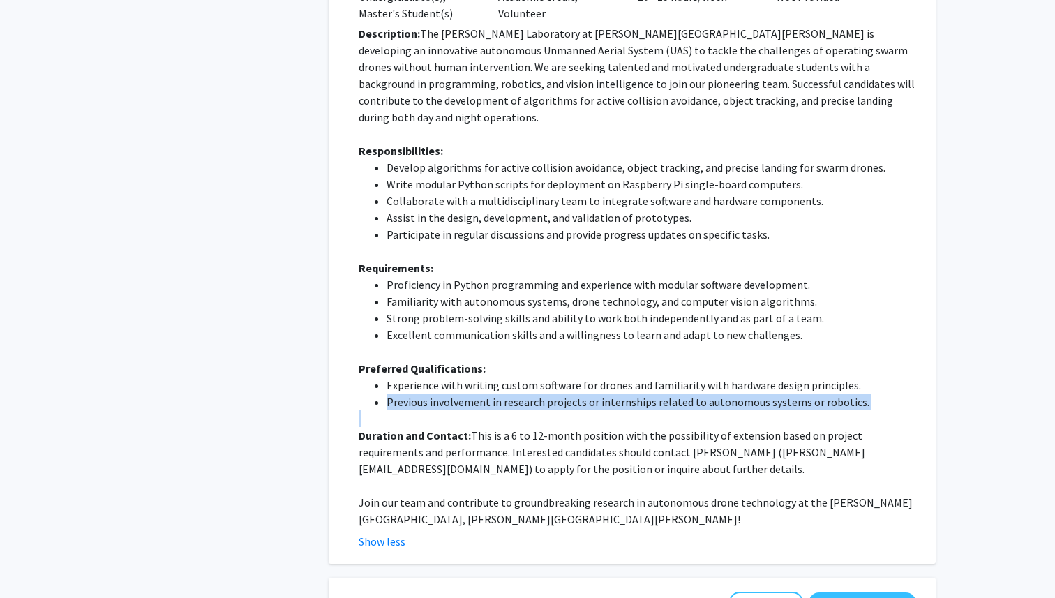
click at [461, 310] on li "Strong problem-solving skills and ability to work both independently and as par…" at bounding box center [652, 318] width 530 height 17
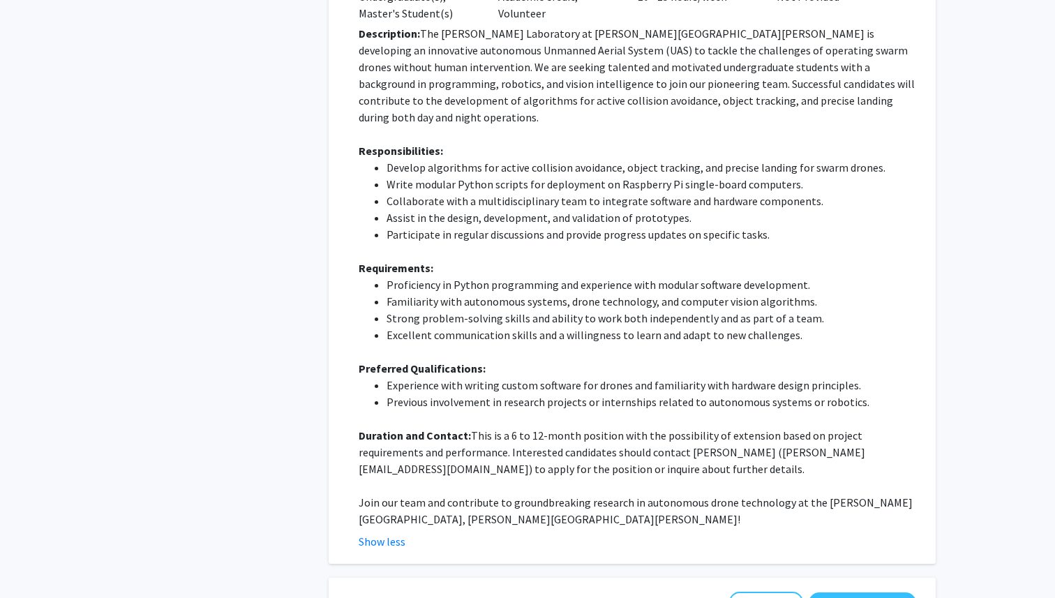
click at [461, 310] on li "Strong problem-solving skills and ability to work both independently and as par…" at bounding box center [652, 318] width 530 height 17
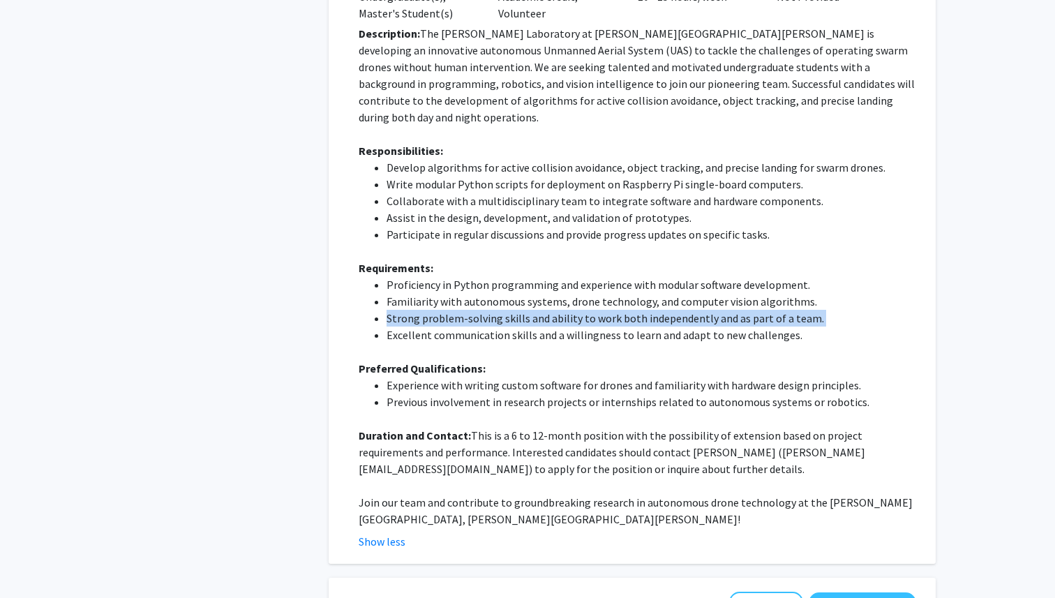
click at [454, 327] on li "Excellent communication skills and a willingness to learn and adapt to new chal…" at bounding box center [652, 335] width 530 height 17
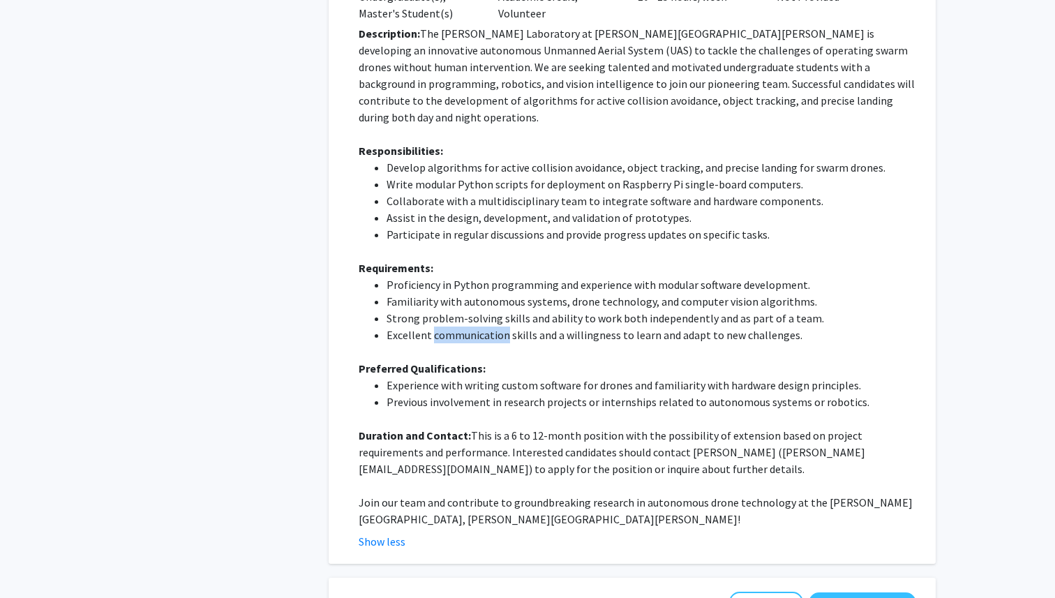
click at [454, 327] on li "Excellent communication skills and a willingness to learn and adapt to new chal…" at bounding box center [652, 335] width 530 height 17
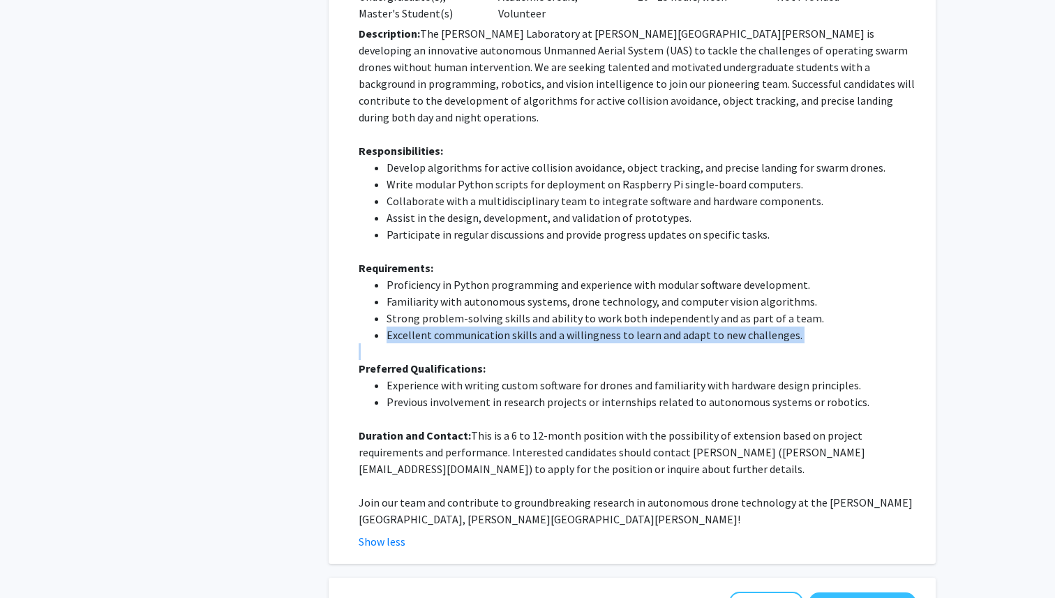
click at [454, 310] on li "Strong problem-solving skills and ability to work both independently and as par…" at bounding box center [652, 318] width 530 height 17
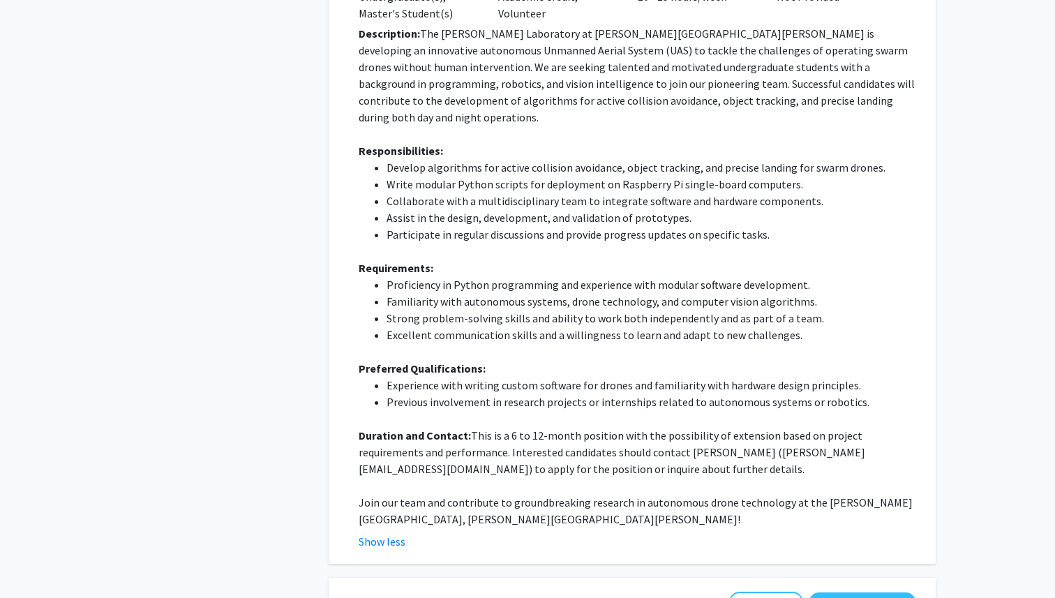
click at [454, 310] on li "Strong problem-solving skills and ability to work both independently and as par…" at bounding box center [652, 318] width 530 height 17
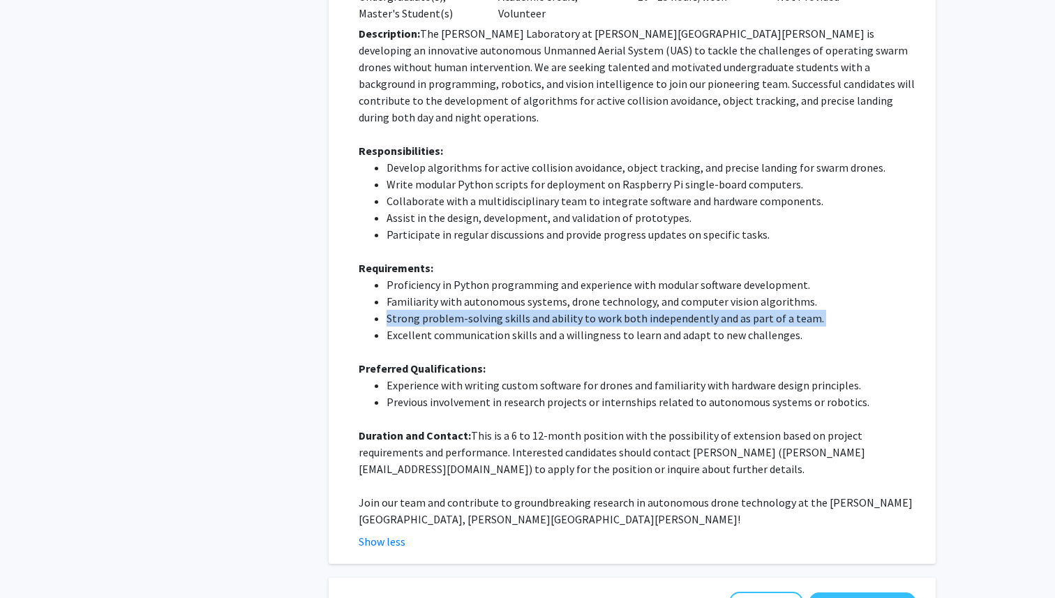
click at [445, 293] on li "Familiarity with autonomous systems, drone technology, and computer vision algo…" at bounding box center [652, 301] width 530 height 17
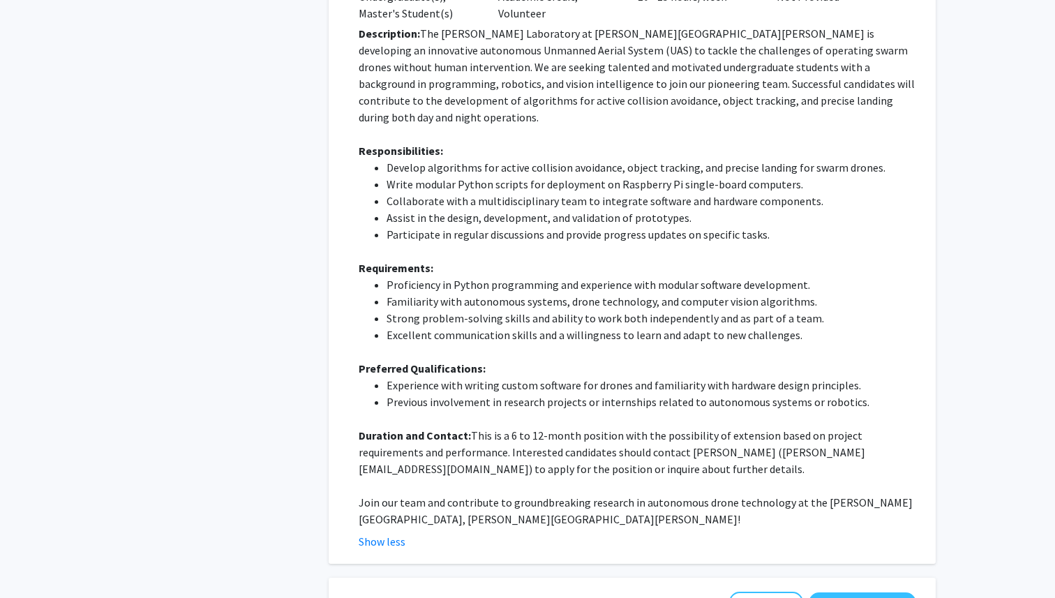
click at [445, 293] on li "Familiarity with autonomous systems, drone technology, and computer vision algo…" at bounding box center [652, 301] width 530 height 17
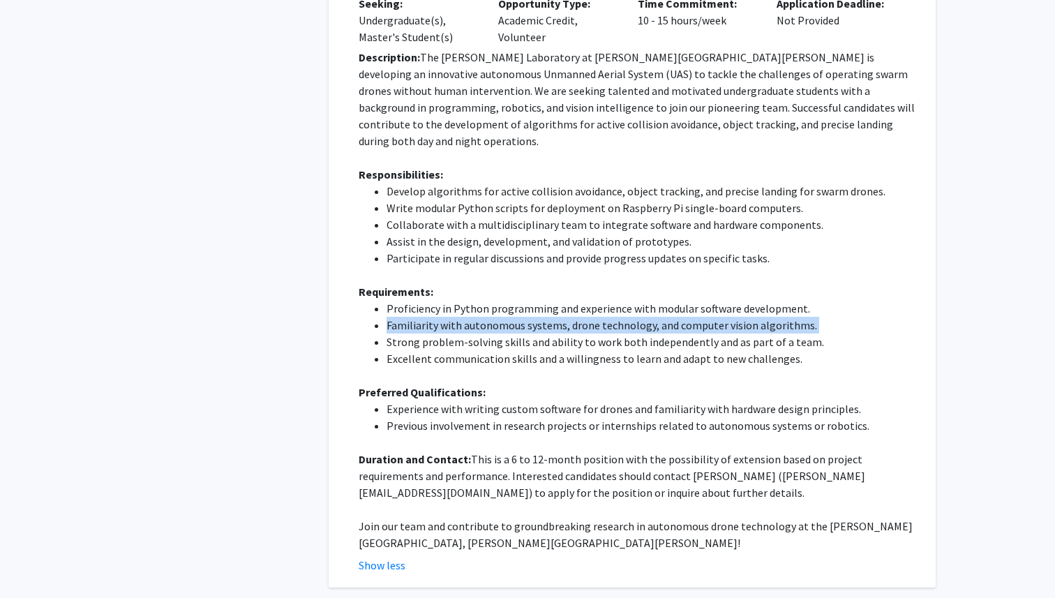
scroll to position [717, 0]
click at [516, 401] on li "Experience with writing custom software for drones and familiarity with hardwar…" at bounding box center [652, 409] width 530 height 17
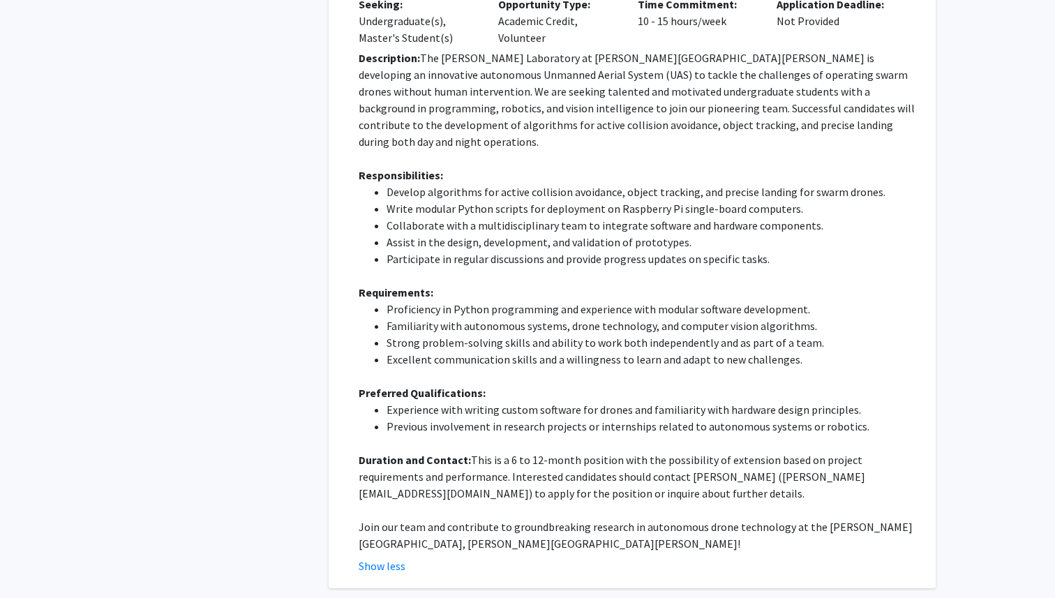
click at [516, 401] on li "Experience with writing custom software for drones and familiarity with hardwar…" at bounding box center [652, 409] width 530 height 17
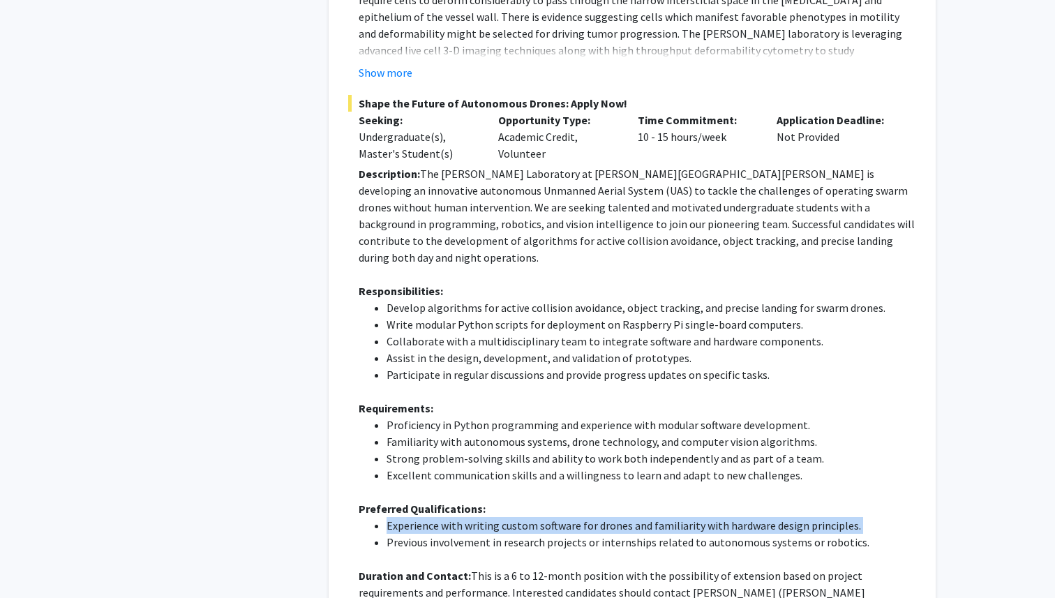
scroll to position [560, 0]
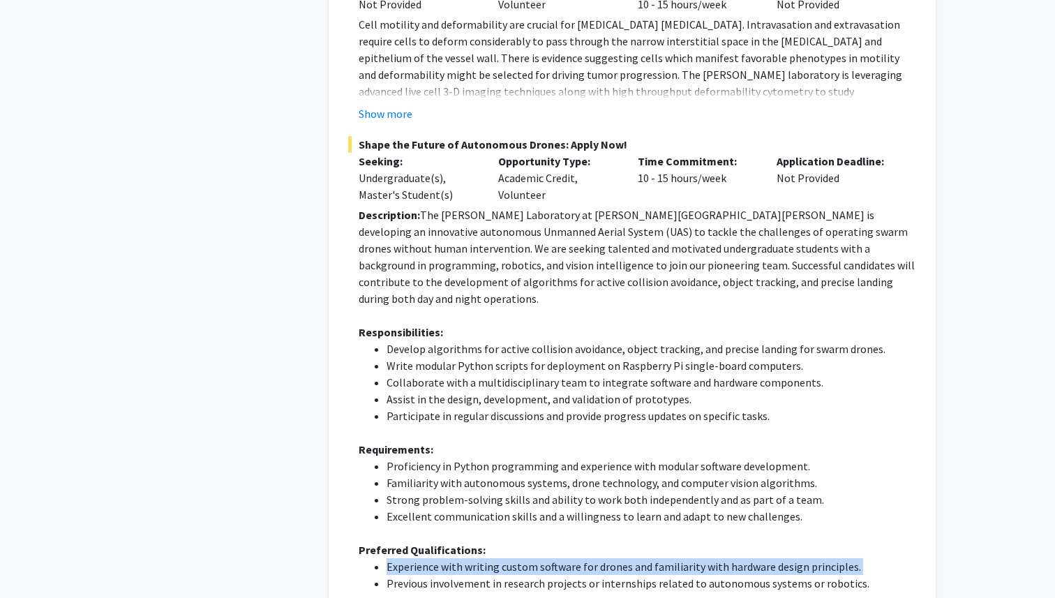
click at [506, 253] on p "Description: The Barman Laboratory at Johns Hopkins University is developing an…" at bounding box center [638, 257] width 558 height 101
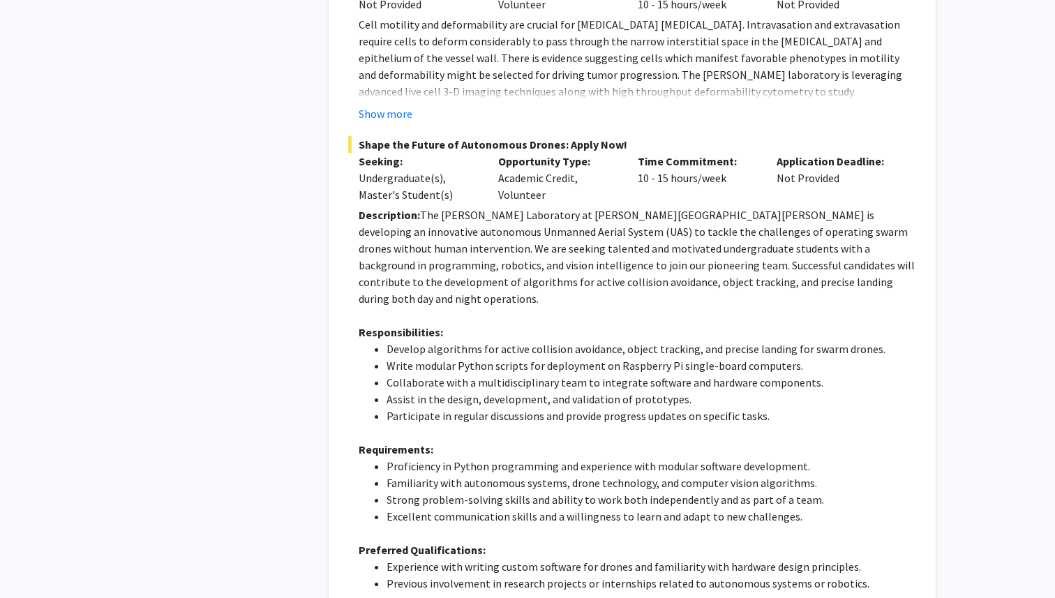
click at [506, 253] on p "Description: The Barman Laboratory at Johns Hopkins University is developing an…" at bounding box center [638, 257] width 558 height 101
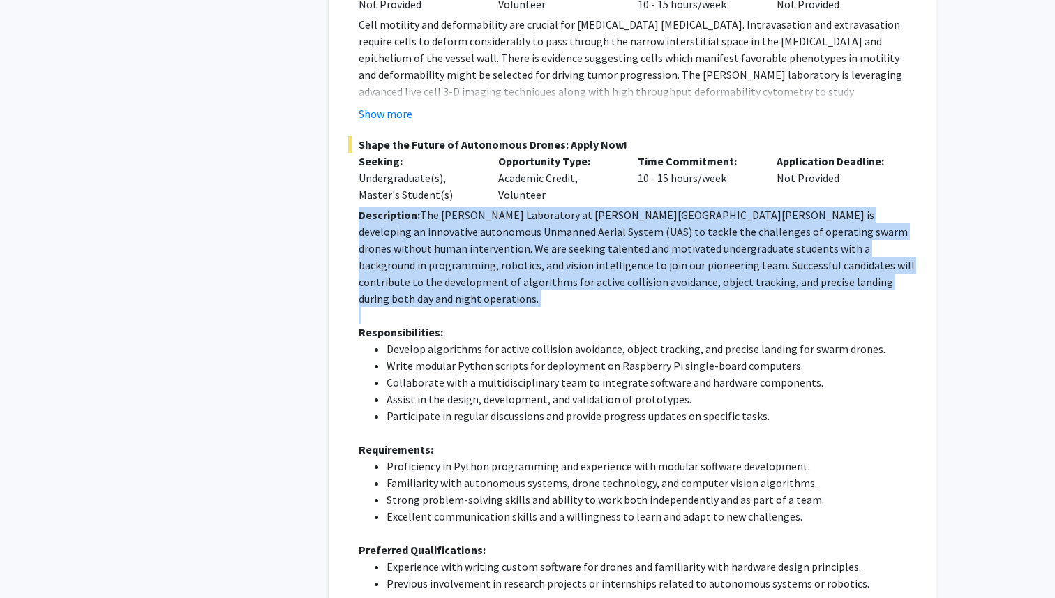
scroll to position [573, 0]
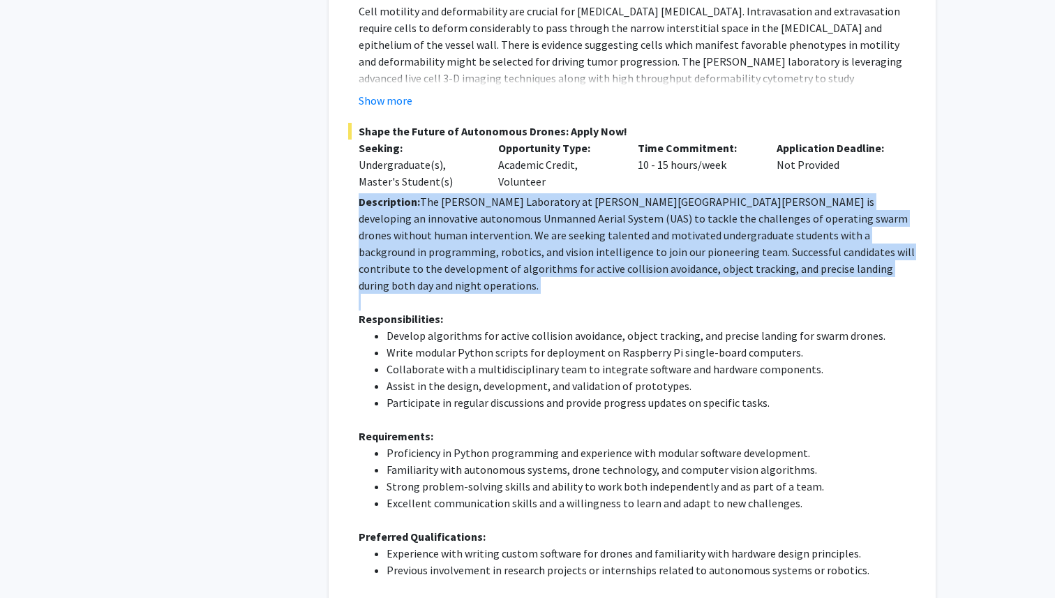
click at [479, 243] on p "Description: The Barman Laboratory at Johns Hopkins University is developing an…" at bounding box center [638, 243] width 558 height 101
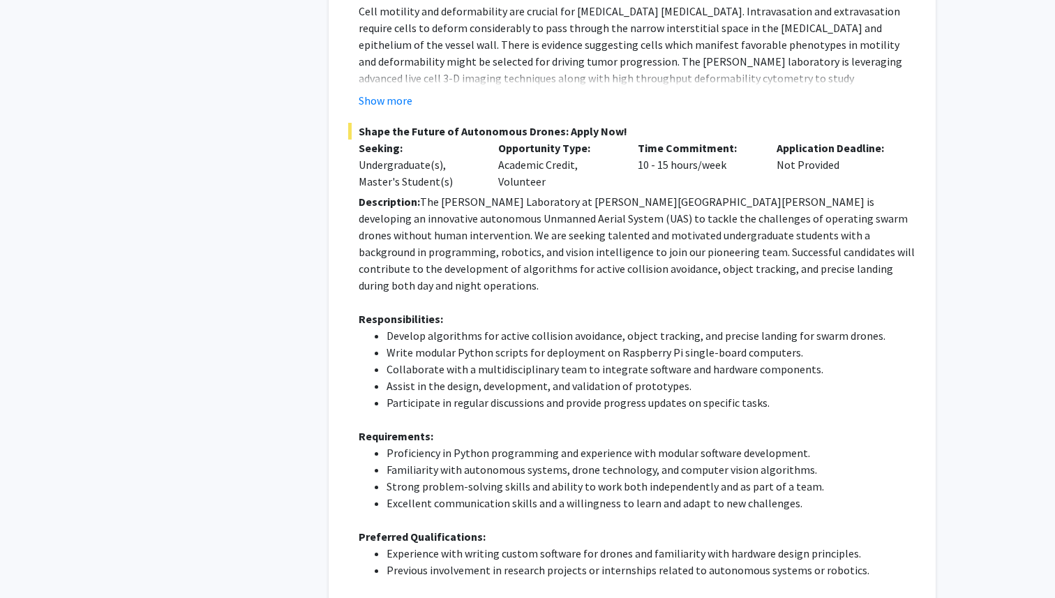
click at [479, 243] on p "Description: The Barman Laboratory at Johns Hopkins University is developing an…" at bounding box center [638, 243] width 558 height 101
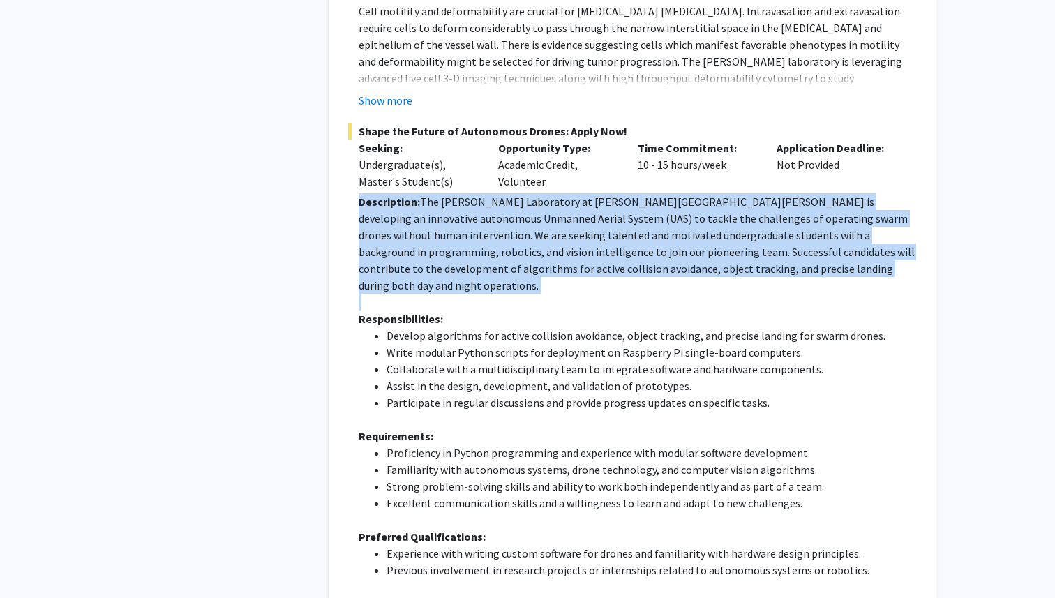
click at [445, 231] on p "Description: The Barman Laboratory at Johns Hopkins University is developing an…" at bounding box center [638, 243] width 558 height 101
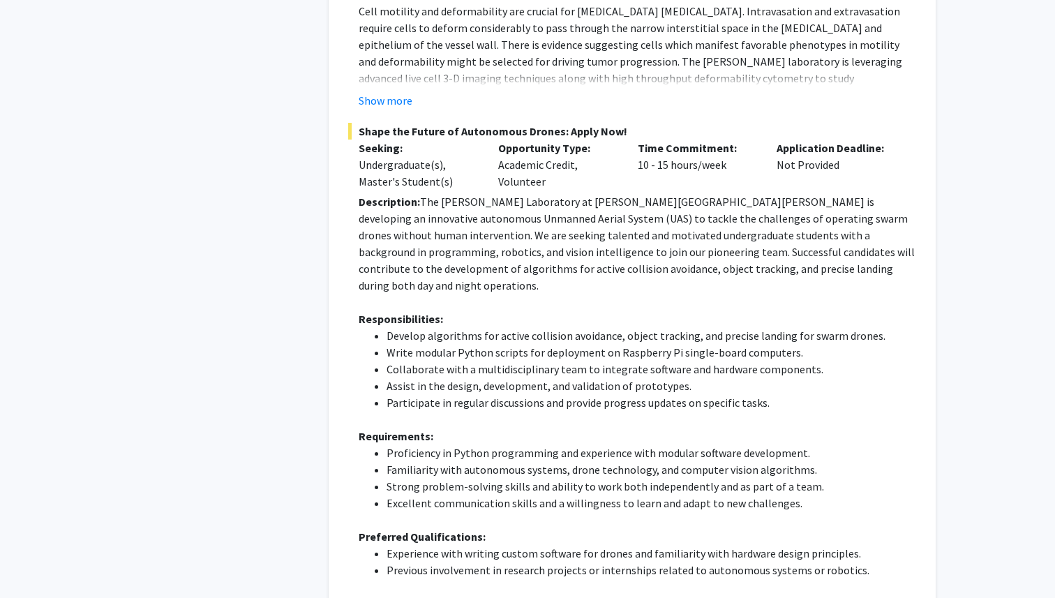
click at [445, 231] on p "Description: The Barman Laboratory at Johns Hopkins University is developing an…" at bounding box center [638, 243] width 558 height 101
click at [539, 242] on p "Description: The Barman Laboratory at Johns Hopkins University is developing an…" at bounding box center [638, 243] width 558 height 101
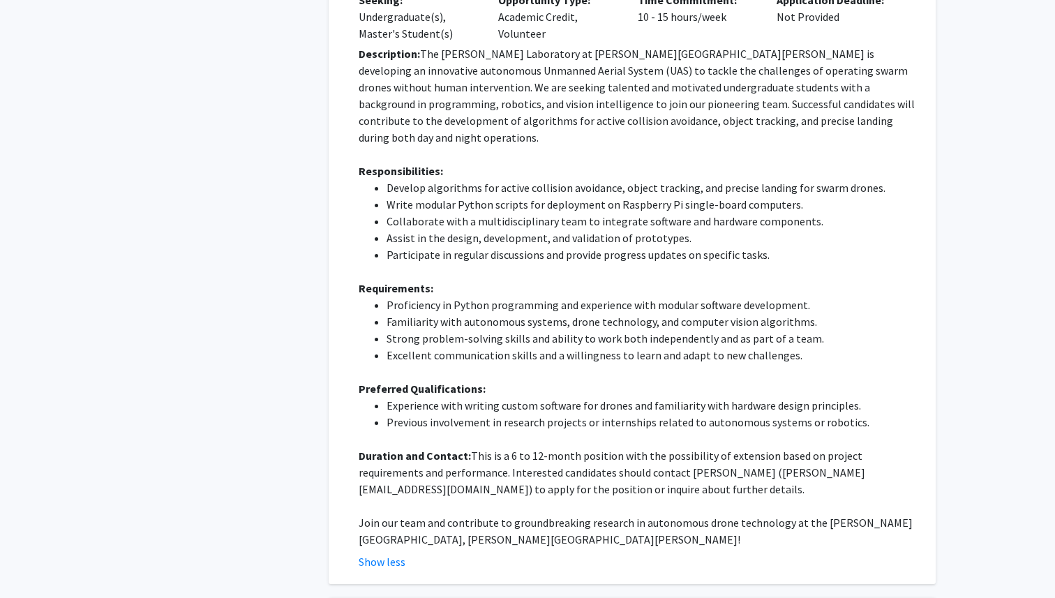
scroll to position [745, 0]
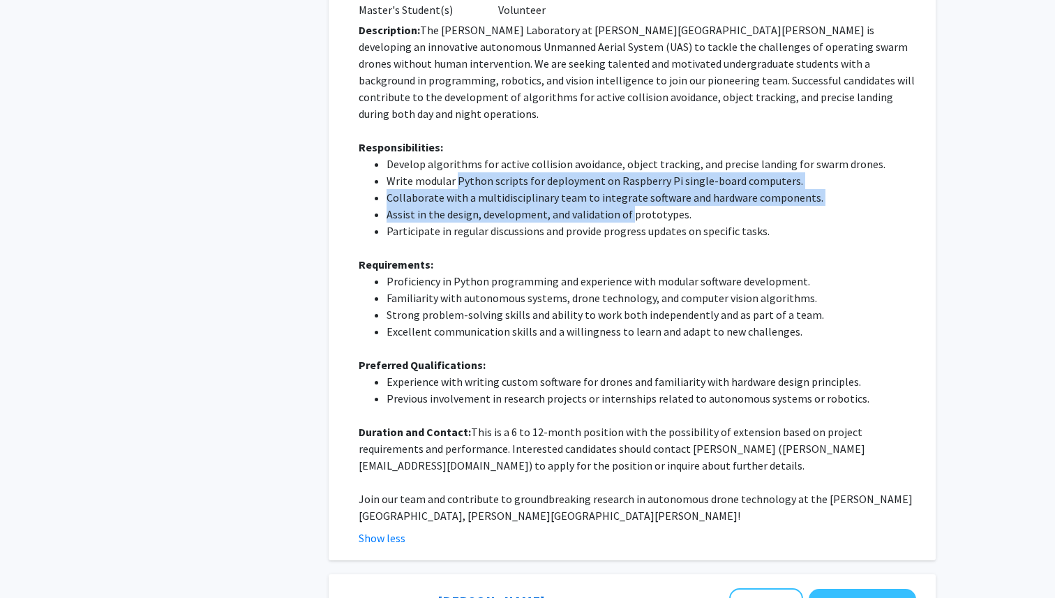
drag, startPoint x: 454, startPoint y: 149, endPoint x: 629, endPoint y: 179, distance: 177.2
click at [629, 179] on ul "Develop algorithms for active collision avoidance, object tracking, and precise…" at bounding box center [638, 198] width 558 height 84
click at [629, 206] on li "Assist in the design, development, and validation of prototypes." at bounding box center [652, 214] width 530 height 17
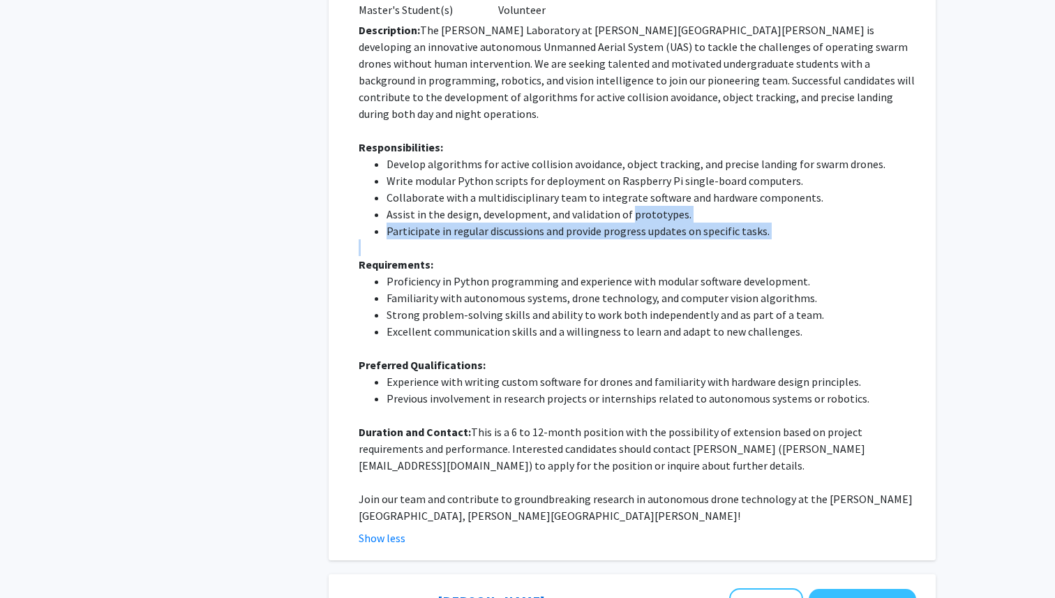
drag, startPoint x: 629, startPoint y: 179, endPoint x: 759, endPoint y: 206, distance: 133.2
click at [759, 206] on div "Description: The Barman Laboratory at Johns Hopkins University is developing an…" at bounding box center [638, 273] width 558 height 503
click at [759, 239] on p at bounding box center [638, 247] width 558 height 17
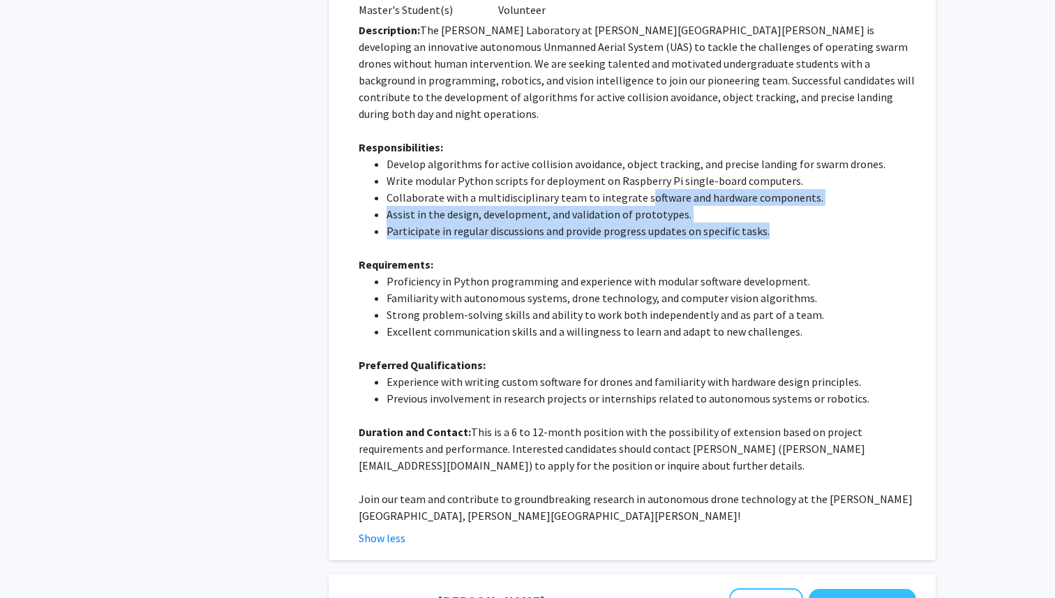
drag, startPoint x: 779, startPoint y: 205, endPoint x: 641, endPoint y: 163, distance: 144.2
click at [641, 163] on ul "Develop algorithms for active collision avoidance, object tracking, and precise…" at bounding box center [638, 198] width 558 height 84
click at [560, 206] on li "Assist in the design, development, and validation of prototypes." at bounding box center [652, 214] width 530 height 17
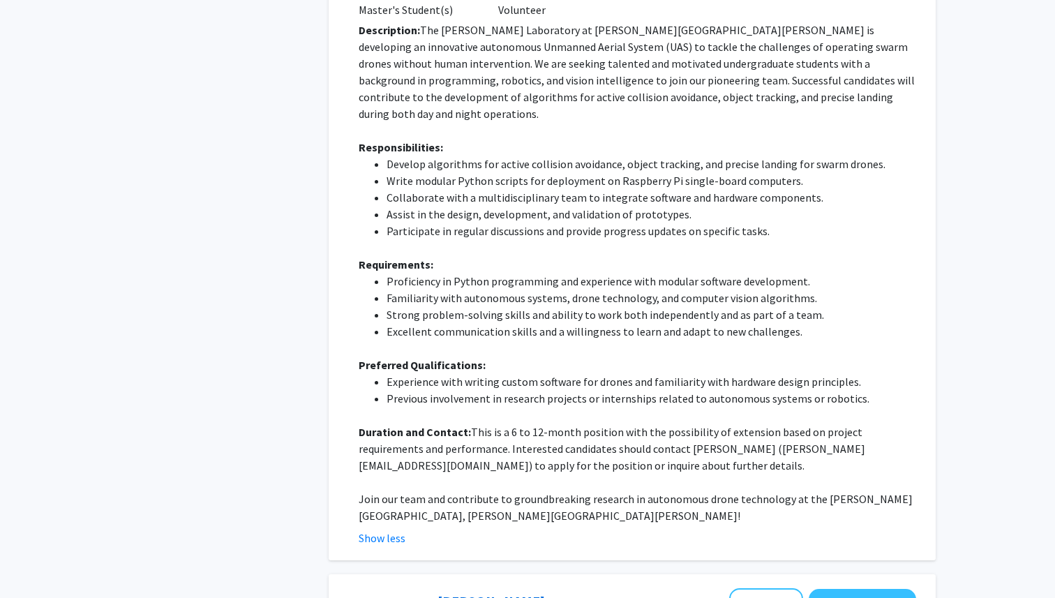
scroll to position [713, 0]
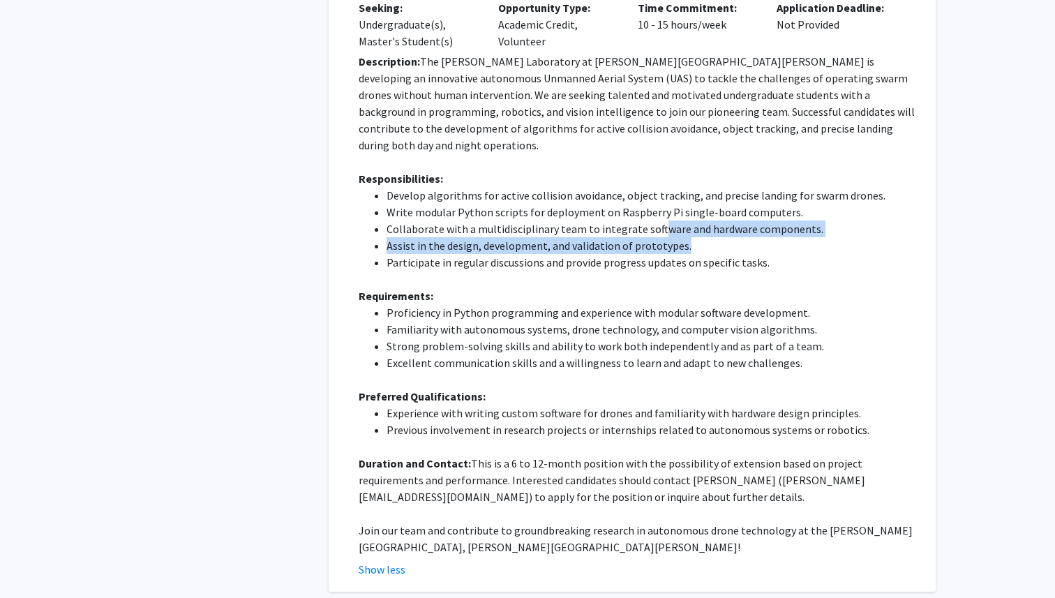
drag, startPoint x: 653, startPoint y: 198, endPoint x: 689, endPoint y: 213, distance: 38.8
click at [689, 213] on ul "Develop algorithms for active collision avoidance, object tracking, and precise…" at bounding box center [638, 229] width 558 height 84
click at [689, 237] on li "Assist in the design, development, and validation of prototypes." at bounding box center [652, 245] width 530 height 17
drag, startPoint x: 689, startPoint y: 213, endPoint x: 637, endPoint y: 194, distance: 55.0
click at [637, 194] on ul "Develop algorithms for active collision avoidance, object tracking, and precise…" at bounding box center [638, 229] width 558 height 84
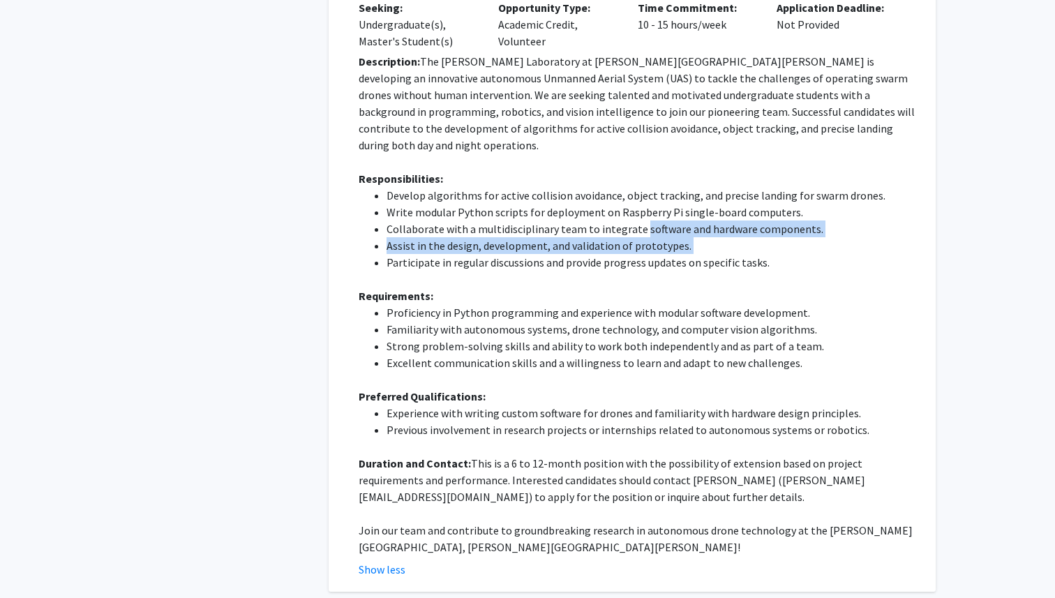
click at [637, 221] on li "Collaborate with a multidisciplinary team to integrate software and hardware co…" at bounding box center [652, 229] width 530 height 17
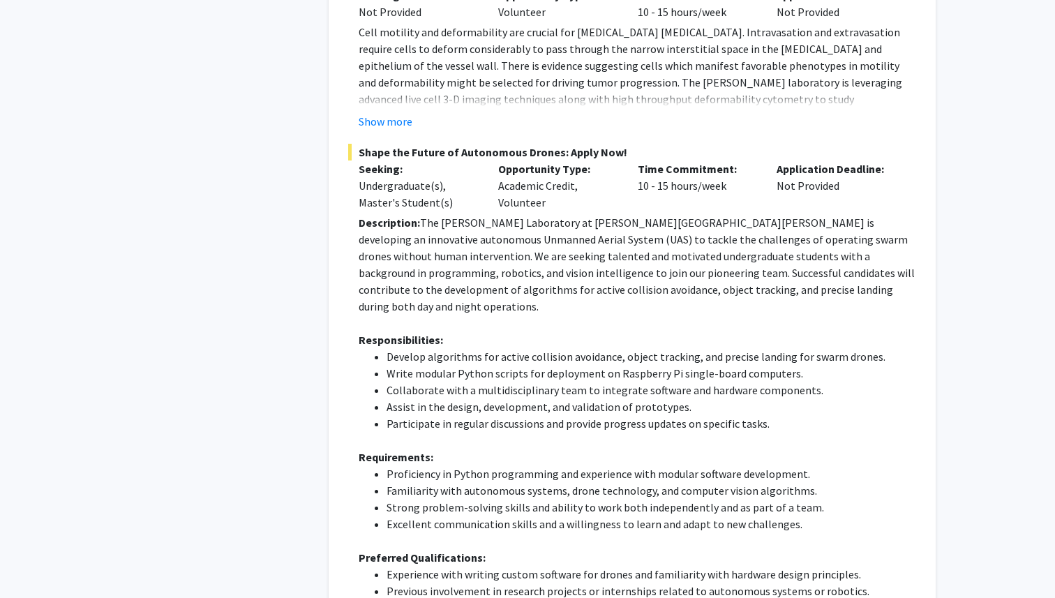
scroll to position [555, 0]
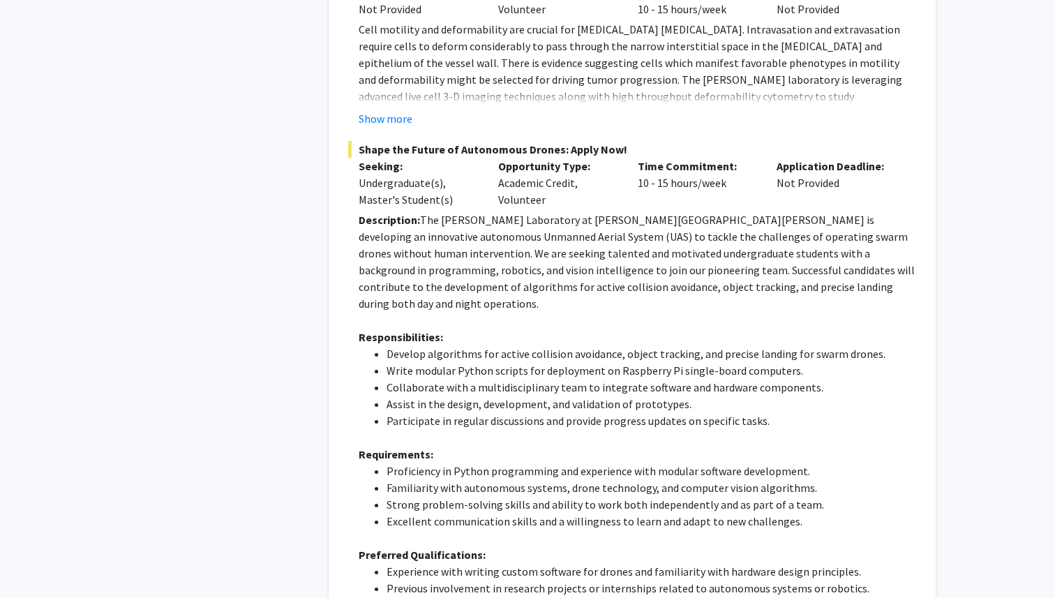
click at [516, 379] on li "Collaborate with a multidisciplinary team to integrate software and hardware co…" at bounding box center [652, 387] width 530 height 17
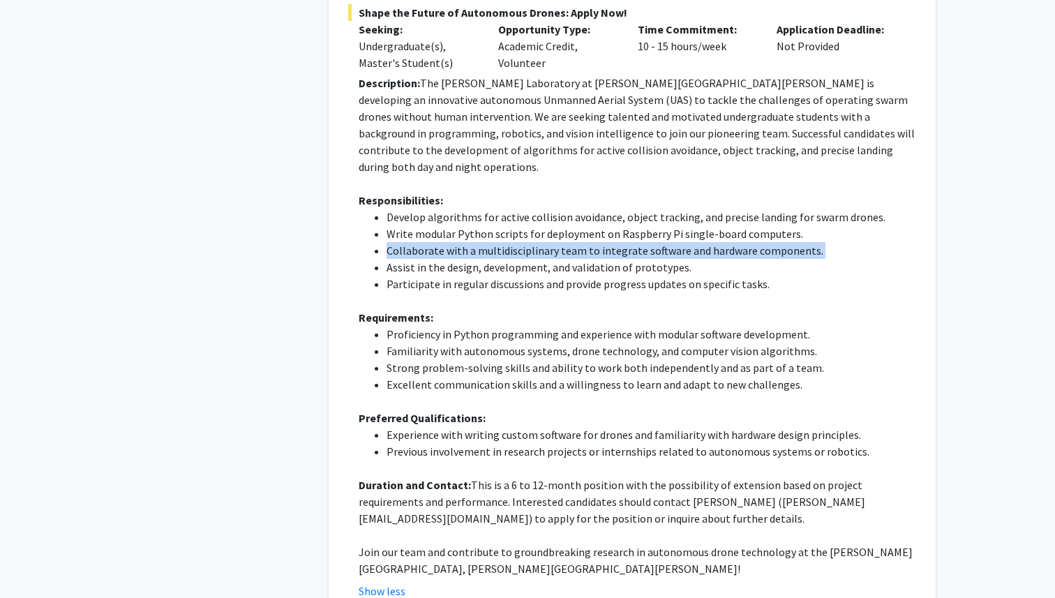
click at [483, 376] on li "Excellent communication skills and a willingness to learn and adapt to new chal…" at bounding box center [652, 384] width 530 height 17
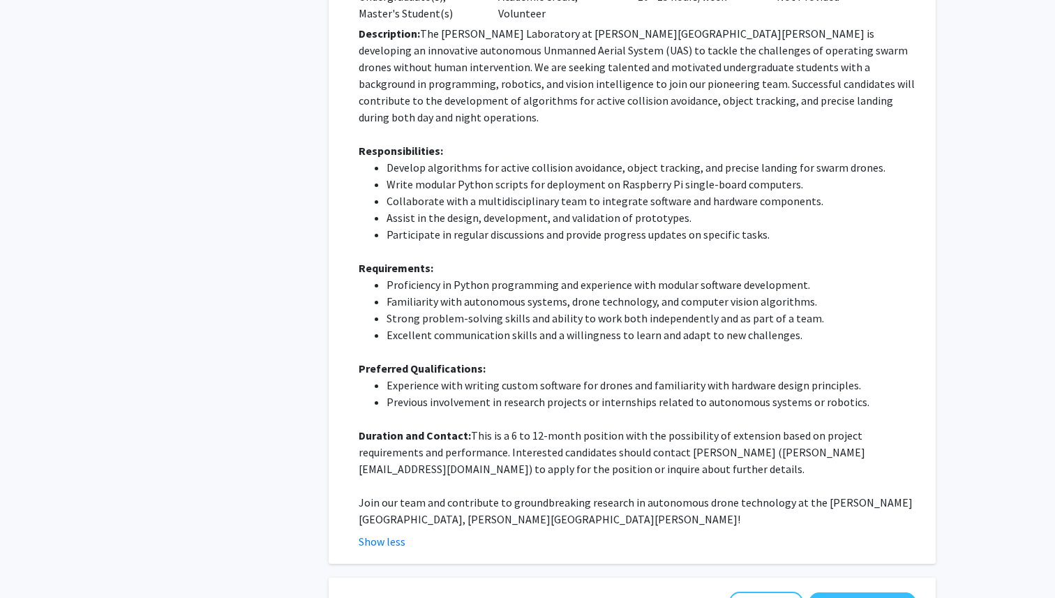
scroll to position [742, 0]
click at [459, 309] on li "Strong problem-solving skills and ability to work both independently and as par…" at bounding box center [652, 317] width 530 height 17
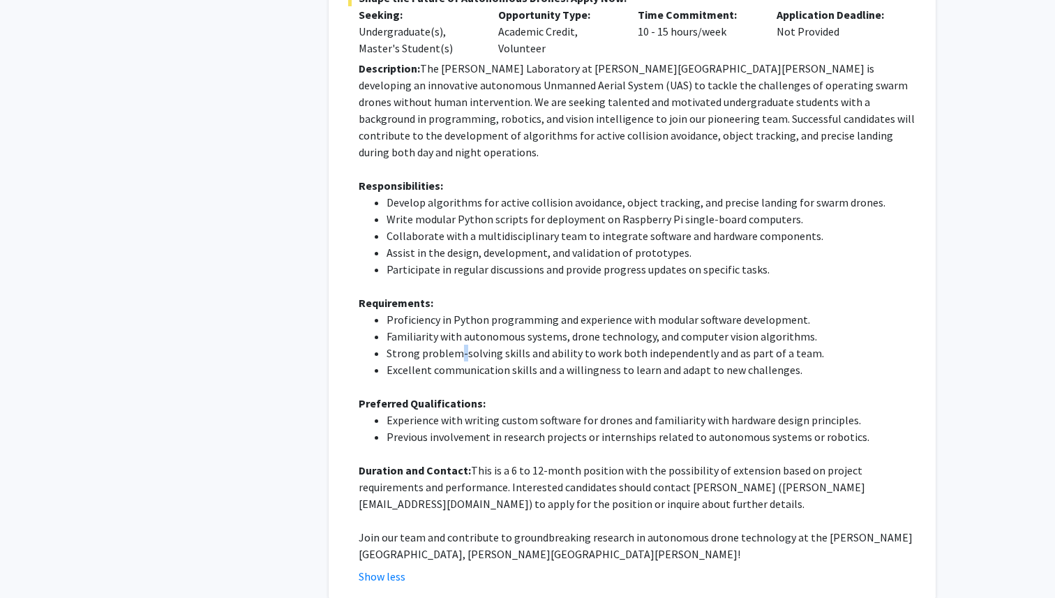
scroll to position [711, 0]
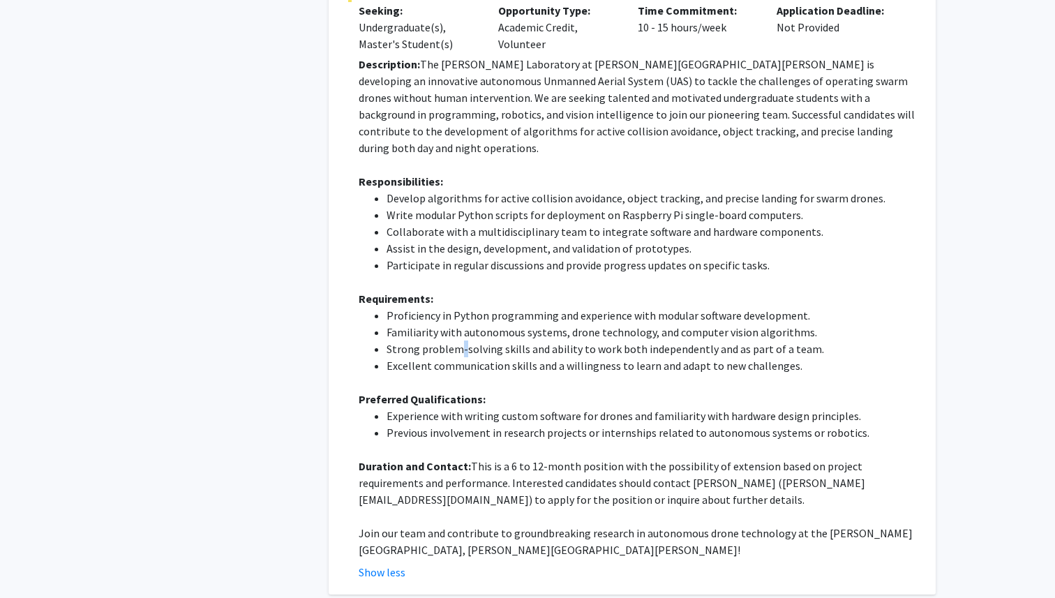
click at [445, 374] on p at bounding box center [638, 382] width 558 height 17
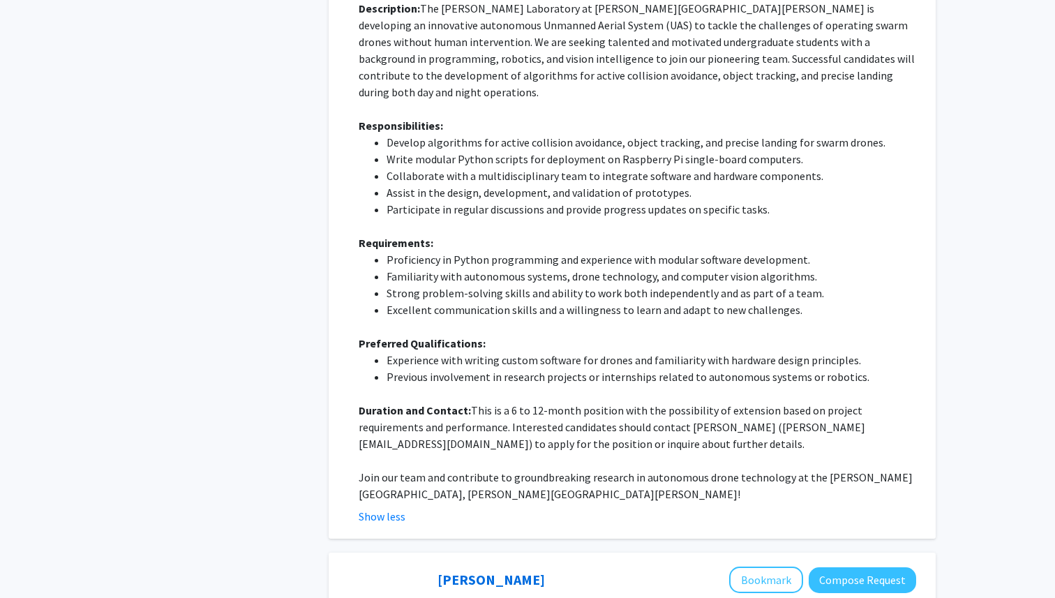
scroll to position [768, 0]
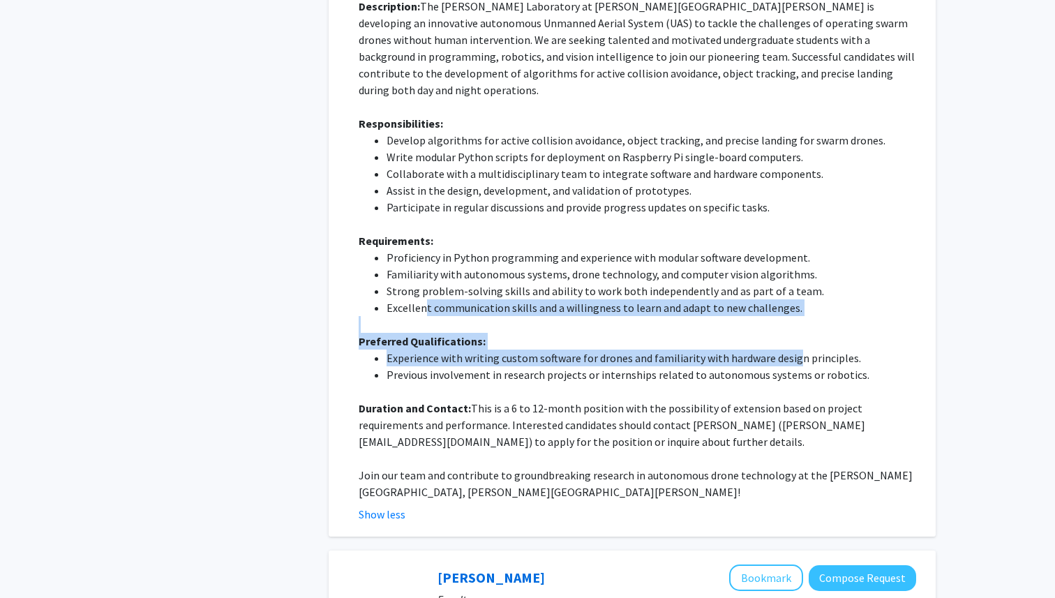
drag, startPoint x: 426, startPoint y: 267, endPoint x: 791, endPoint y: 321, distance: 369.8
click at [791, 321] on div "Description: The Barman Laboratory at Johns Hopkins University is developing an…" at bounding box center [638, 249] width 558 height 503
click at [791, 350] on li "Experience with writing custom software for drones and familiarity with hardwar…" at bounding box center [652, 358] width 530 height 17
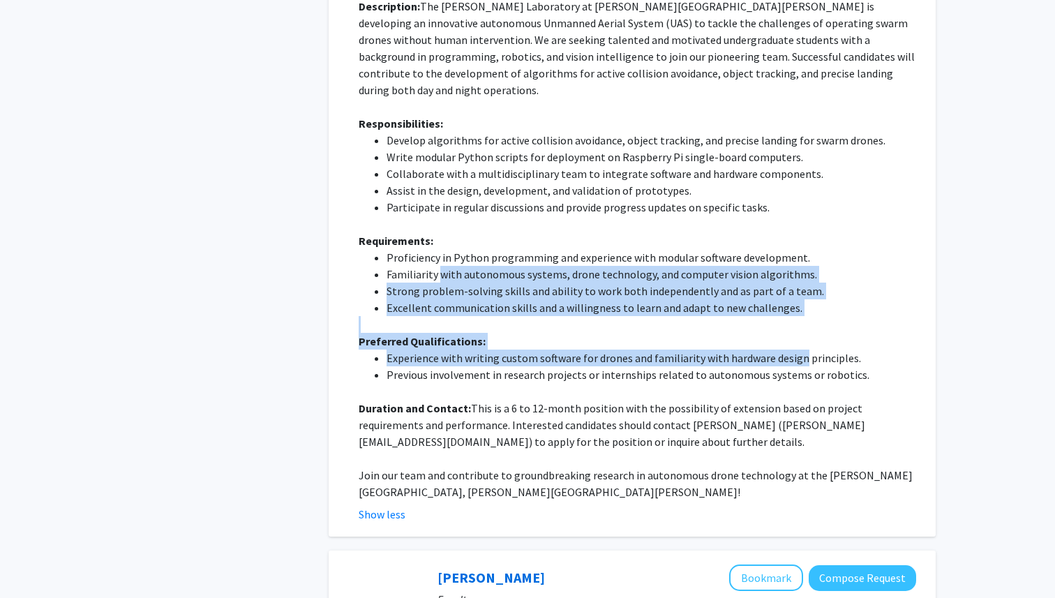
drag, startPoint x: 791, startPoint y: 321, endPoint x: 441, endPoint y: 239, distance: 359.8
click at [441, 239] on div "Description: The Barman Laboratory at Johns Hopkins University is developing an…" at bounding box center [638, 249] width 558 height 503
click at [441, 266] on li "Familiarity with autonomous systems, drone technology, and computer vision algo…" at bounding box center [652, 274] width 530 height 17
drag, startPoint x: 441, startPoint y: 239, endPoint x: 765, endPoint y: 322, distance: 334.3
click at [765, 322] on div "Description: The Barman Laboratory at Johns Hopkins University is developing an…" at bounding box center [638, 249] width 558 height 503
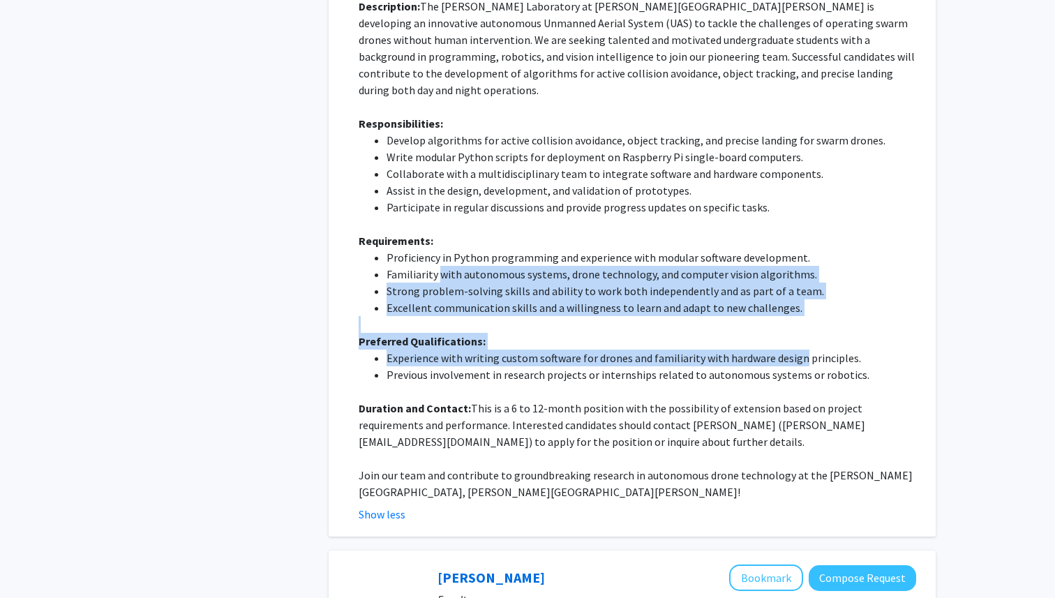
click at [765, 350] on li "Experience with writing custom software for drones and familiarity with hardwar…" at bounding box center [652, 358] width 530 height 17
drag, startPoint x: 765, startPoint y: 322, endPoint x: 447, endPoint y: 235, distance: 329.3
click at [447, 235] on div "Description: The Barman Laboratory at Johns Hopkins University is developing an…" at bounding box center [638, 249] width 558 height 503
click at [447, 266] on li "Familiarity with autonomous systems, drone technology, and computer vision algo…" at bounding box center [652, 274] width 530 height 17
drag, startPoint x: 432, startPoint y: 241, endPoint x: 796, endPoint y: 325, distance: 373.8
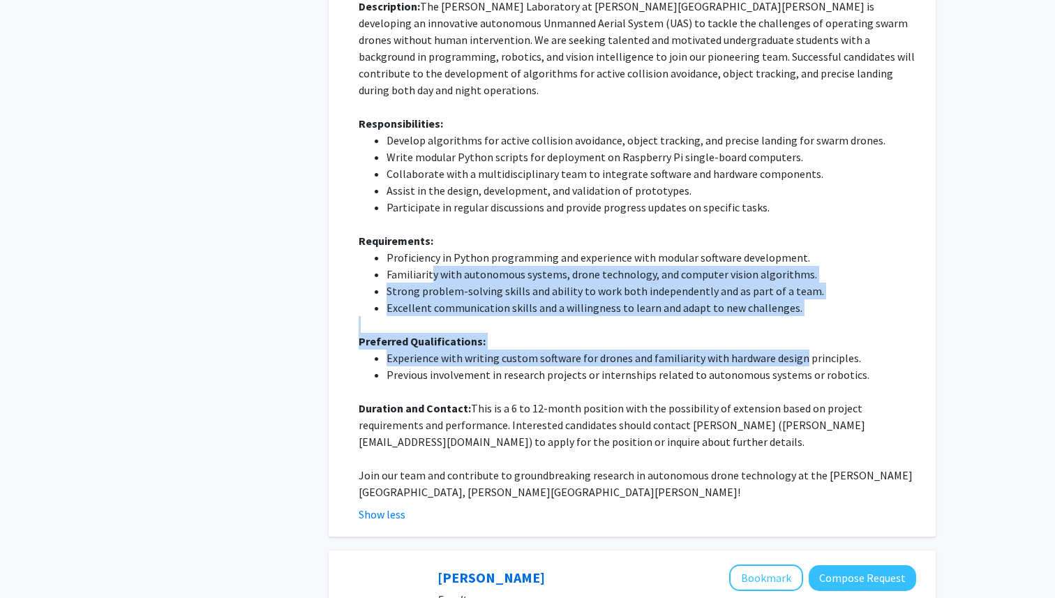
click at [796, 325] on div "Description: The Barman Laboratory at Johns Hopkins University is developing an…" at bounding box center [638, 249] width 558 height 503
click at [796, 350] on li "Experience with writing custom software for drones and familiarity with hardwar…" at bounding box center [652, 358] width 530 height 17
drag, startPoint x: 797, startPoint y: 327, endPoint x: 408, endPoint y: 241, distance: 398.1
click at [408, 241] on div "Description: The Barman Laboratory at Johns Hopkins University is developing an…" at bounding box center [638, 249] width 558 height 503
click at [408, 266] on li "Familiarity with autonomous systems, drone technology, and computer vision algo…" at bounding box center [652, 274] width 530 height 17
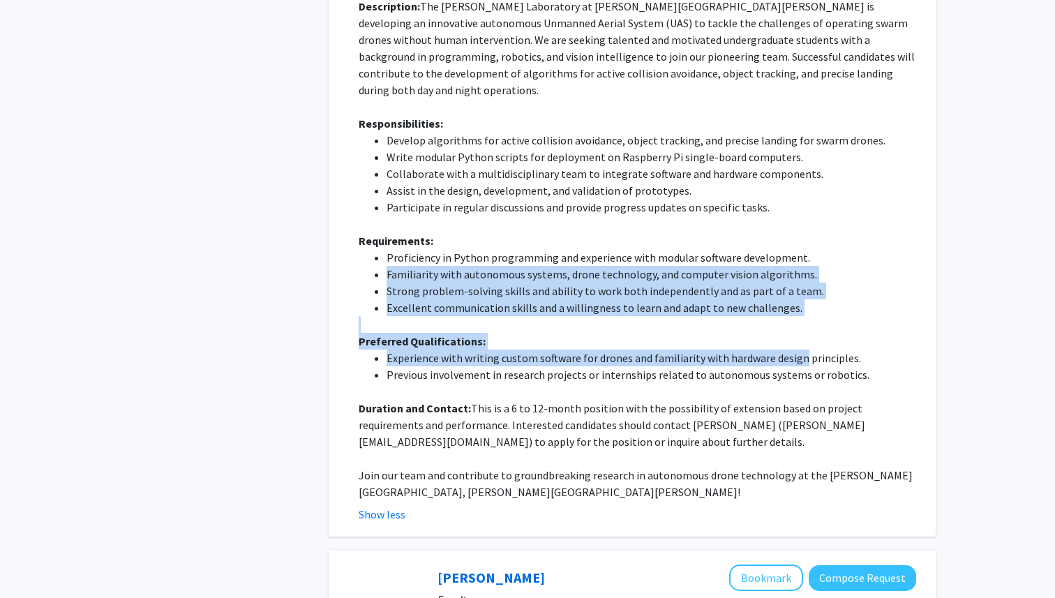
drag, startPoint x: 408, startPoint y: 241, endPoint x: 785, endPoint y: 329, distance: 386.9
click at [785, 329] on div "Description: The Barman Laboratory at Johns Hopkins University is developing an…" at bounding box center [638, 249] width 558 height 503
click at [785, 350] on li "Experience with writing custom software for drones and familiarity with hardwar…" at bounding box center [652, 358] width 530 height 17
drag, startPoint x: 785, startPoint y: 329, endPoint x: 416, endPoint y: 239, distance: 380.0
click at [416, 239] on div "Description: The Barman Laboratory at Johns Hopkins University is developing an…" at bounding box center [638, 249] width 558 height 503
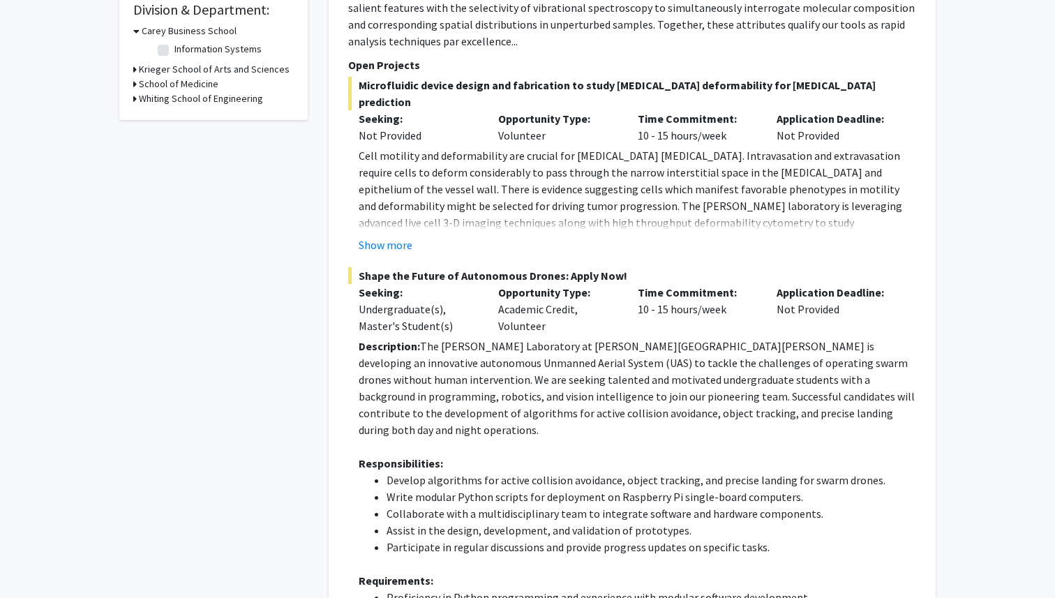
scroll to position [494, 0]
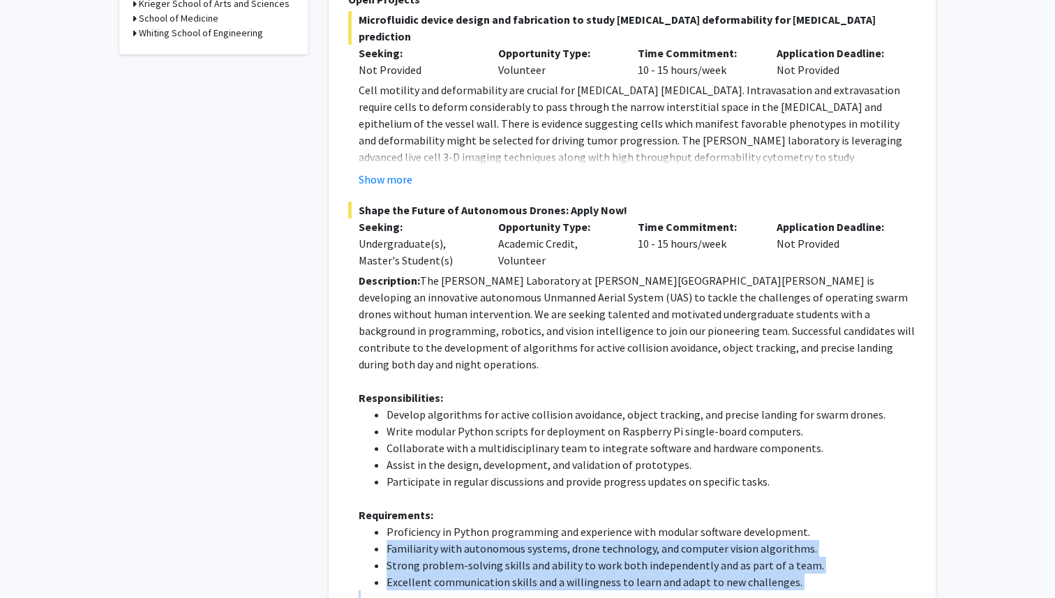
click at [512, 202] on span "Shape the Future of Autonomous Drones: Apply Now!" at bounding box center [632, 210] width 568 height 17
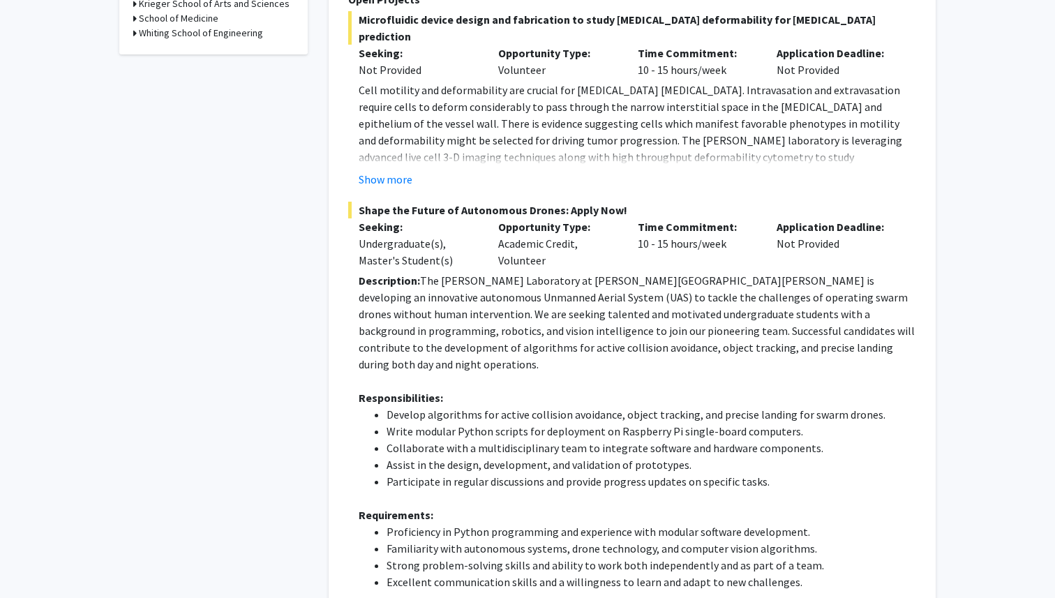
click at [512, 202] on span "Shape the Future of Autonomous Drones: Apply Now!" at bounding box center [632, 210] width 568 height 17
click at [549, 202] on span "Shape the Future of Autonomous Drones: Apply Now!" at bounding box center [632, 210] width 568 height 17
copy span "Shape the Future of Autonomous Drones"
drag, startPoint x: 558, startPoint y: 195, endPoint x: 358, endPoint y: 187, distance: 200.5
click at [358, 202] on span "Shape the Future of Autonomous Drones: Apply Now!" at bounding box center [632, 210] width 568 height 17
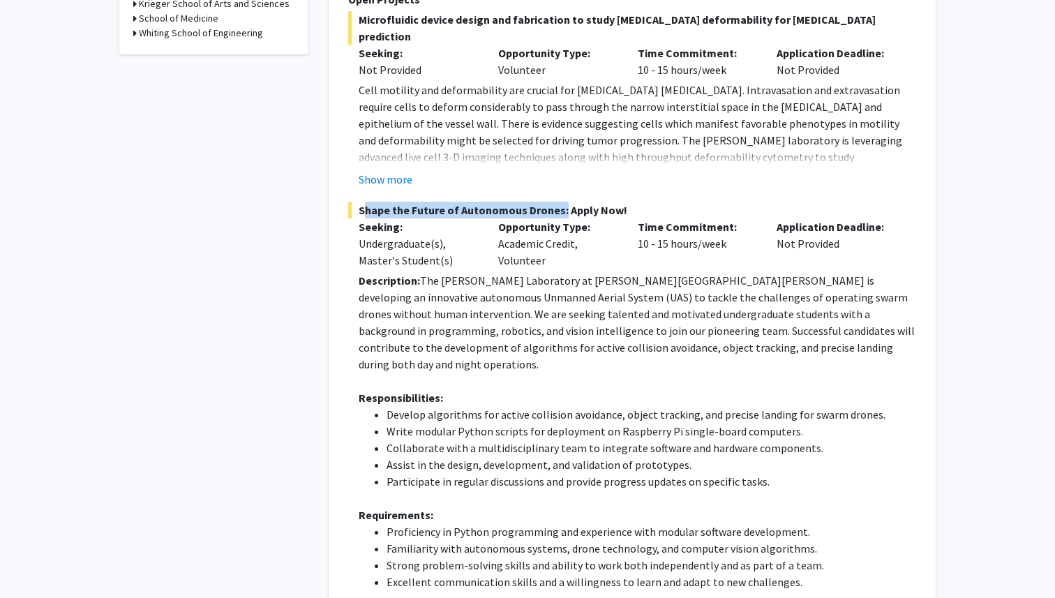
click at [523, 306] on p "Description: The Barman Laboratory at Johns Hopkins University is developing an…" at bounding box center [638, 322] width 558 height 101
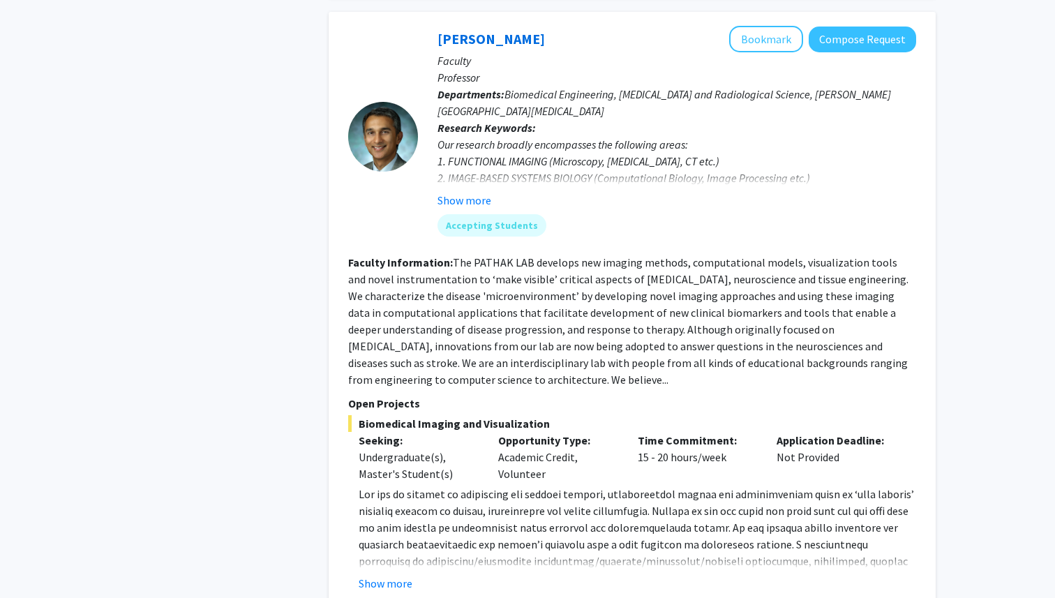
scroll to position [1539, 0]
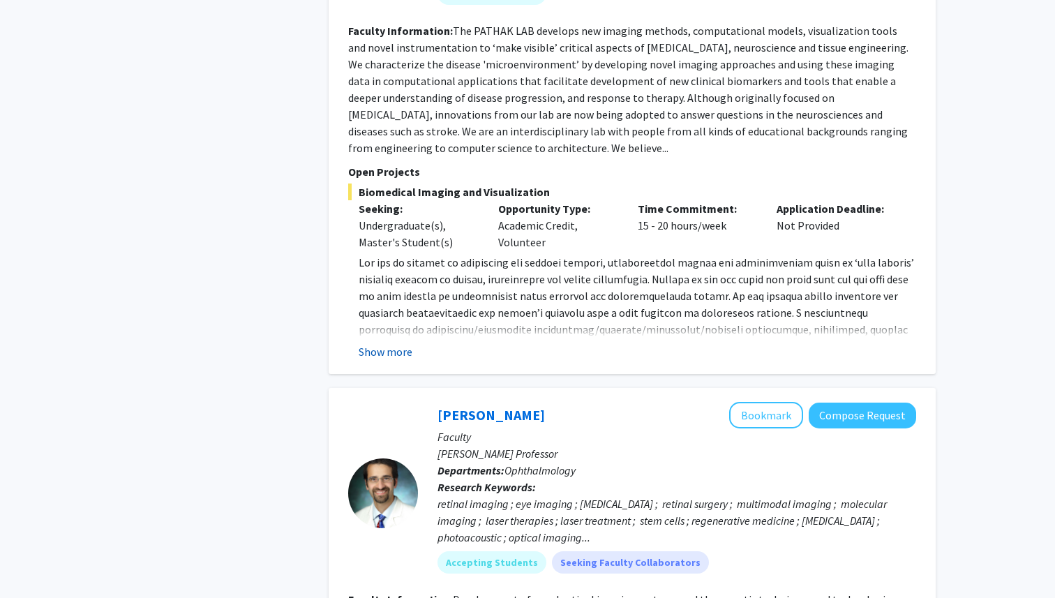
click at [387, 343] on button "Show more" at bounding box center [386, 351] width 54 height 17
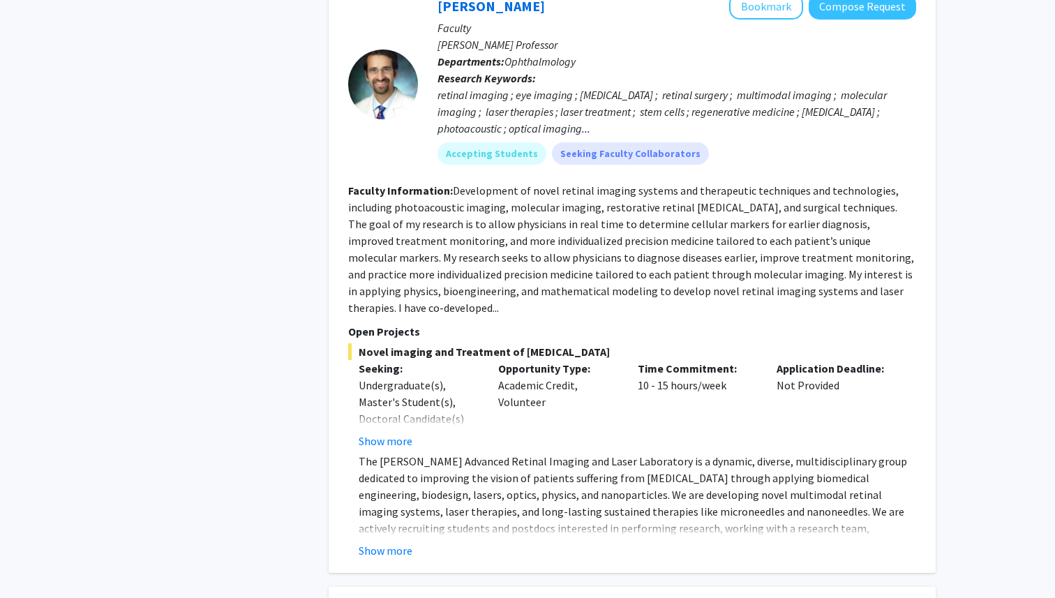
scroll to position [2166, 0]
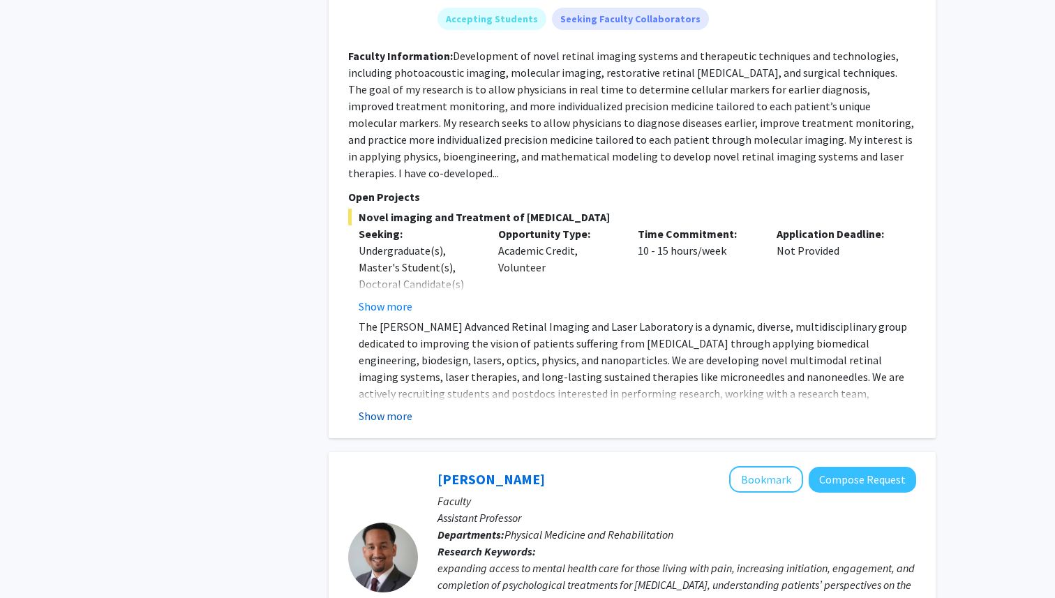
click at [399, 408] on button "Show more" at bounding box center [386, 416] width 54 height 17
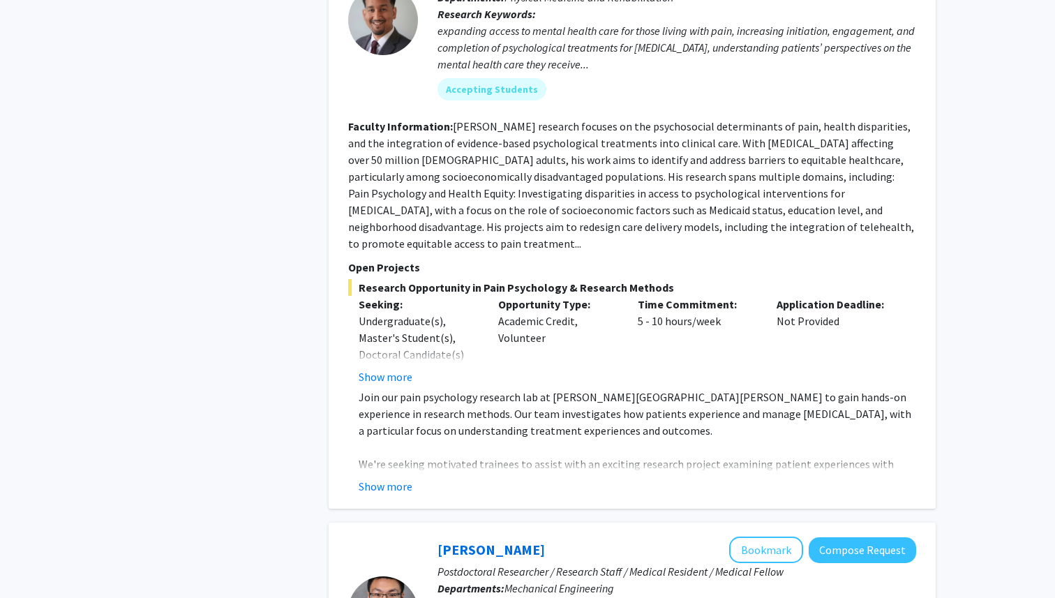
scroll to position [2756, 0]
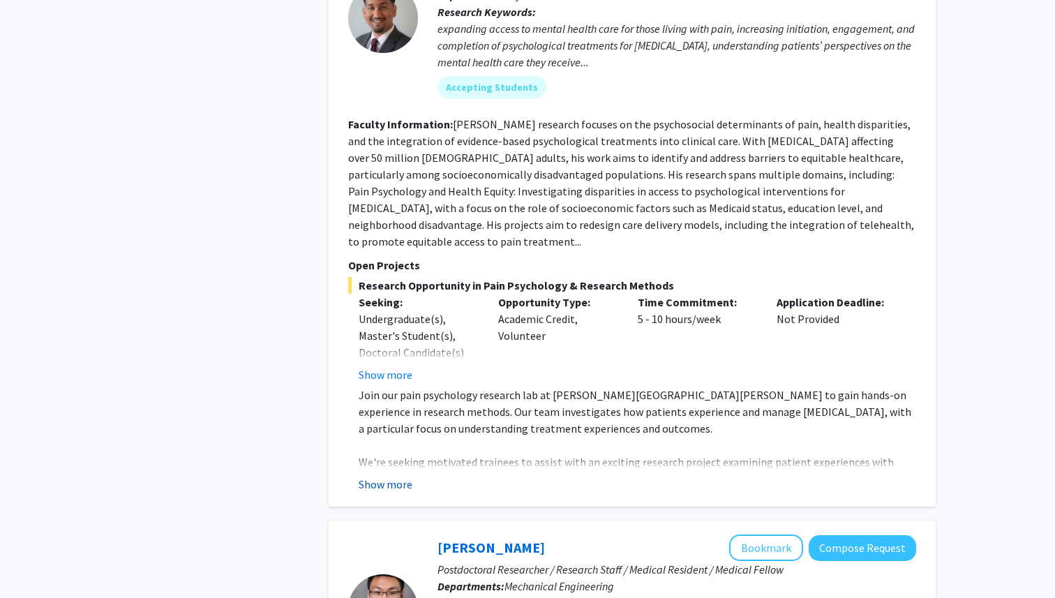
click at [391, 476] on button "Show more" at bounding box center [386, 484] width 54 height 17
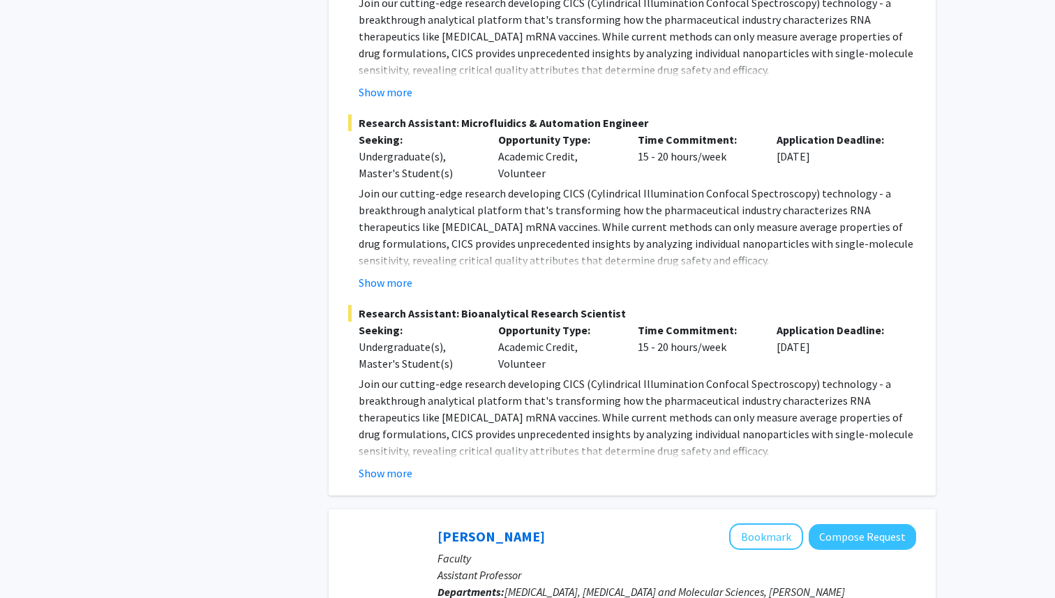
scroll to position [3853, 0]
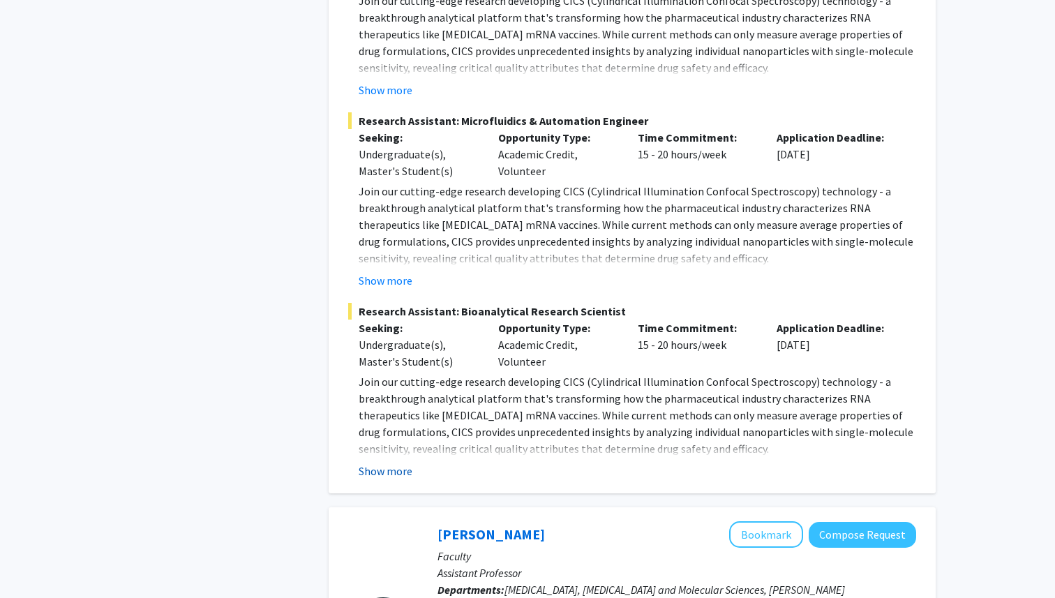
click at [388, 463] on button "Show more" at bounding box center [386, 471] width 54 height 17
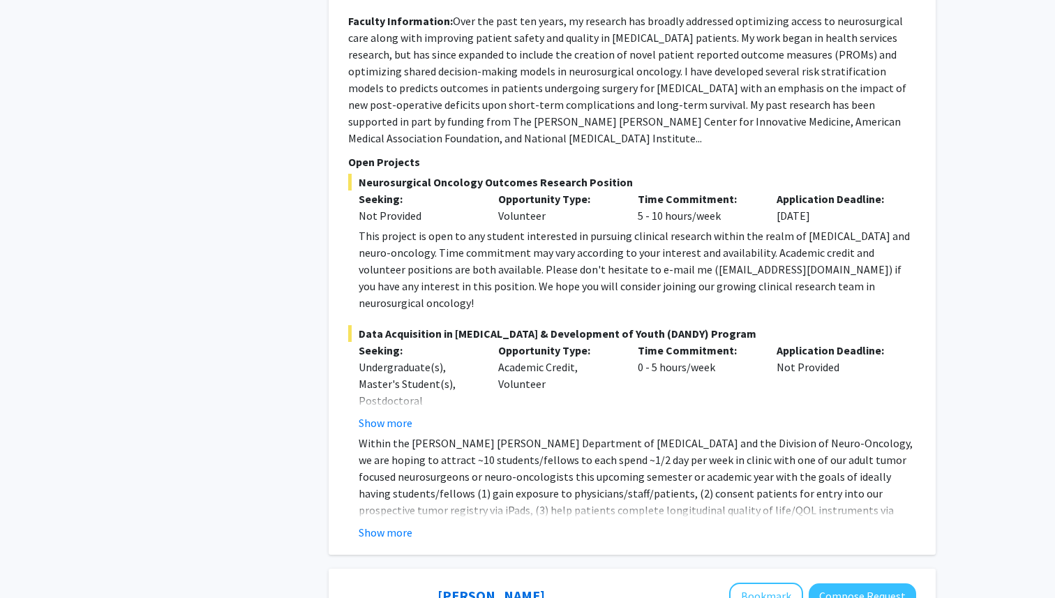
scroll to position [5129, 0]
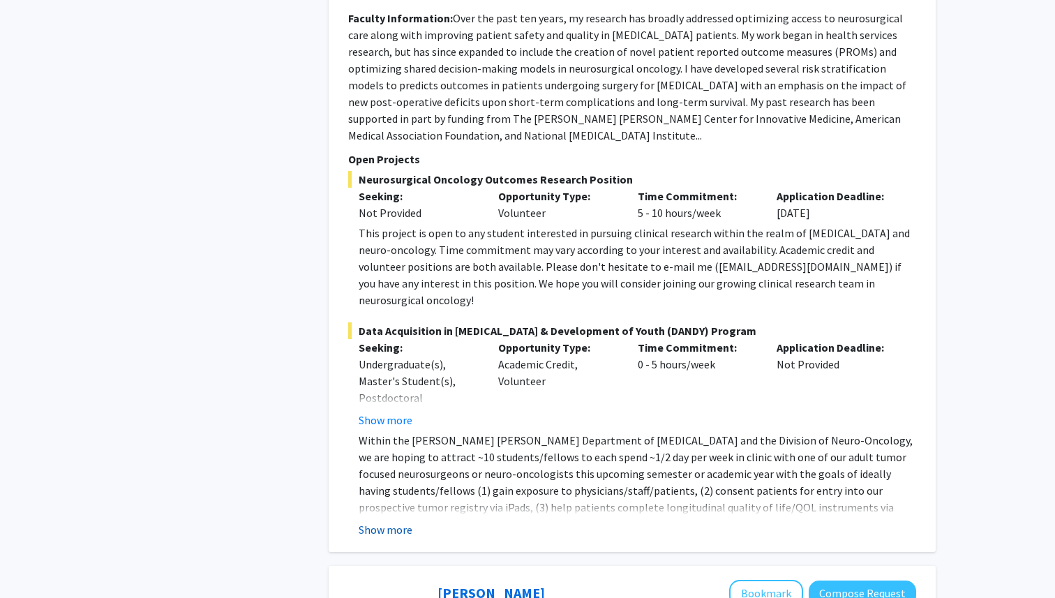
click at [399, 521] on button "Show more" at bounding box center [386, 529] width 54 height 17
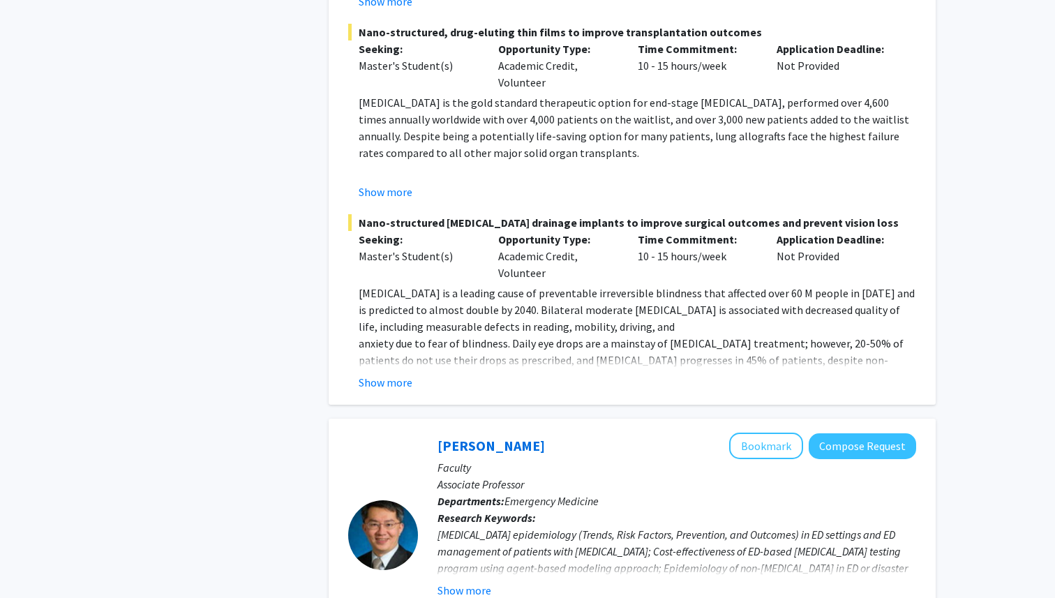
scroll to position [6345, 0]
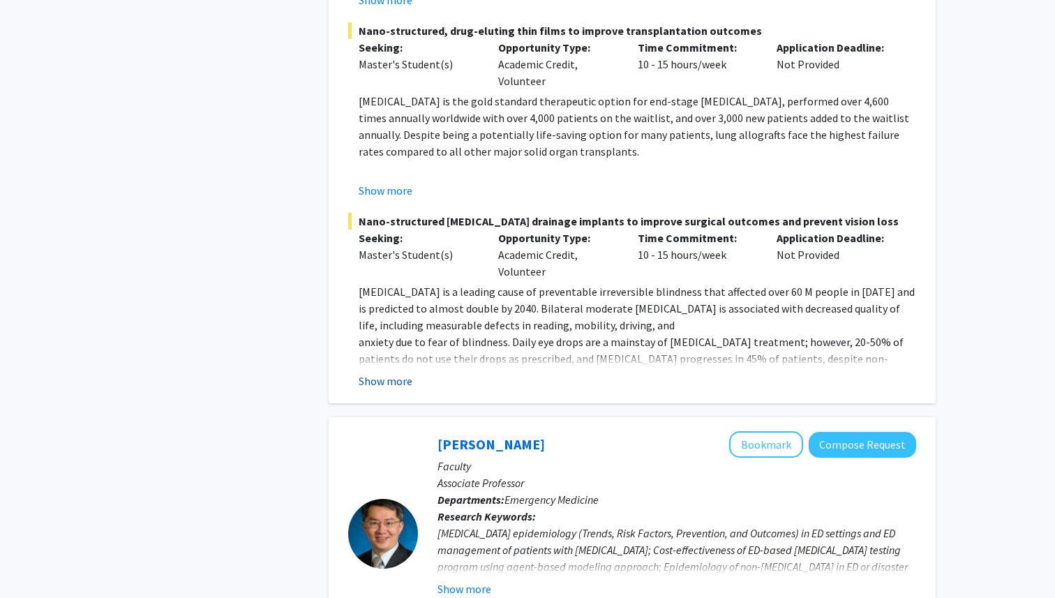
click at [399, 373] on button "Show more" at bounding box center [386, 381] width 54 height 17
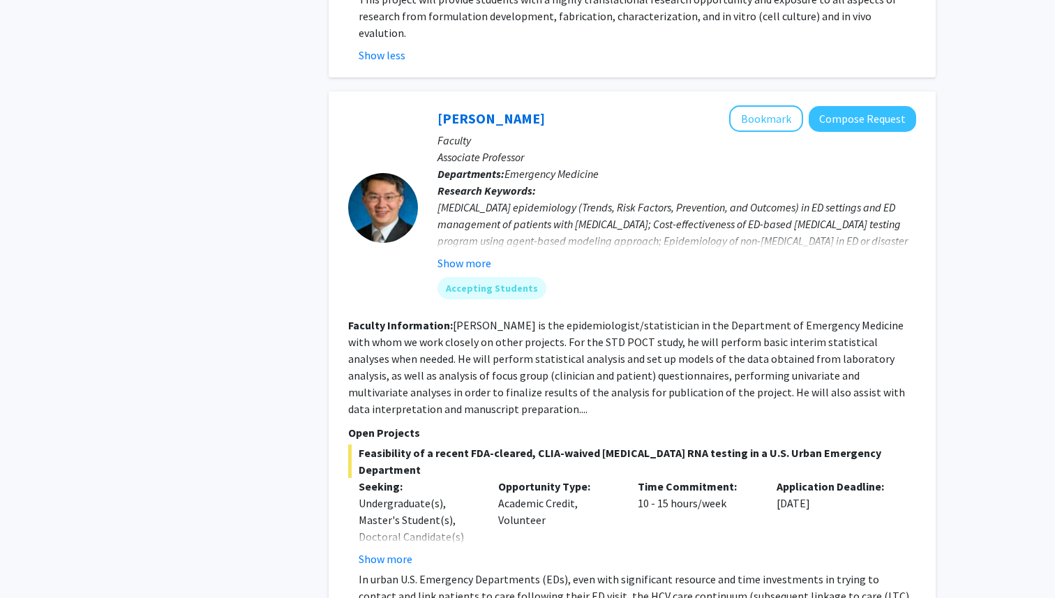
scroll to position [6911, 0]
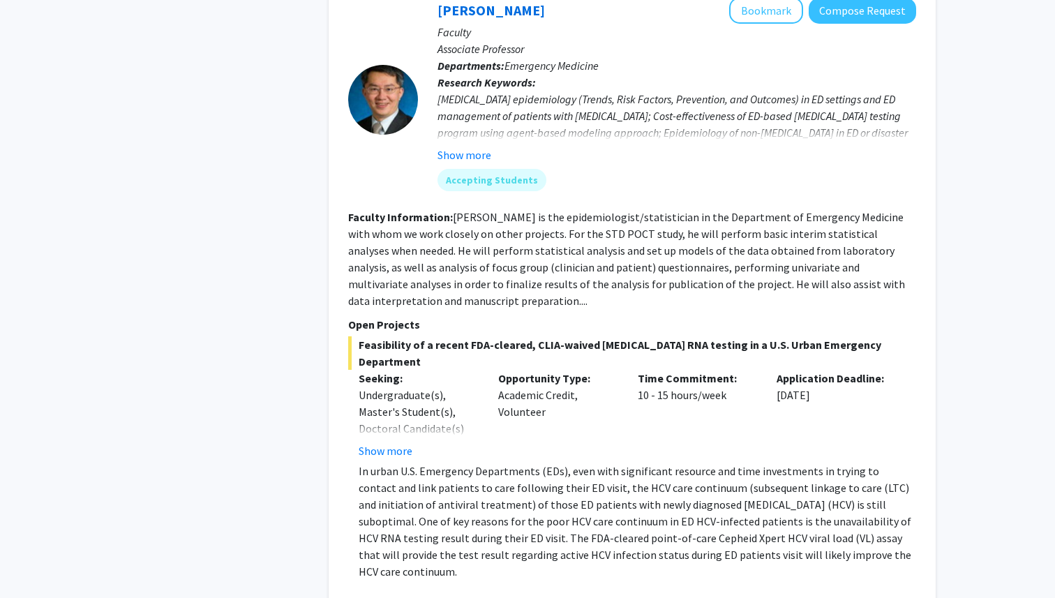
scroll to position [6985, 0]
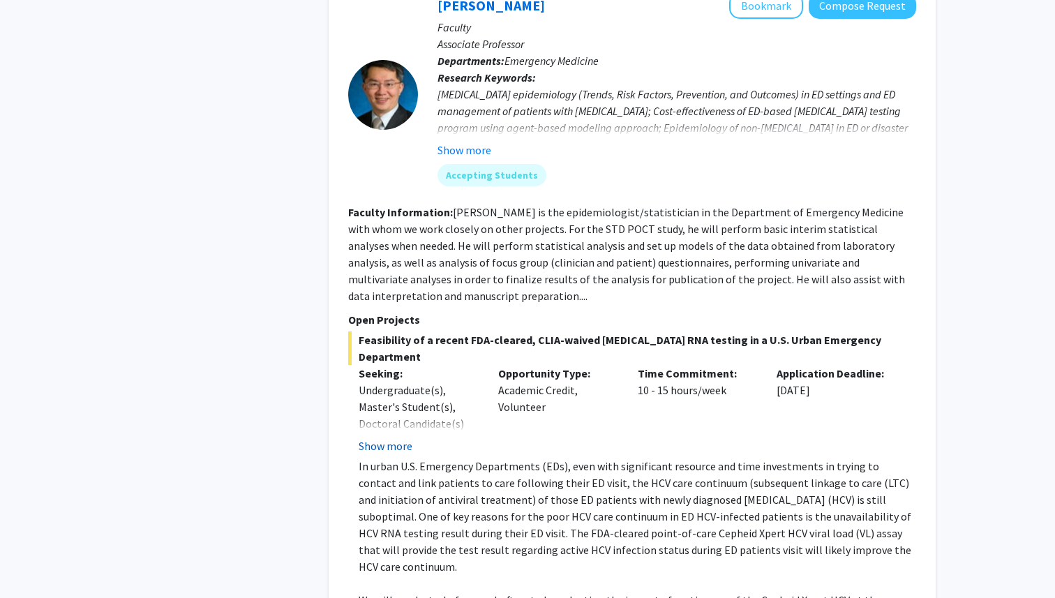
click at [390, 438] on button "Show more" at bounding box center [386, 446] width 54 height 17
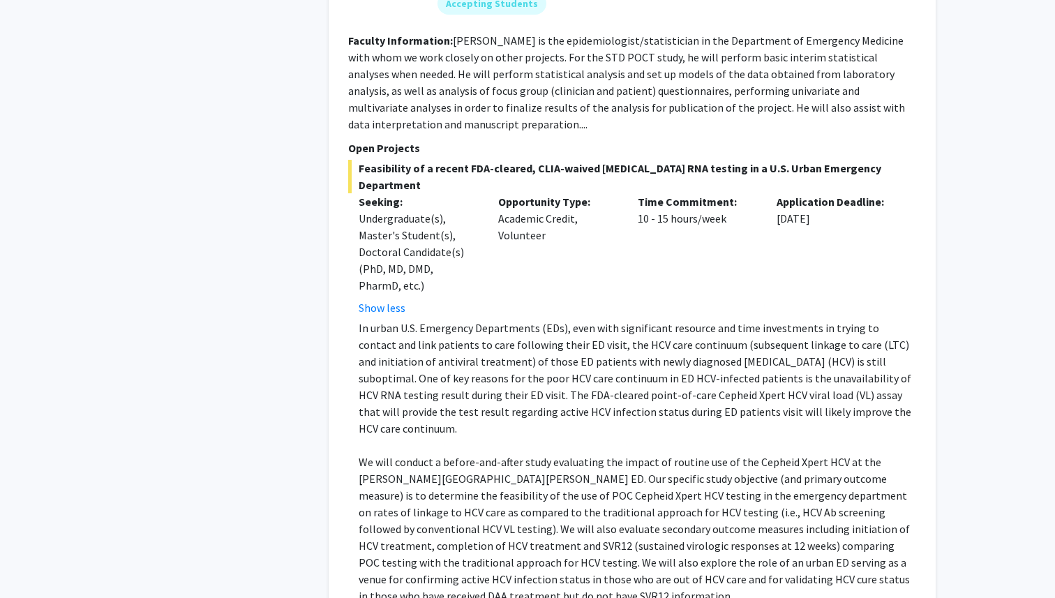
scroll to position [7158, 0]
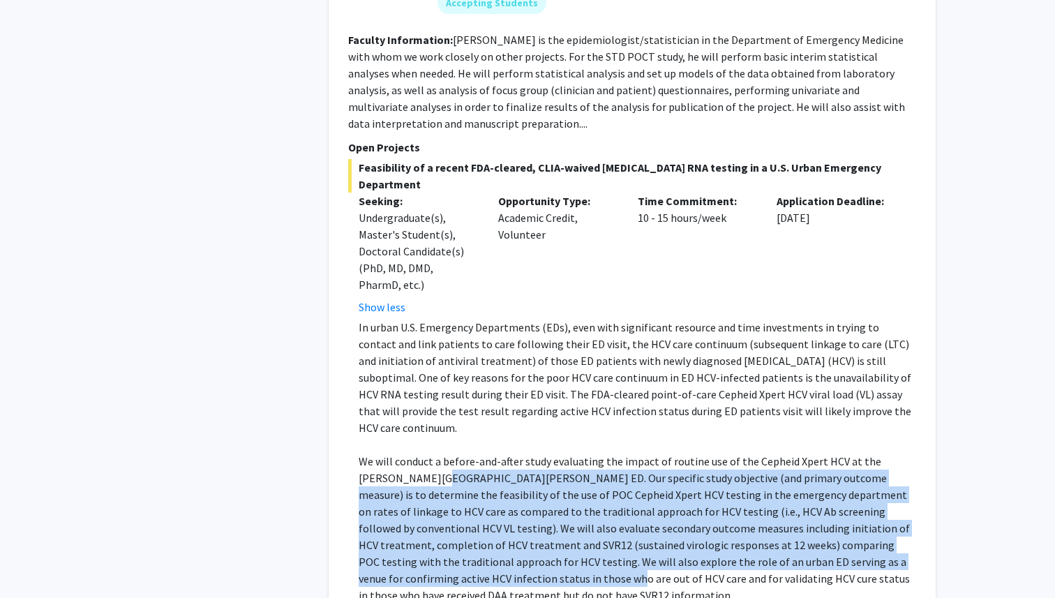
drag, startPoint x: 407, startPoint y: 244, endPoint x: 399, endPoint y: 343, distance: 100.1
click at [399, 453] on p "We will conduct a before-and-after study evaluating the impact of routine use o…" at bounding box center [638, 528] width 558 height 151
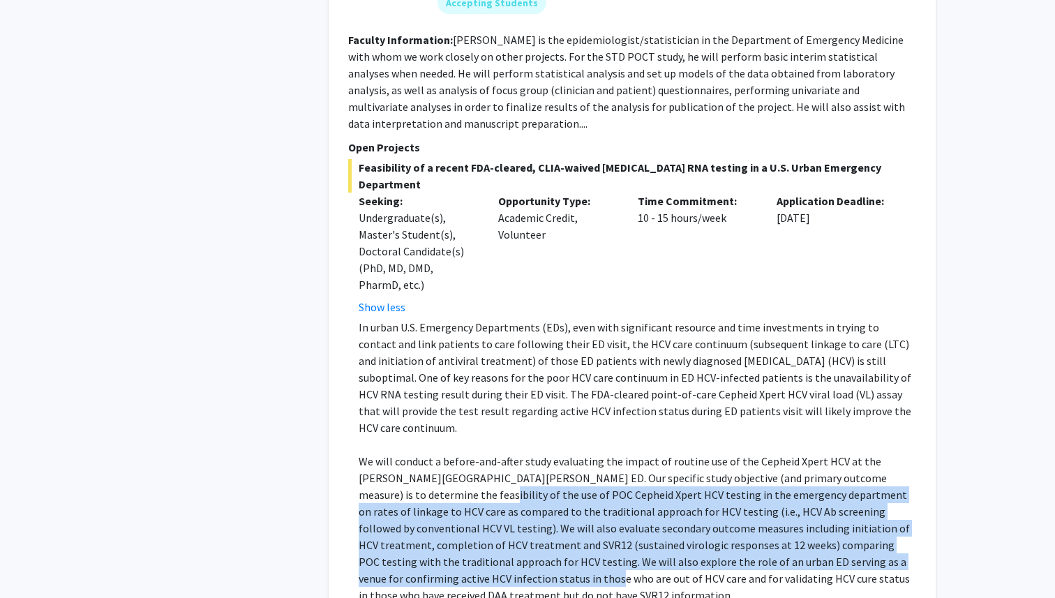
drag, startPoint x: 381, startPoint y: 344, endPoint x: 386, endPoint y: 259, distance: 85.3
click at [386, 453] on p "We will conduct a before-and-after study evaluating the impact of routine use o…" at bounding box center [638, 528] width 558 height 151
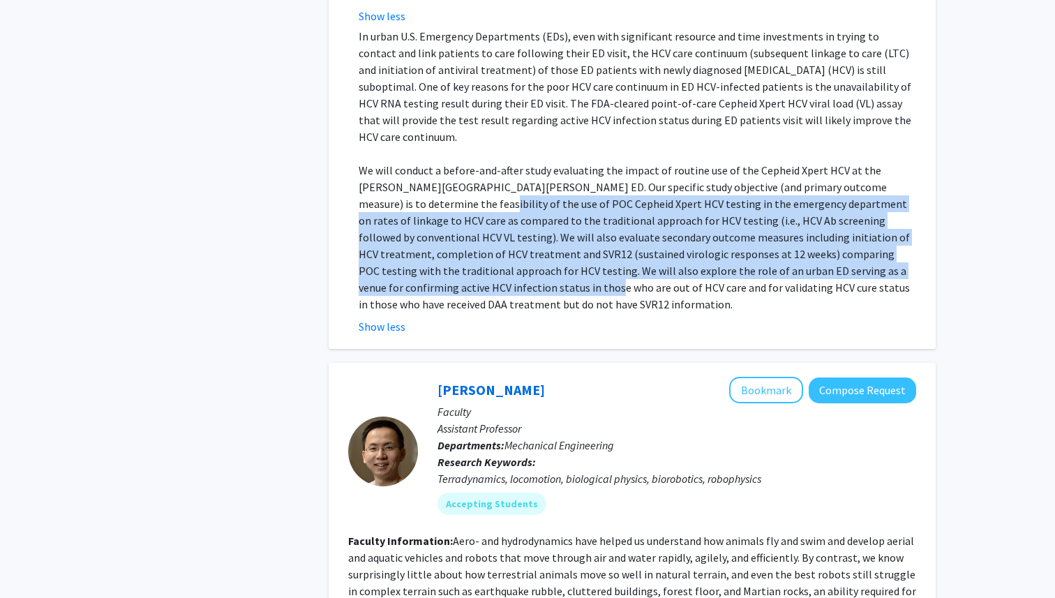
click at [564, 534] on fg-read-more "Aero- and hydrodynamics have helped us understand how animals fly and swim and …" at bounding box center [632, 591] width 568 height 114
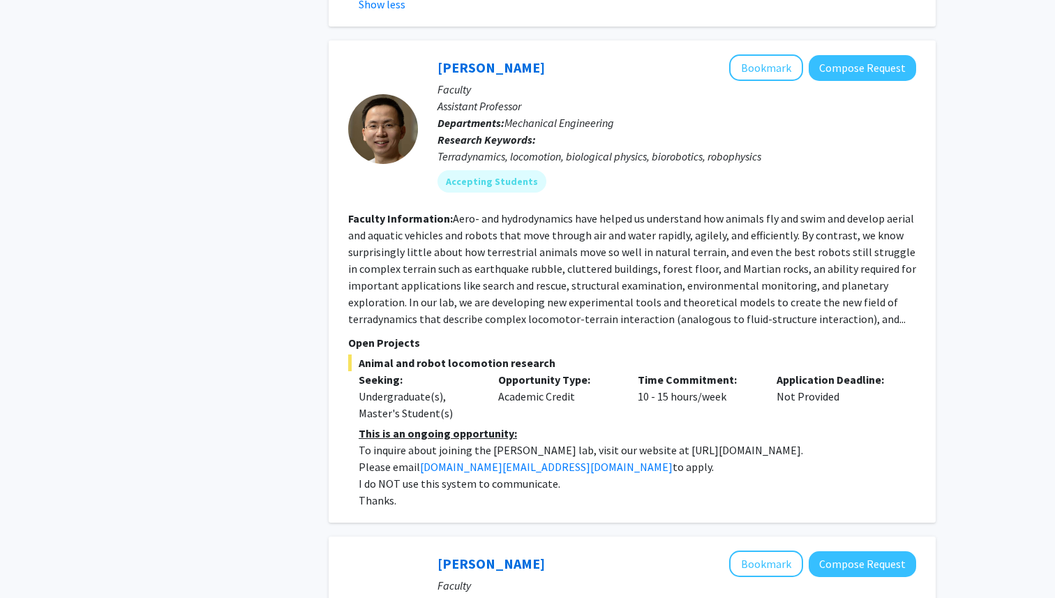
scroll to position [7816, 0]
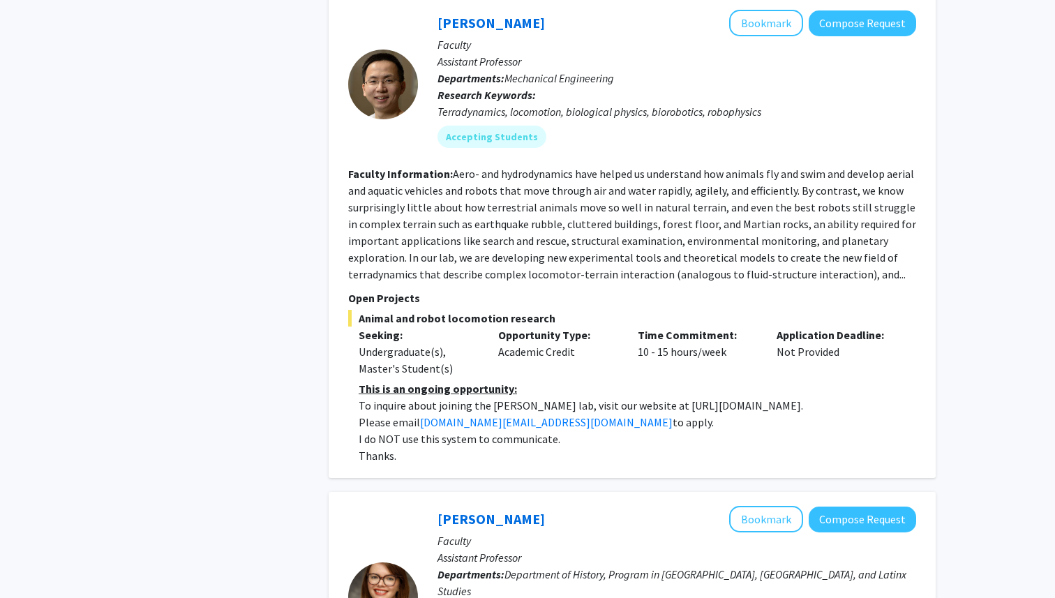
click at [530, 506] on div "Casey Lurtz Bookmark Compose Request" at bounding box center [677, 519] width 479 height 27
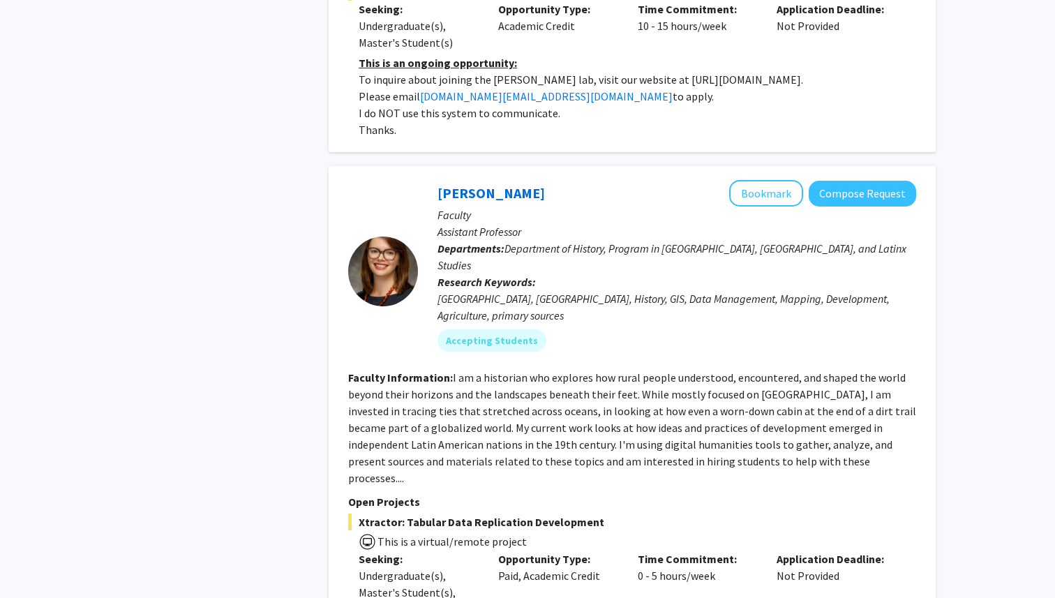
scroll to position [8147, 0]
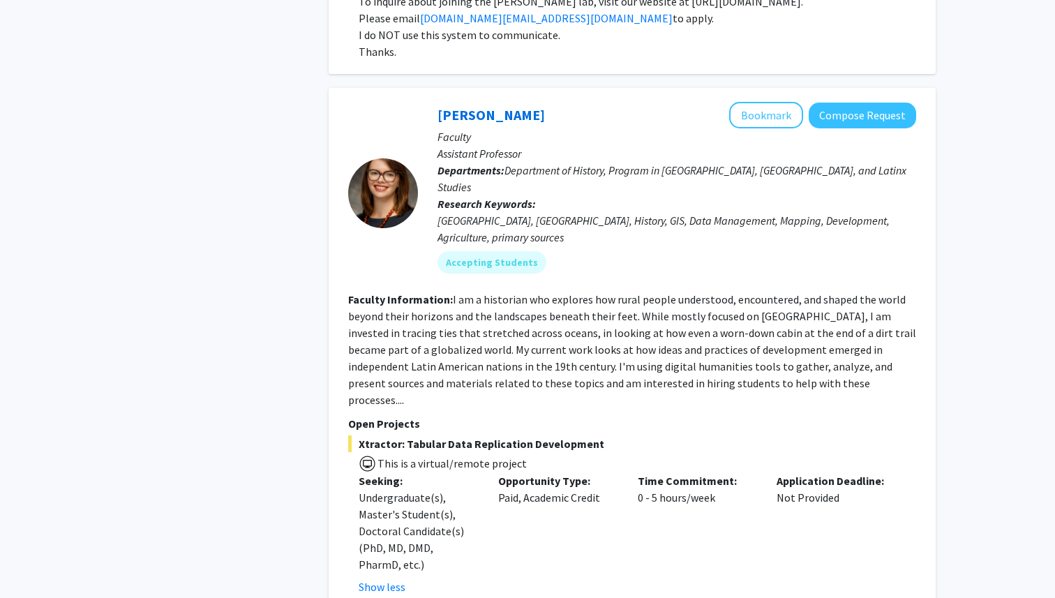
scroll to position [8227, 0]
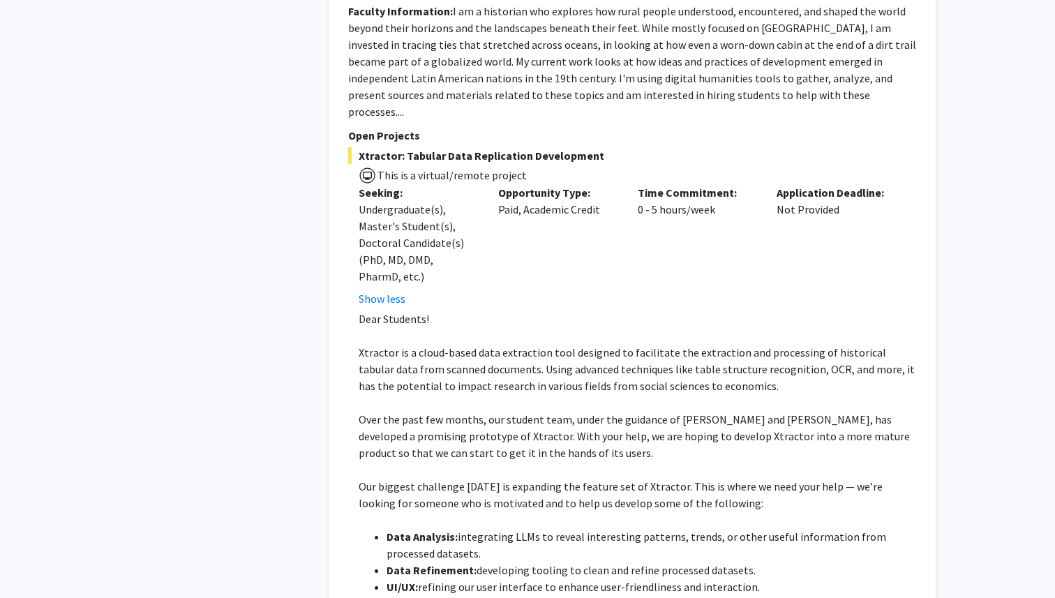
scroll to position [8511, 0]
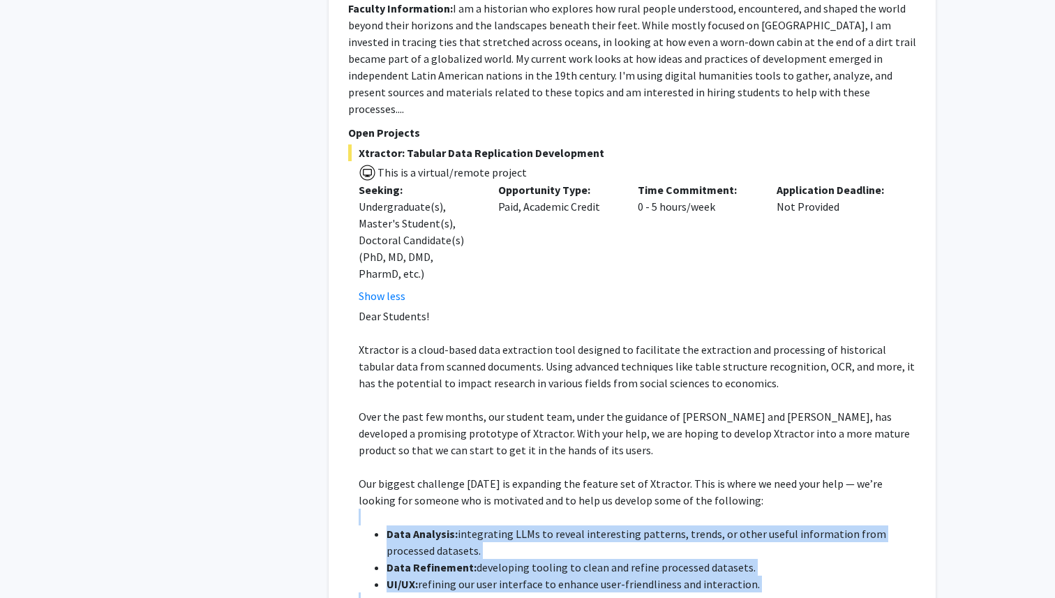
drag, startPoint x: 567, startPoint y: 336, endPoint x: 565, endPoint y: 246, distance: 90.0
click at [565, 308] on div "Dear Students! Xtractor is a cloud-based data extraction tool designed to facil…" at bounding box center [638, 542] width 558 height 469
click at [565, 509] on p at bounding box center [638, 517] width 558 height 17
drag, startPoint x: 565, startPoint y: 246, endPoint x: 667, endPoint y: 319, distance: 125.0
click at [667, 319] on div "Dear Students! Xtractor is a cloud-based data extraction tool designed to facil…" at bounding box center [638, 542] width 558 height 469
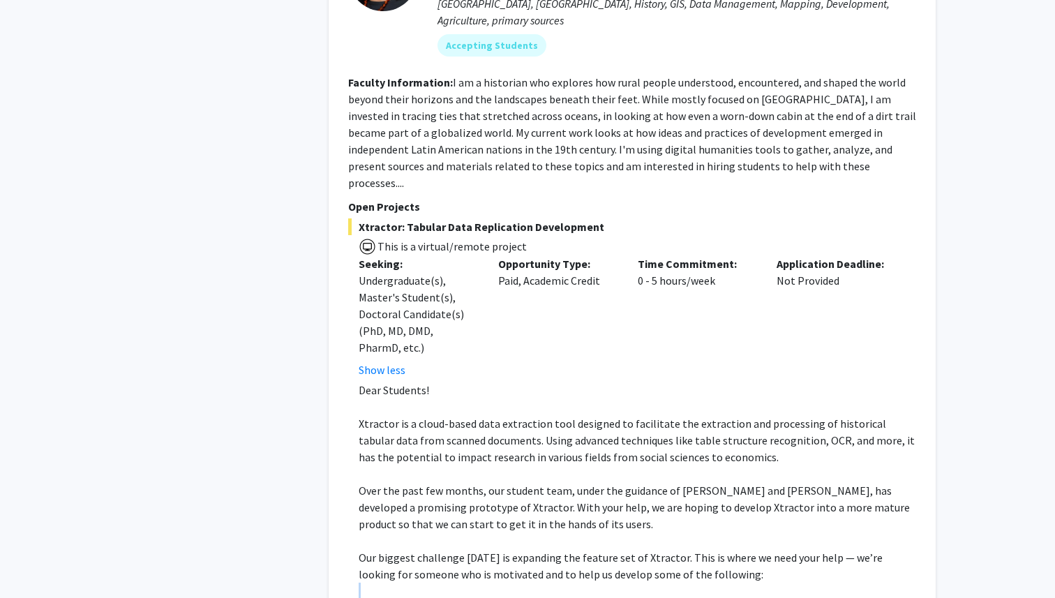
scroll to position [8422, 0]
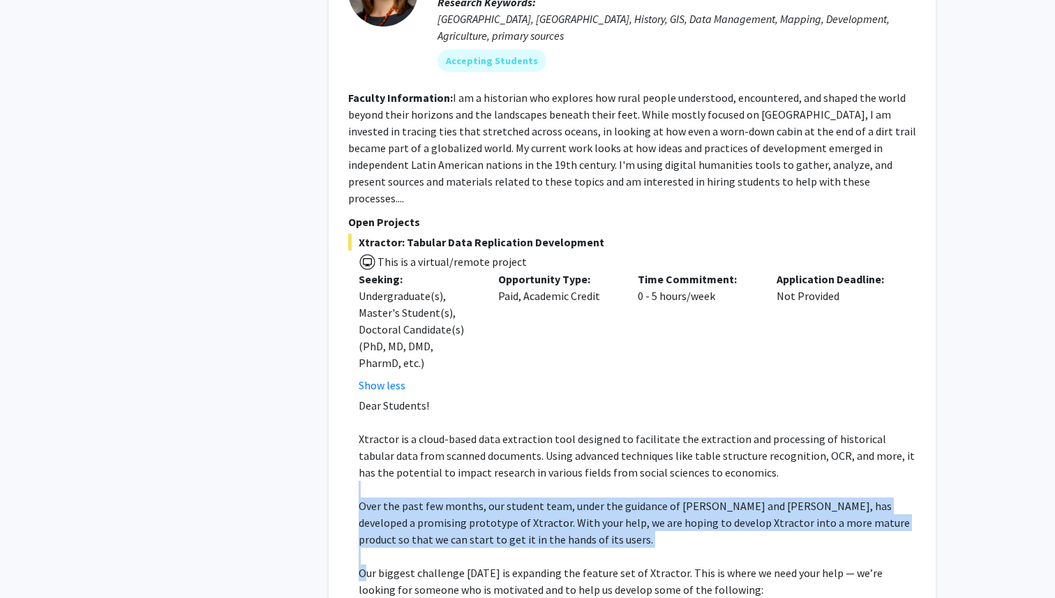
drag, startPoint x: 649, startPoint y: 218, endPoint x: 367, endPoint y: 312, distance: 297.1
click at [367, 565] on p "Our biggest challenge today is expanding the feature set of Xtractor. This is w…" at bounding box center [638, 582] width 558 height 34
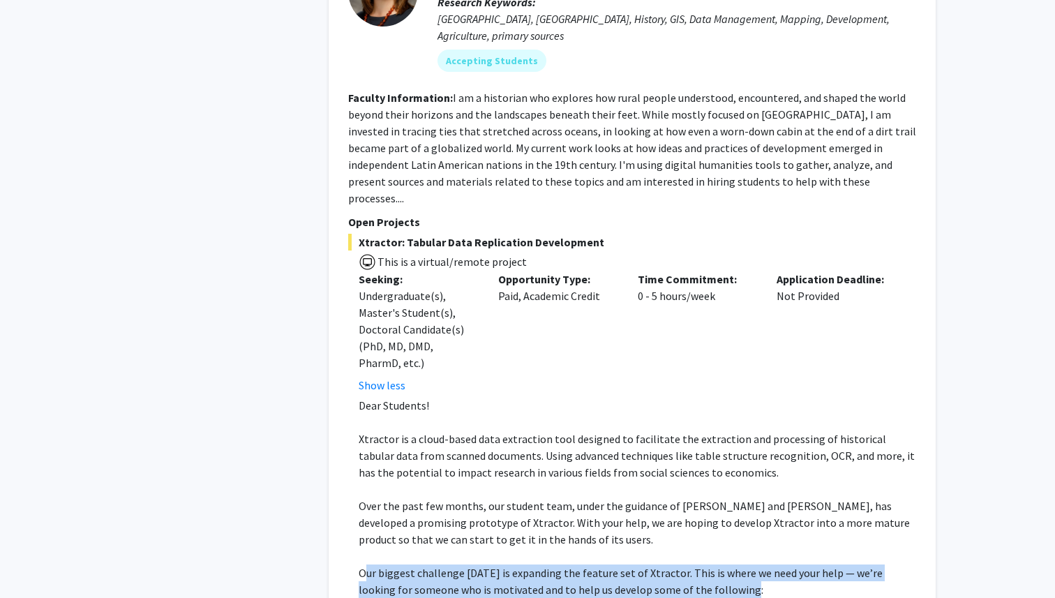
drag, startPoint x: 367, startPoint y: 309, endPoint x: 708, endPoint y: 327, distance: 341.1
click at [708, 565] on p "Our biggest challenge today is expanding the feature set of Xtractor. This is w…" at bounding box center [638, 582] width 558 height 34
drag, startPoint x: 708, startPoint y: 327, endPoint x: 370, endPoint y: 307, distance: 338.4
click at [370, 565] on p "Our biggest challenge today is expanding the feature set of Xtractor. This is w…" at bounding box center [638, 582] width 558 height 34
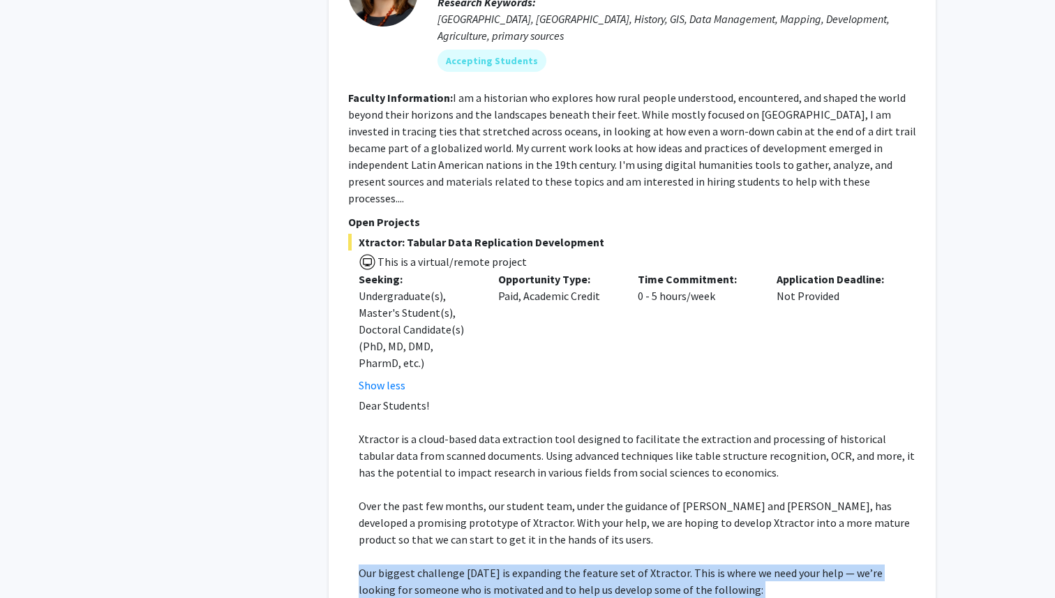
click at [370, 566] on span "Our biggest challenge today is expanding the feature set of Xtractor. This is w…" at bounding box center [621, 581] width 524 height 31
drag, startPoint x: 365, startPoint y: 306, endPoint x: 733, endPoint y: 322, distance: 368.2
click at [733, 565] on p "Our biggest challenge today is expanding the feature set of Xtractor. This is w…" at bounding box center [638, 582] width 558 height 34
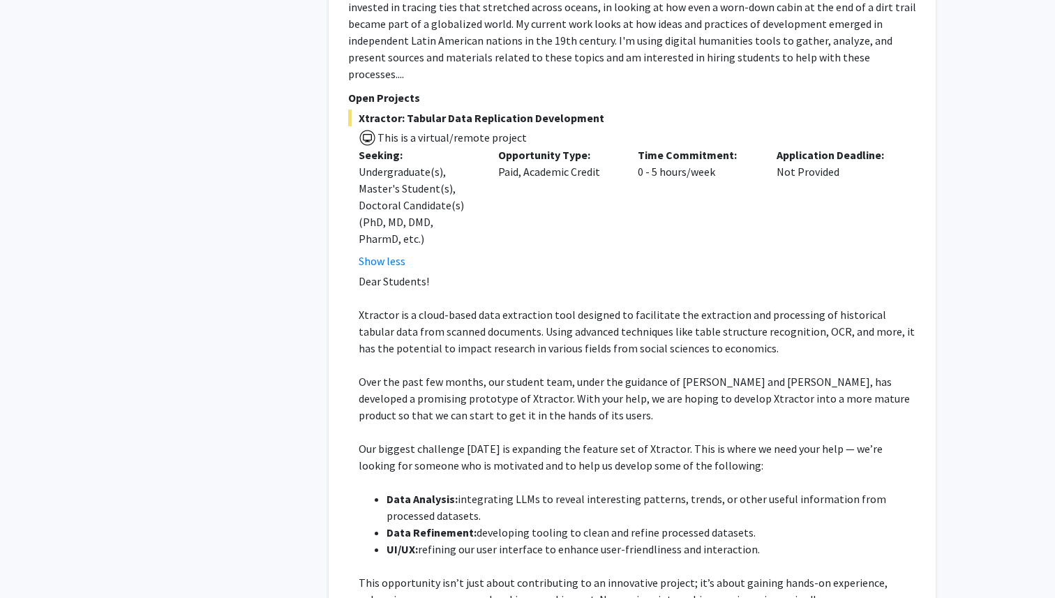
scroll to position [8554, 0]
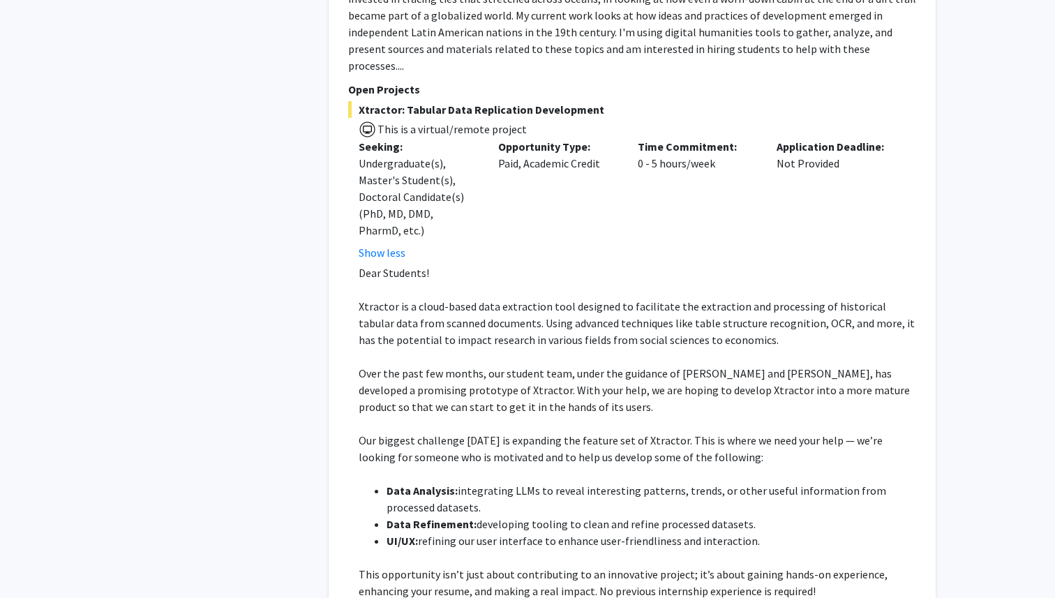
drag, startPoint x: 655, startPoint y: 335, endPoint x: 659, endPoint y: 385, distance: 50.4
click at [659, 385] on div "Dear Students! Xtractor is a cloud-based data extraction tool designed to facil…" at bounding box center [638, 499] width 558 height 469
click at [535, 567] on span "This opportunity isn’t just about contributing to an innovative project; it’s a…" at bounding box center [623, 582] width 529 height 31
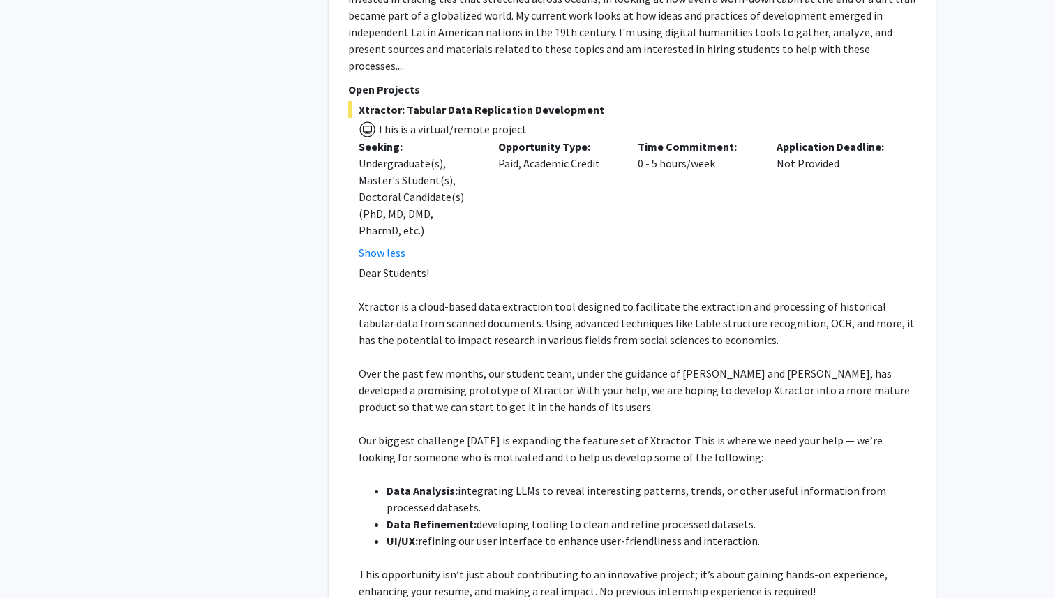
click at [548, 534] on span "refining our user interface to enhance user-friendliness and interaction." at bounding box center [589, 541] width 342 height 14
drag, startPoint x: 481, startPoint y: 235, endPoint x: 631, endPoint y: 267, distance: 153.5
click at [631, 482] on ul "Data Analysis: integrating LLMs to reveal interesting patterns, trends, or othe…" at bounding box center [638, 515] width 558 height 67
click at [631, 534] on span "refining our user interface to enhance user-friendliness and interaction." at bounding box center [589, 541] width 342 height 14
drag, startPoint x: 697, startPoint y: 264, endPoint x: 523, endPoint y: 222, distance: 179.4
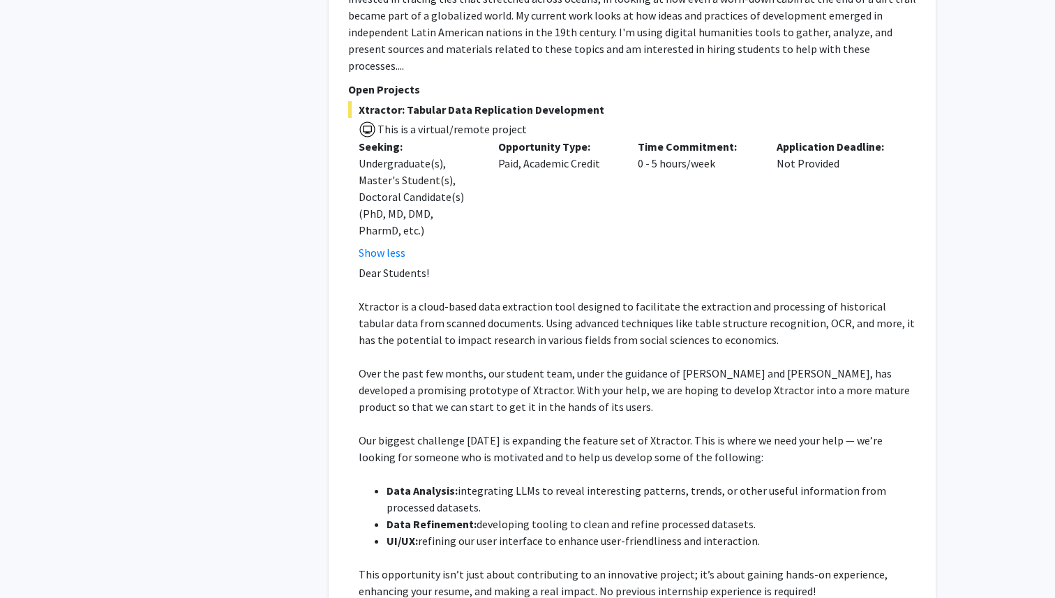
click at [523, 482] on ul "Data Analysis: integrating LLMs to reveal interesting patterns, trends, or othe…" at bounding box center [638, 515] width 558 height 67
drag, startPoint x: 453, startPoint y: 237, endPoint x: 702, endPoint y: 256, distance: 249.9
click at [702, 482] on ul "Data Analysis: integrating LLMs to reveal interesting patterns, trends, or othe…" at bounding box center [638, 515] width 558 height 67
click at [702, 517] on span "developing tooling to clean and refine processed datasets." at bounding box center [616, 524] width 279 height 14
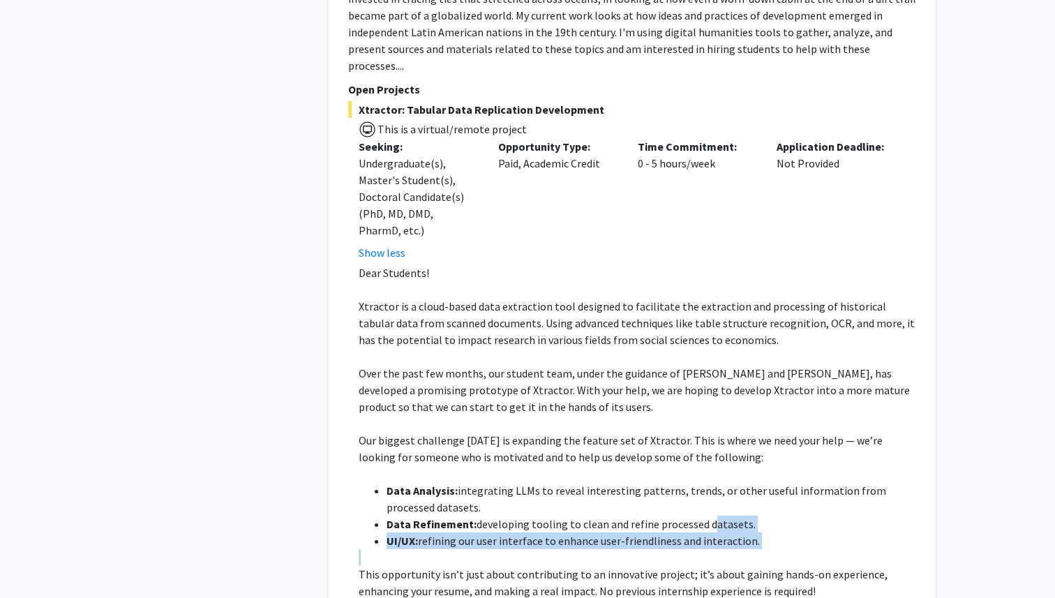
drag, startPoint x: 702, startPoint y: 256, endPoint x: 773, endPoint y: 274, distance: 72.8
click at [773, 482] on ul "Data Analysis: integrating LLMs to reveal interesting patterns, trends, or othe…" at bounding box center [638, 515] width 558 height 67
click at [773, 533] on li "UI/UX: refining our user interface to enhance user-friendliness and interaction." at bounding box center [652, 541] width 530 height 17
drag, startPoint x: 758, startPoint y: 272, endPoint x: 704, endPoint y: 251, distance: 58.3
click at [704, 482] on ul "Data Analysis: integrating LLMs to reveal interesting patterns, trends, or othe…" at bounding box center [638, 515] width 558 height 67
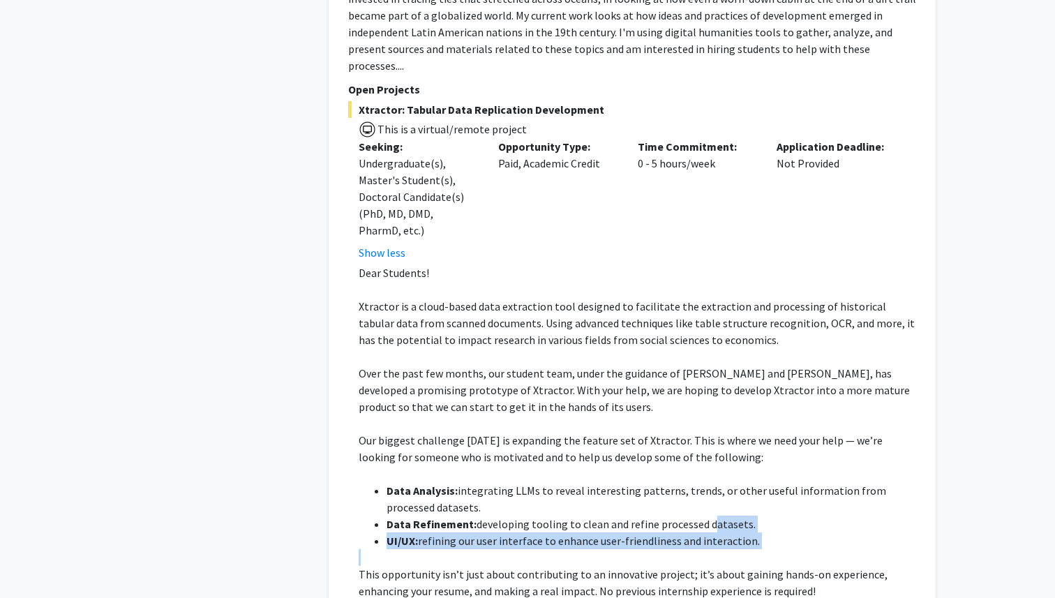
click at [704, 517] on span "developing tooling to clean and refine processed datasets." at bounding box center [616, 524] width 279 height 14
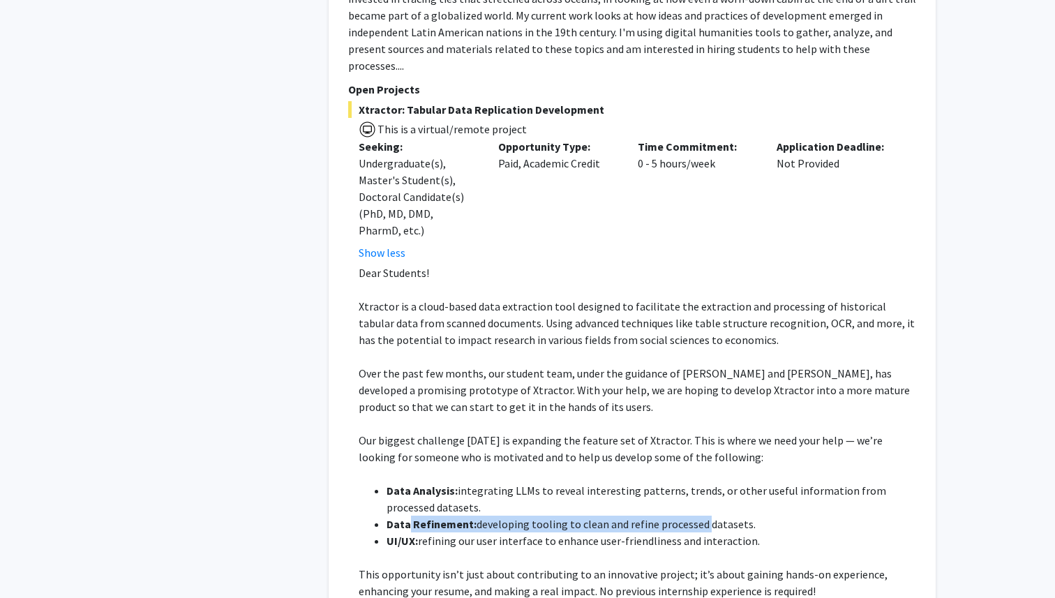
drag, startPoint x: 701, startPoint y: 253, endPoint x: 408, endPoint y: 252, distance: 292.4
click at [408, 516] on li "Data Refinement: developing tooling to clean and refine processed datasets." at bounding box center [652, 524] width 530 height 17
click at [408, 517] on strong "Data Refinement:" at bounding box center [432, 524] width 90 height 14
drag, startPoint x: 418, startPoint y: 253, endPoint x: 701, endPoint y: 260, distance: 282.7
click at [701, 516] on li "Data Refinement: developing tooling to clean and refine processed datasets." at bounding box center [652, 524] width 530 height 17
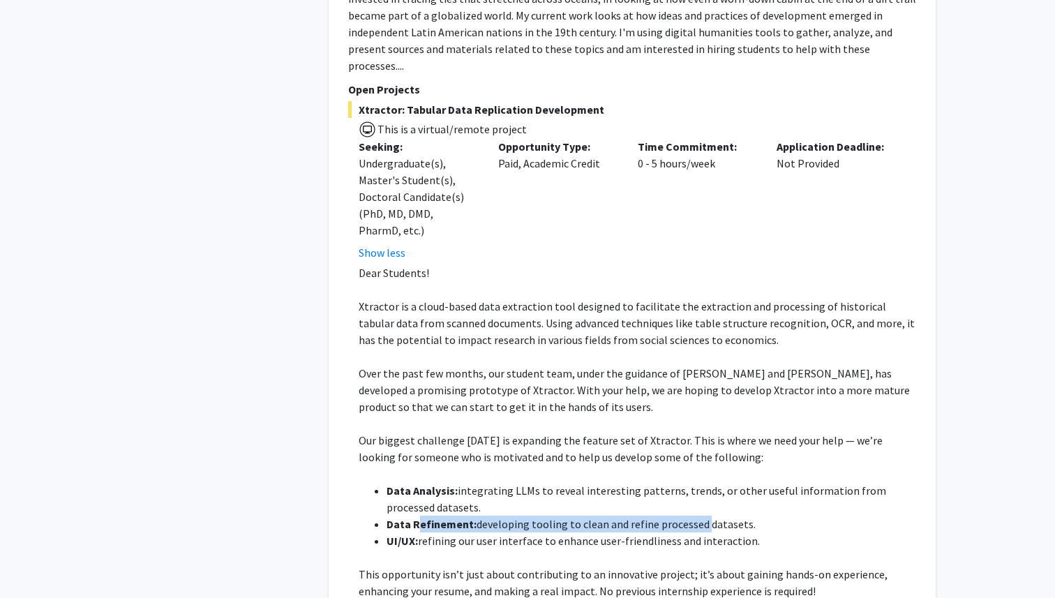
click at [701, 517] on span "developing tooling to clean and refine processed datasets." at bounding box center [616, 524] width 279 height 14
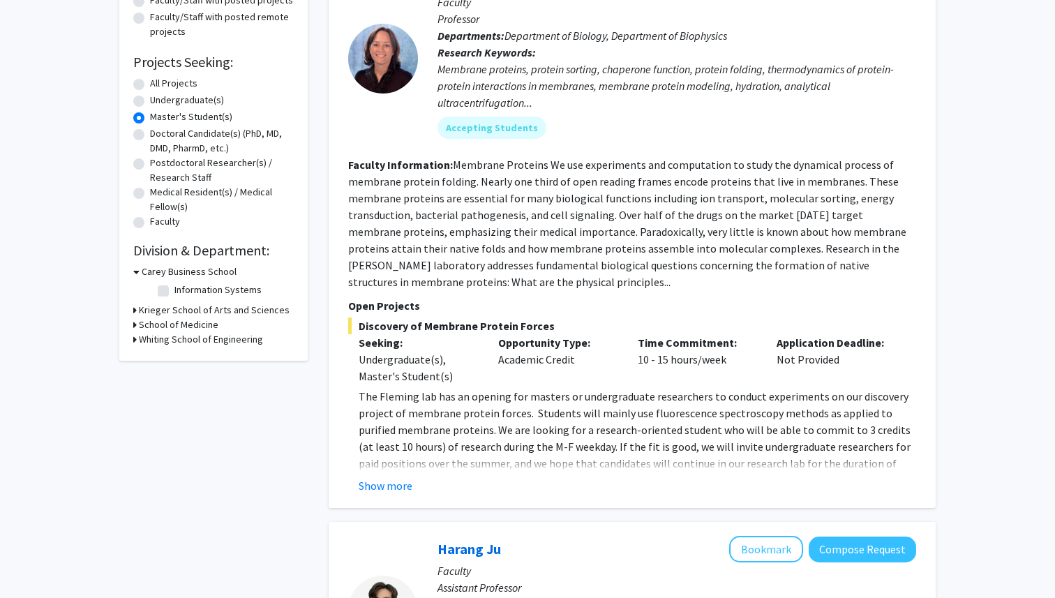
scroll to position [197, 0]
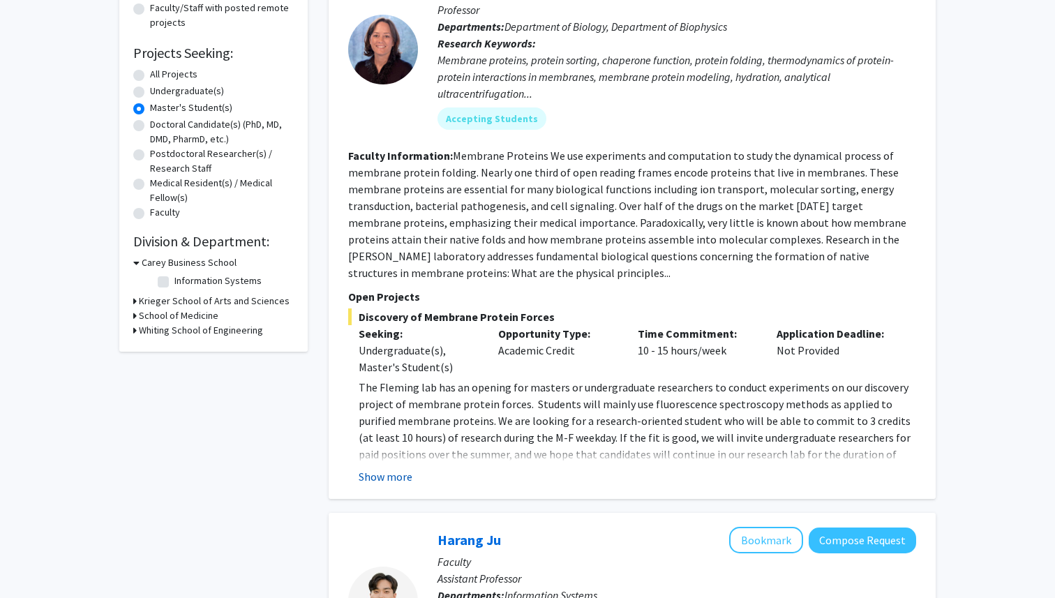
click at [398, 469] on button "Show more" at bounding box center [386, 476] width 54 height 17
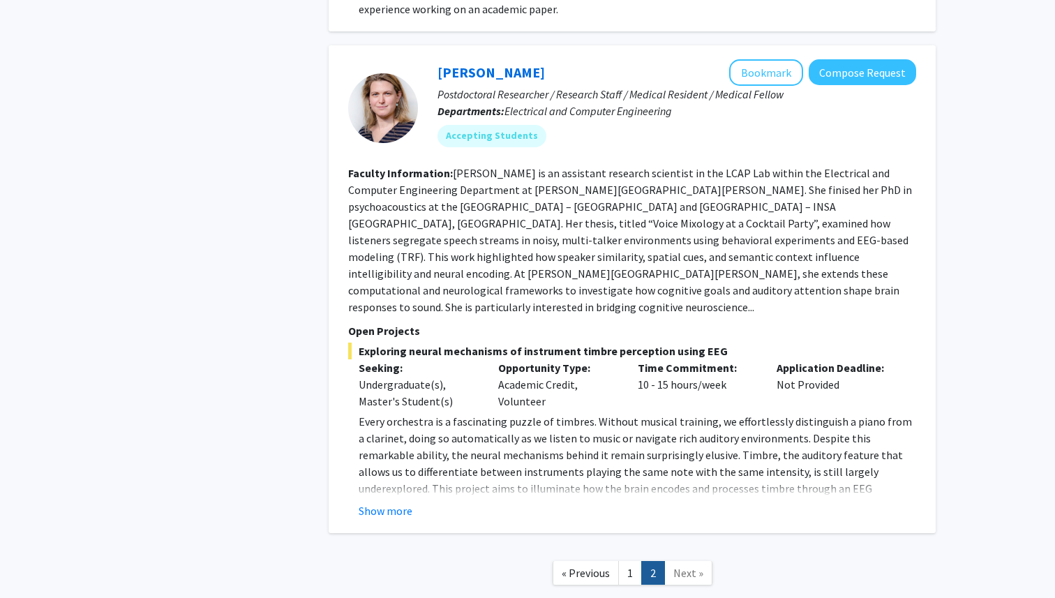
scroll to position [1307, 0]
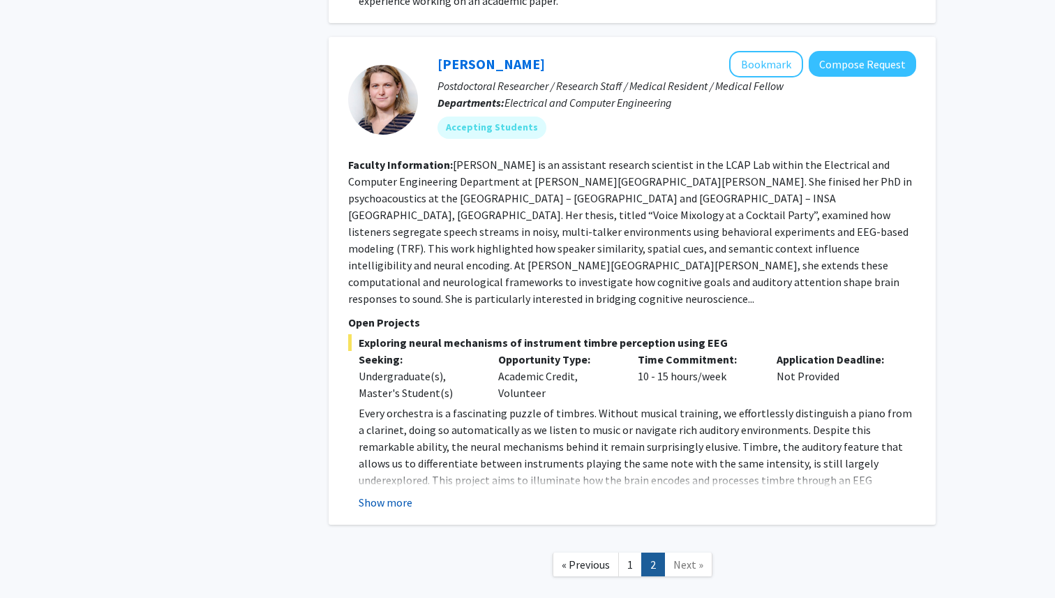
click at [396, 494] on button "Show more" at bounding box center [386, 502] width 54 height 17
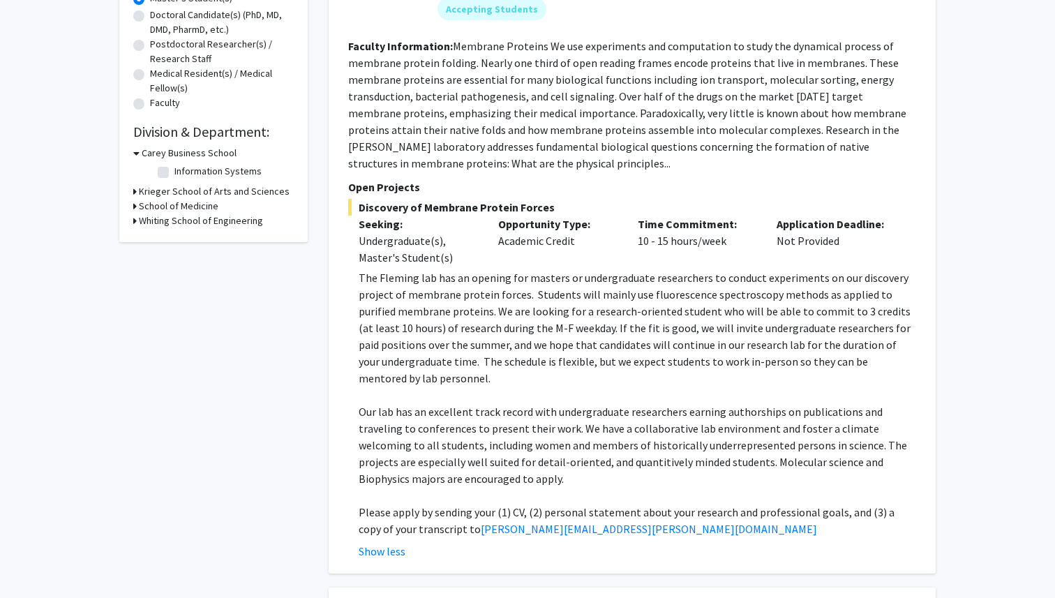
scroll to position [0, 0]
